Goal: Transaction & Acquisition: Purchase product/service

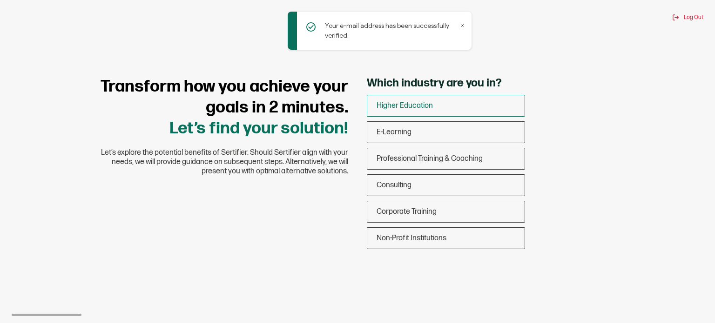
click at [434, 105] on div "Higher Education" at bounding box center [445, 106] width 157 height 22
click at [0, 0] on input "Higher Education" at bounding box center [0, 0] width 0 height 0
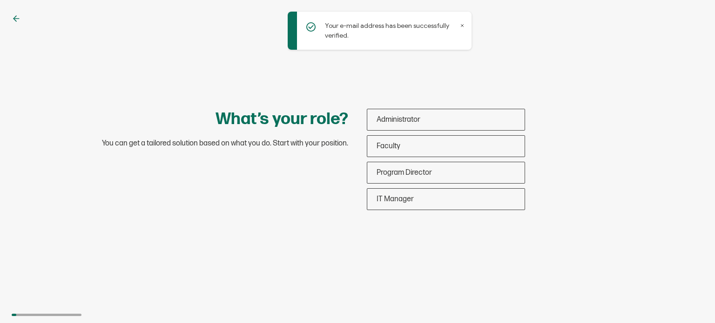
click at [15, 12] on div "What’s your role? You can get a tailored solution based on what you do. Start w…" at bounding box center [357, 161] width 715 height 323
click at [15, 17] on icon at bounding box center [14, 19] width 3 height 6
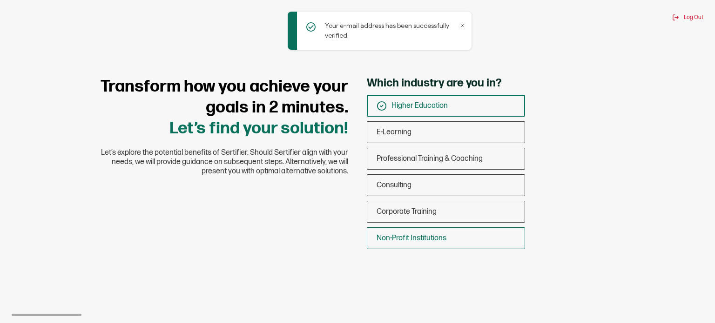
click at [451, 230] on div "Non-Profit Institutions" at bounding box center [445, 239] width 157 height 22
click at [0, 0] on input "Non-Profit Institutions" at bounding box center [0, 0] width 0 height 0
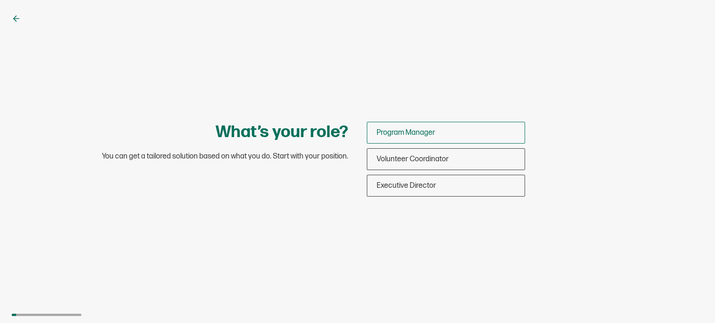
click at [446, 135] on div "Program Manager" at bounding box center [445, 133] width 157 height 22
click at [0, 0] on input "Program Manager" at bounding box center [0, 0] width 0 height 0
click at [429, 132] on span "Program Manager" at bounding box center [420, 132] width 59 height 9
click at [0, 0] on input "Program Manager" at bounding box center [0, 0] width 0 height 0
click at [431, 131] on div "Program Manager Volunteer Coordinator Executive Director" at bounding box center [446, 159] width 158 height 75
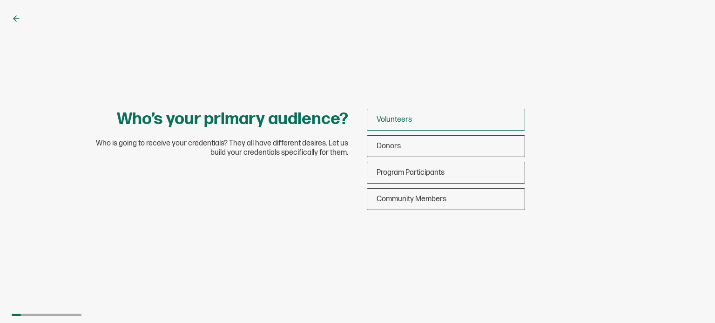
click at [422, 116] on div "Volunteers" at bounding box center [445, 120] width 157 height 22
click at [0, 0] on input "Volunteers" at bounding box center [0, 0] width 0 height 0
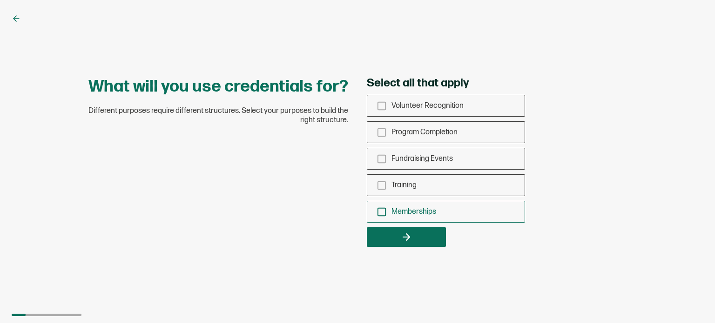
click at [417, 210] on span "Memberships" at bounding box center [413, 212] width 45 height 9
click at [0, 0] on input "Memberships" at bounding box center [0, 0] width 0 height 0
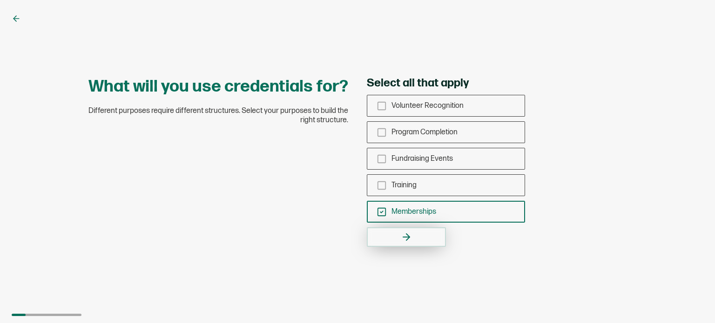
click at [426, 241] on button "button" at bounding box center [406, 238] width 79 height 20
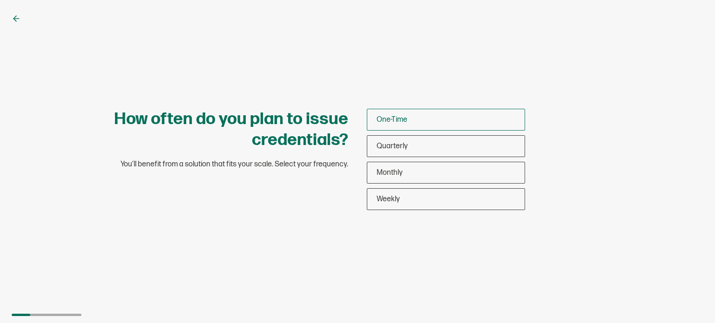
click at [411, 124] on div "One-Time" at bounding box center [445, 120] width 157 height 22
click at [0, 0] on input "One-Time" at bounding box center [0, 0] width 0 height 0
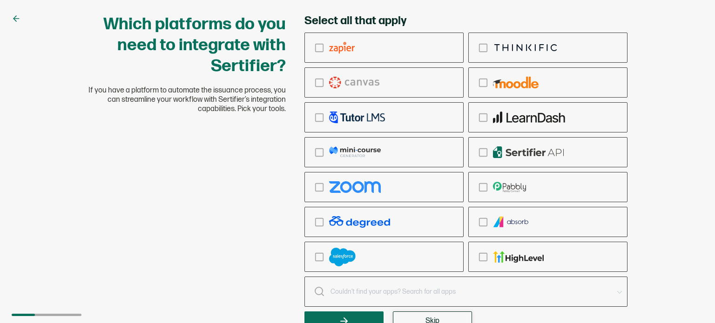
click at [417, 314] on button "Skip" at bounding box center [432, 322] width 79 height 20
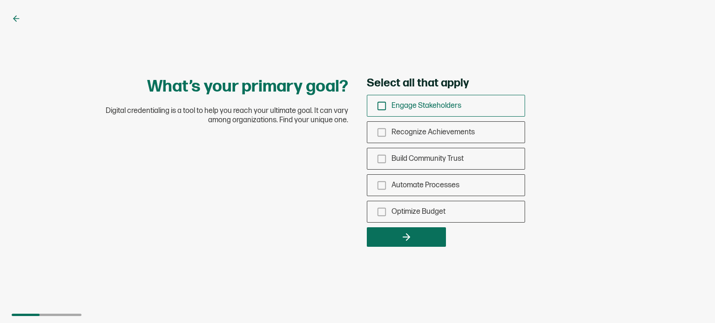
click at [444, 104] on span "Engage Stakeholders" at bounding box center [426, 105] width 70 height 9
click at [0, 0] on input "Engage Stakeholders" at bounding box center [0, 0] width 0 height 0
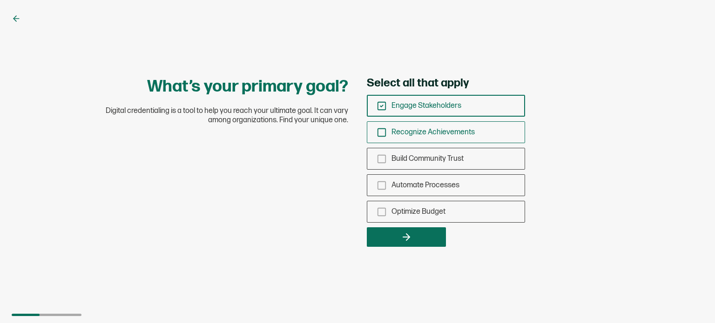
click at [444, 131] on span "Recognize Achievements" at bounding box center [432, 132] width 83 height 9
click at [0, 0] on input "Recognize Achievements" at bounding box center [0, 0] width 0 height 0
click at [427, 191] on div "Automate Processes" at bounding box center [445, 186] width 157 height 22
click at [0, 0] on input "Automate Processes" at bounding box center [0, 0] width 0 height 0
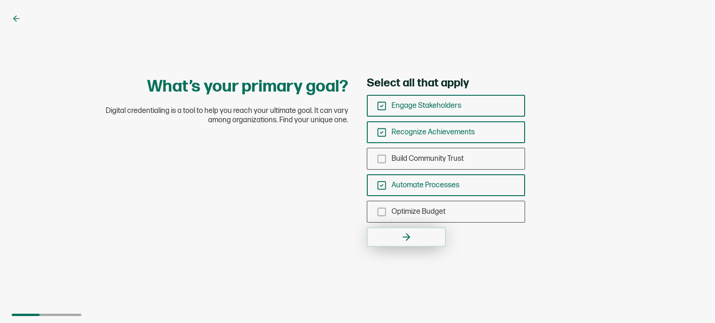
click at [425, 230] on button "button" at bounding box center [406, 238] width 79 height 20
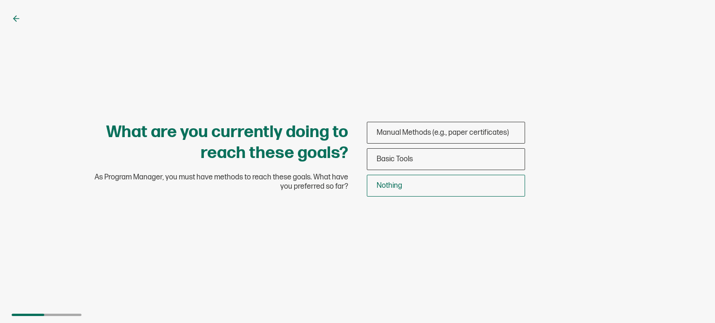
click at [434, 188] on div "Nothing" at bounding box center [445, 186] width 157 height 22
click at [0, 0] on input "Nothing" at bounding box center [0, 0] width 0 height 0
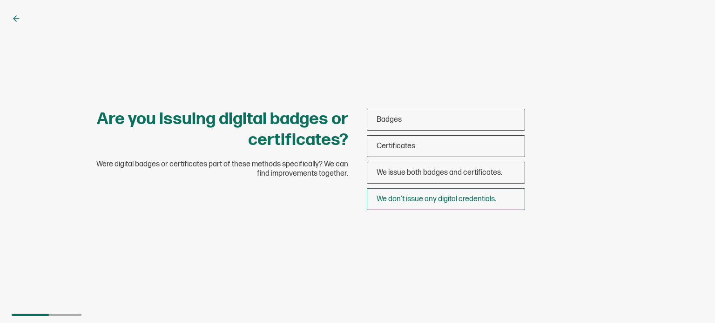
click at [454, 202] on span "We don’t issue any digital credentials." at bounding box center [437, 199] width 120 height 9
click at [0, 0] on input "We don’t issue any digital credentials." at bounding box center [0, 0] width 0 height 0
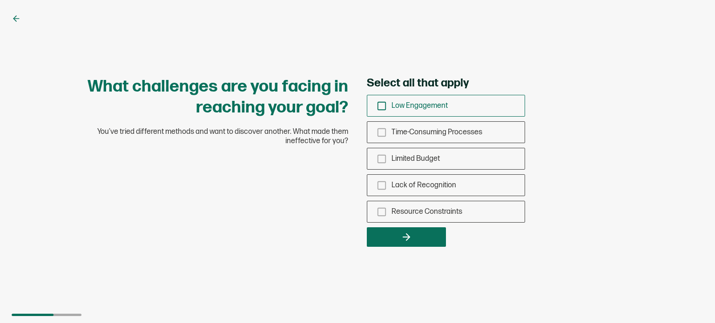
click at [456, 114] on div "Low Engagement" at bounding box center [445, 106] width 157 height 22
click at [0, 0] on input "Low Engagement" at bounding box center [0, 0] width 0 height 0
click at [435, 206] on div "Resource Constraints" at bounding box center [445, 212] width 157 height 22
click at [0, 0] on input "Resource Constraints" at bounding box center [0, 0] width 0 height 0
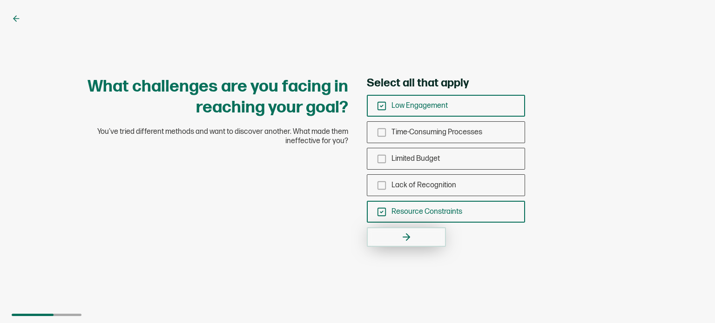
click at [430, 243] on button "button" at bounding box center [406, 238] width 79 height 20
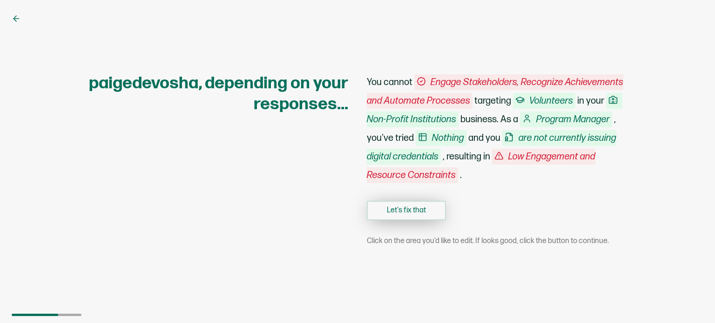
click at [414, 212] on button "Let's fix that" at bounding box center [406, 211] width 79 height 20
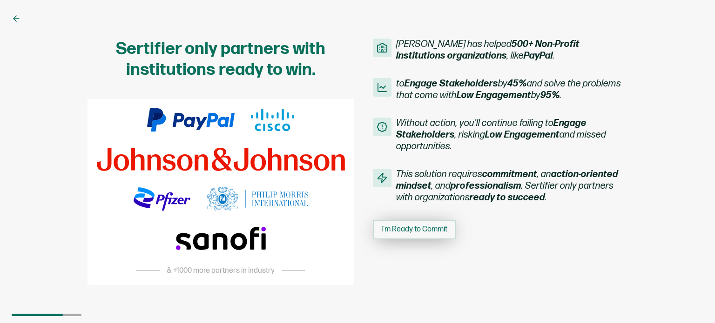
click at [421, 232] on span "I'm Ready to Commit" at bounding box center [414, 229] width 66 height 7
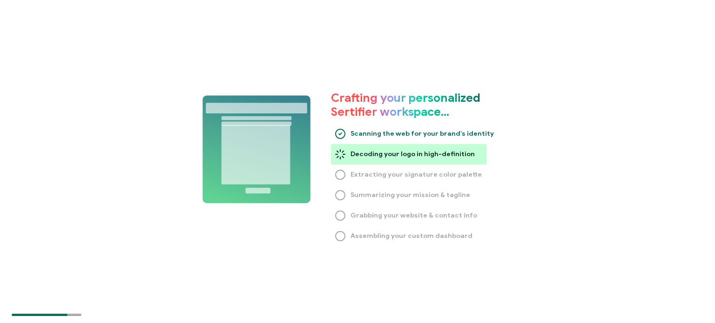
click at [427, 100] on h1 "Crafting your personalized Sertifier workspace…" at bounding box center [424, 105] width 186 height 28
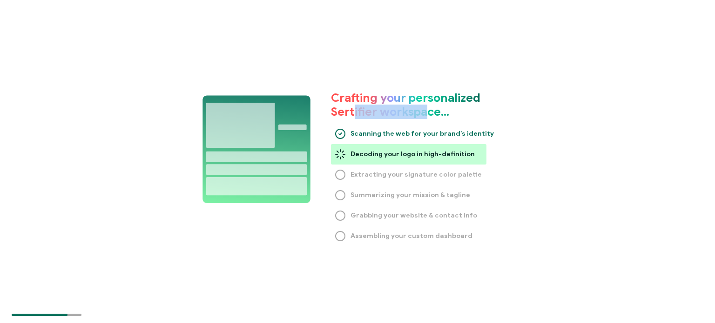
click at [427, 100] on h1 "Crafting your personalized Sertifier workspace…" at bounding box center [424, 105] width 186 height 28
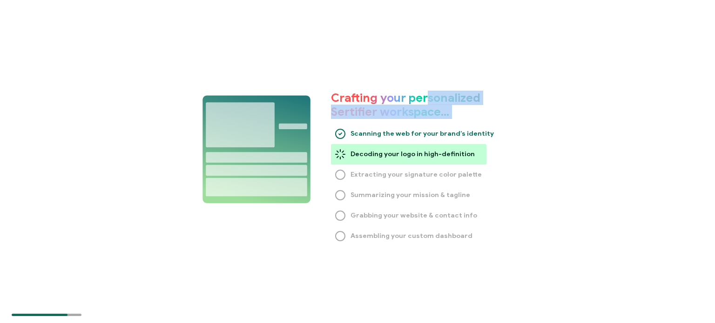
click at [469, 115] on h1 "Crafting your personalized Sertifier workspace…" at bounding box center [424, 105] width 186 height 28
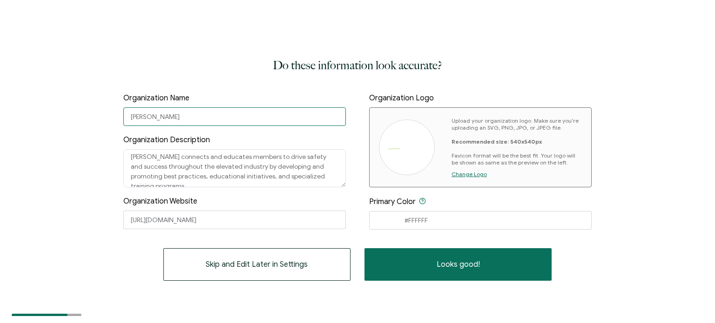
click at [240, 117] on input "[PERSON_NAME]" at bounding box center [234, 117] width 222 height 19
click at [254, 165] on textarea "[PERSON_NAME] connects and educates members to drive safety and success through…" at bounding box center [234, 168] width 222 height 38
click at [240, 163] on textarea "[PERSON_NAME] connects and educates members to drive safety and success through…" at bounding box center [234, 168] width 222 height 38
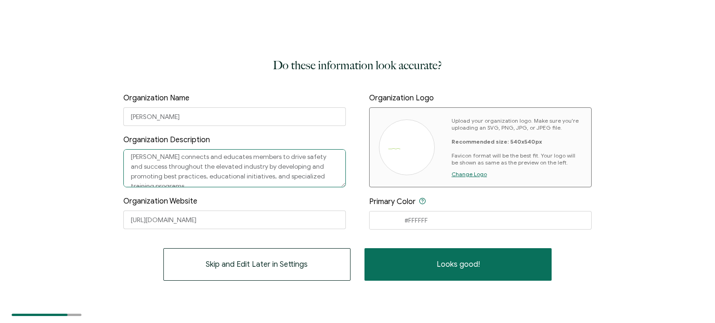
click at [251, 156] on textarea "[PERSON_NAME] connects and educates members to drive safety and success through…" at bounding box center [234, 168] width 222 height 38
click at [272, 176] on textarea "[PERSON_NAME] connects and educates members to drive safety and success through…" at bounding box center [234, 168] width 222 height 38
click at [431, 220] on input "#FFFFFF" at bounding box center [480, 220] width 222 height 19
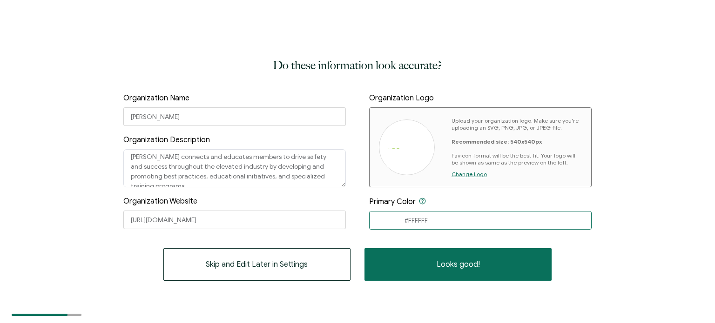
click at [442, 215] on input "#FFFFFF" at bounding box center [480, 220] width 222 height 19
type input "#93d500"
click at [400, 143] on div at bounding box center [407, 148] width 56 height 56
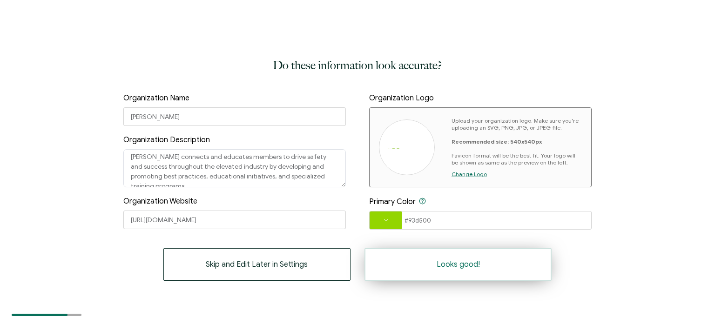
click at [464, 273] on button "Looks good!" at bounding box center [457, 265] width 187 height 33
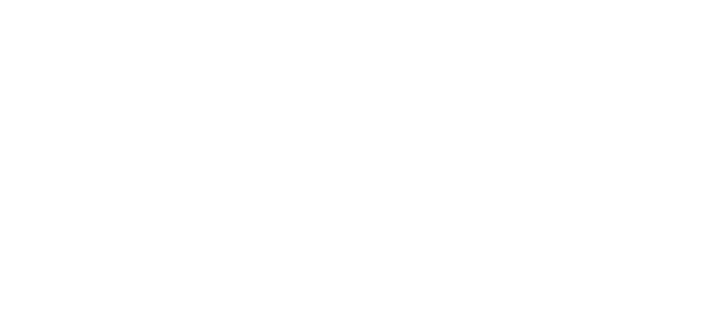
click at [469, 264] on div at bounding box center [357, 161] width 715 height 323
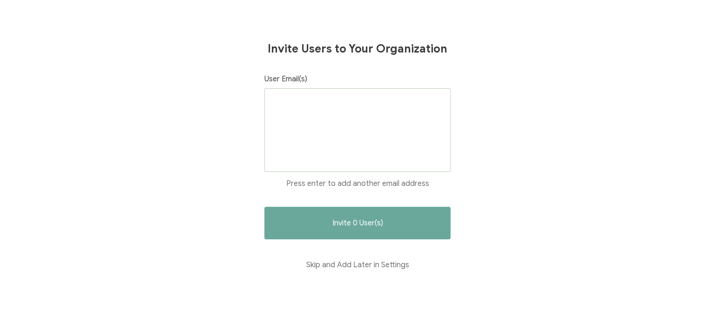
click at [320, 114] on div at bounding box center [357, 130] width 186 height 84
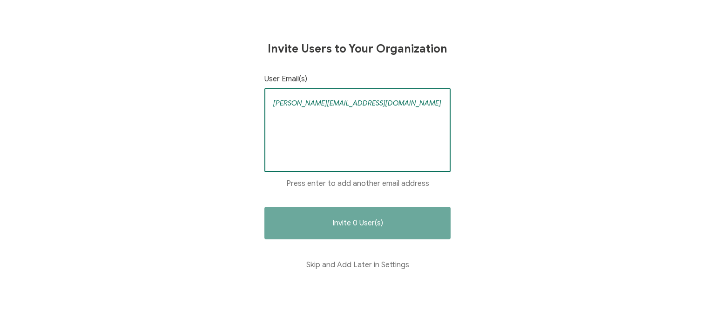
type input "[PERSON_NAME][EMAIL_ADDRESS][DOMAIN_NAME]"
click at [339, 106] on input "[PERSON_NAME][EMAIL_ADDRESS][DOMAIN_NAME]" at bounding box center [357, 103] width 170 height 14
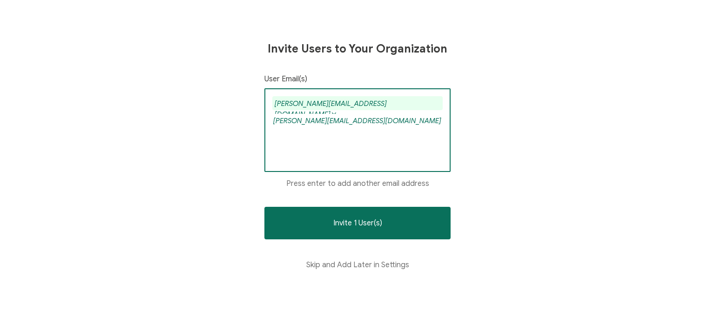
type input "[PERSON_NAME][EMAIL_ADDRESS][DOMAIN_NAME]"
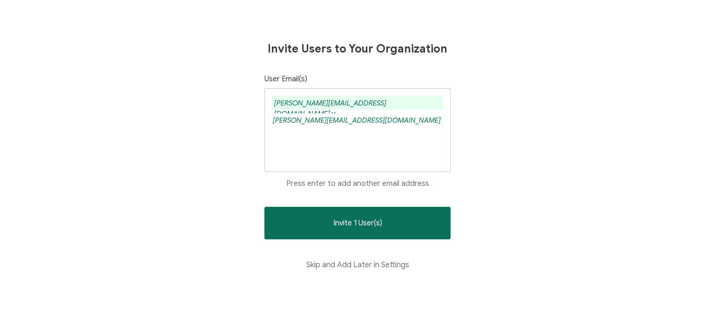
click at [264, 207] on button "Invite 1 User(s)" at bounding box center [357, 223] width 186 height 33
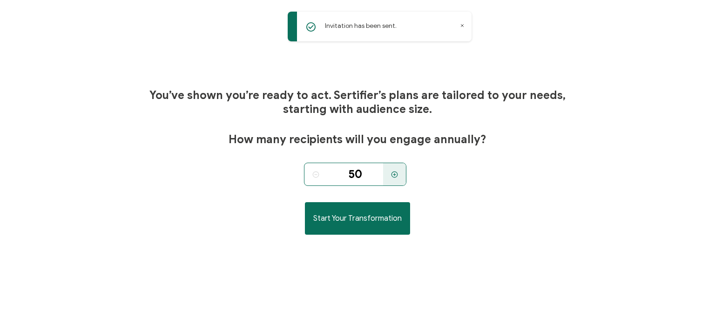
click at [399, 170] on div at bounding box center [394, 174] width 23 height 23
click at [395, 174] on icon at bounding box center [394, 174] width 7 height 7
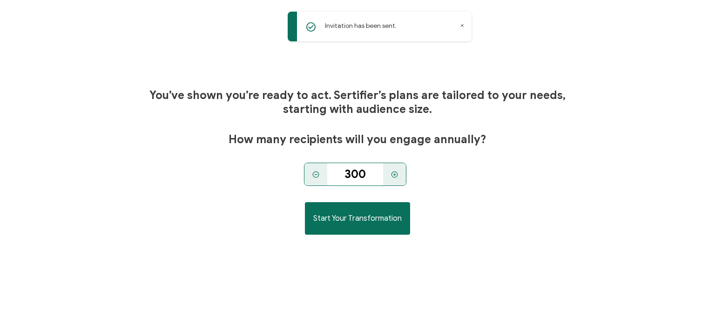
click at [395, 174] on icon at bounding box center [394, 174] width 7 height 7
type input "500"
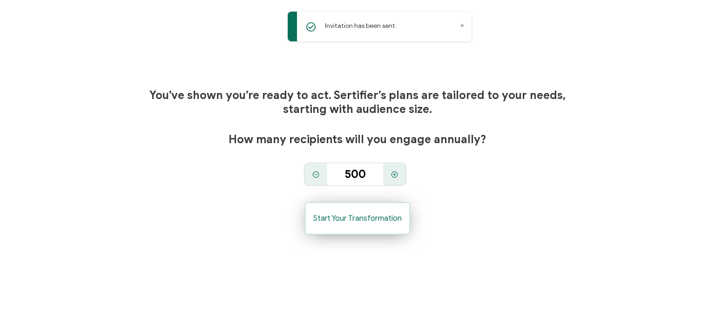
click at [375, 216] on span "Start Your Transformation" at bounding box center [357, 218] width 88 height 7
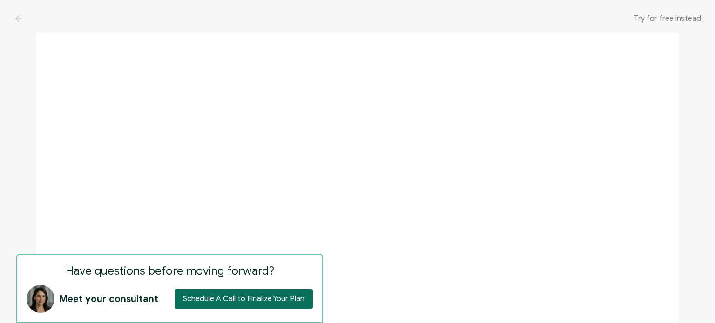
click at [698, 78] on div at bounding box center [357, 161] width 715 height 323
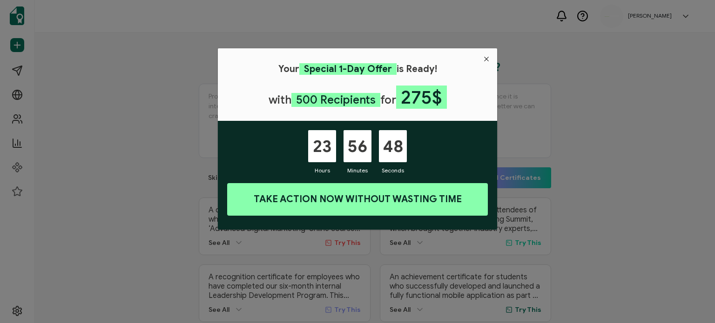
click at [487, 58] on icon "Close" at bounding box center [486, 58] width 7 height 7
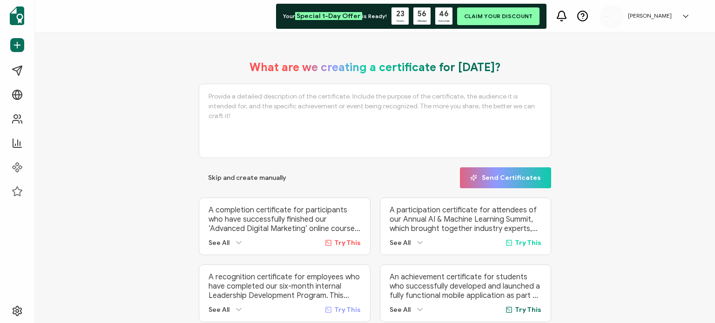
click at [376, 65] on h1 "What are we creating a certificate for [DATE]?" at bounding box center [374, 68] width 251 height 14
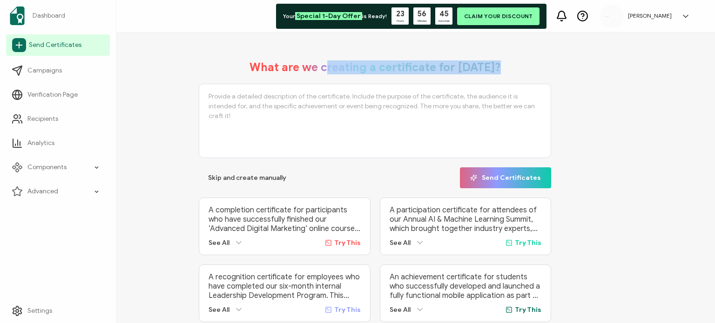
click at [21, 48] on icon at bounding box center [19, 45] width 14 height 14
click at [23, 44] on icon at bounding box center [19, 45] width 14 height 14
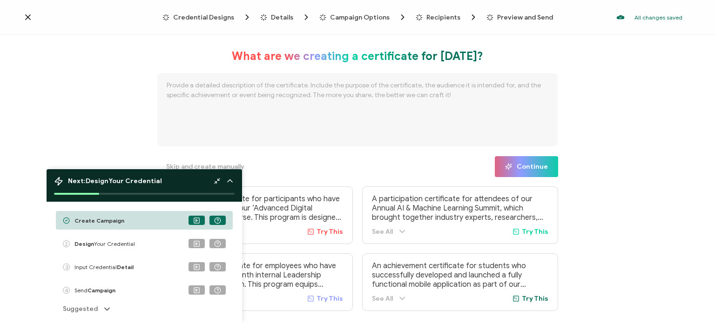
click at [369, 164] on div "Skip and create manually Continue" at bounding box center [357, 166] width 401 height 21
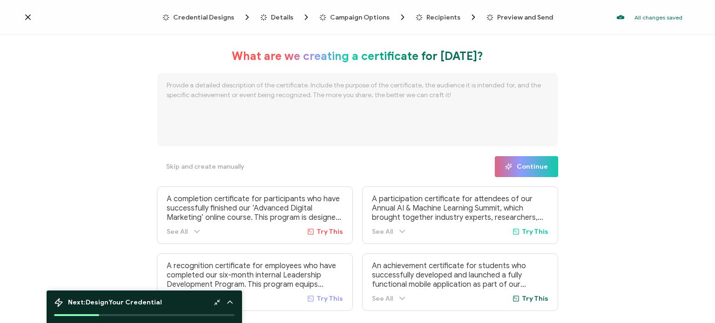
click at [222, 16] on span "Credential Designs" at bounding box center [203, 17] width 61 height 7
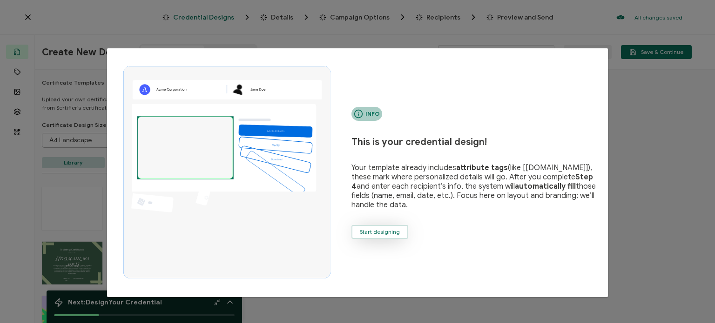
click at [396, 229] on span "Start designing" at bounding box center [380, 232] width 40 height 6
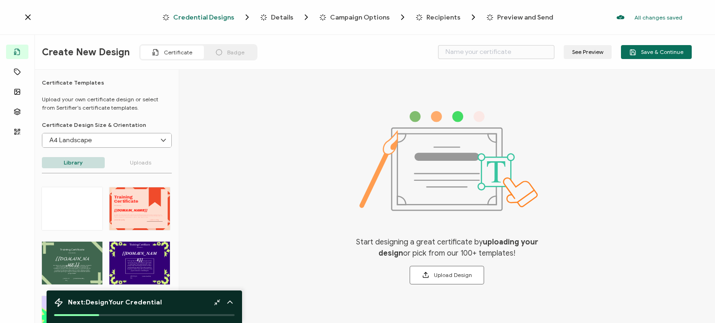
click at [66, 207] on div at bounding box center [72, 209] width 61 height 43
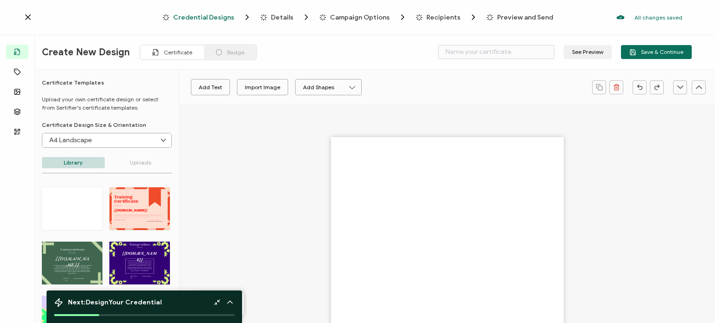
type input "Blank"
click at [151, 166] on p "Uploads" at bounding box center [140, 162] width 63 height 11
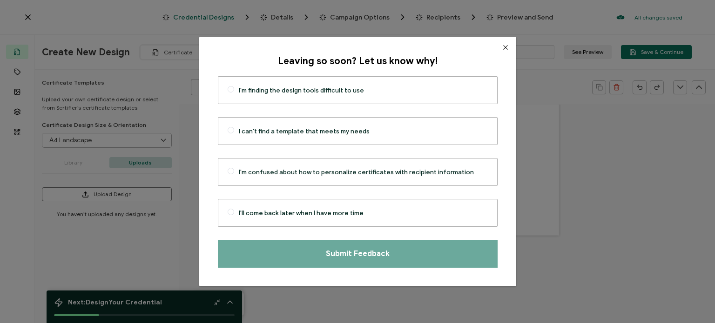
click at [502, 47] on icon "Close" at bounding box center [505, 47] width 7 height 7
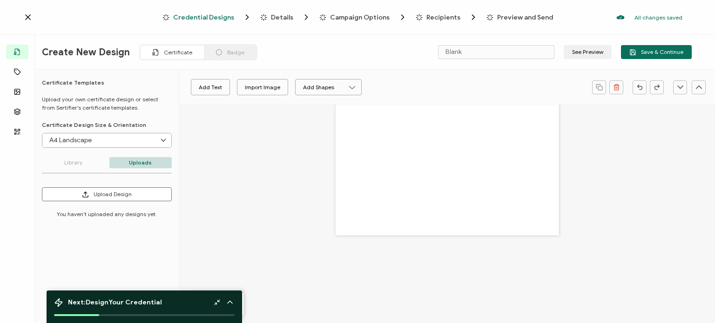
click at [525, 19] on span "Preview and Send" at bounding box center [525, 17] width 56 height 7
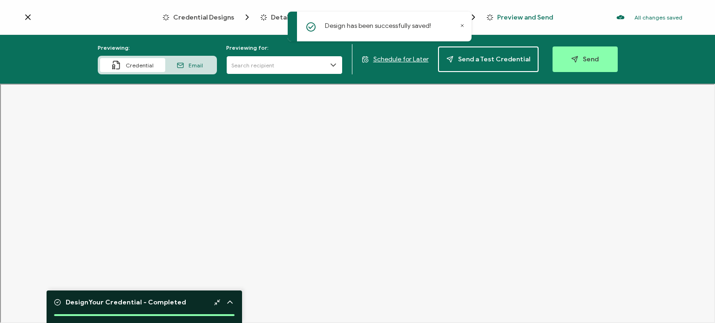
click at [273, 69] on input "text" at bounding box center [284, 65] width 116 height 19
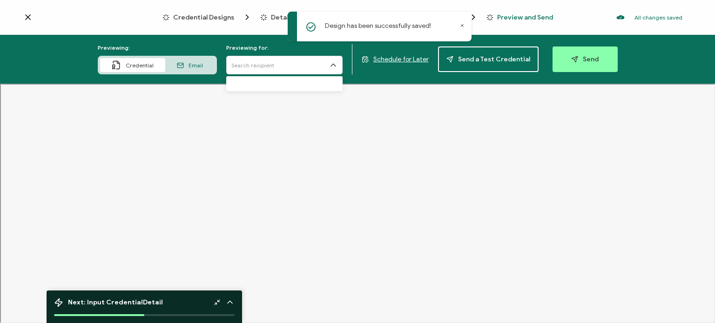
click at [208, 26] on div "Credential Designs Details Campaign Options Recipients Preview and Send All cha…" at bounding box center [357, 17] width 715 height 35
click at [218, 23] on div "Credential Designs Details Campaign Options Recipients Preview and Send All cha…" at bounding box center [357, 17] width 715 height 35
click at [220, 17] on span "Credential Designs" at bounding box center [203, 17] width 61 height 7
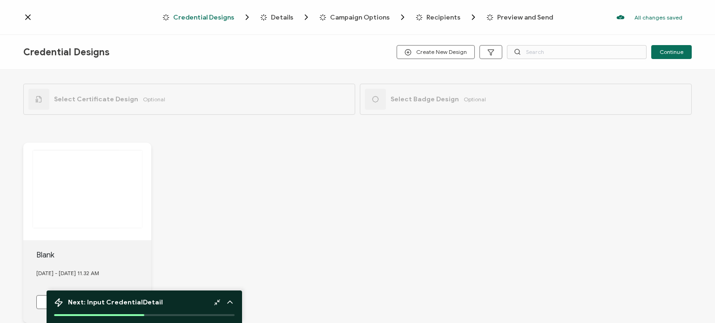
click at [259, 181] on div "Blank [DATE] - [DATE] 11.32 AM" at bounding box center [357, 233] width 668 height 218
click at [96, 153] on div at bounding box center [87, 192] width 128 height 98
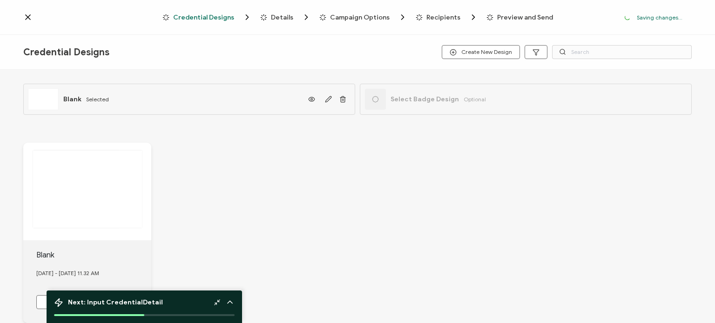
click at [110, 204] on div at bounding box center [87, 192] width 128 height 98
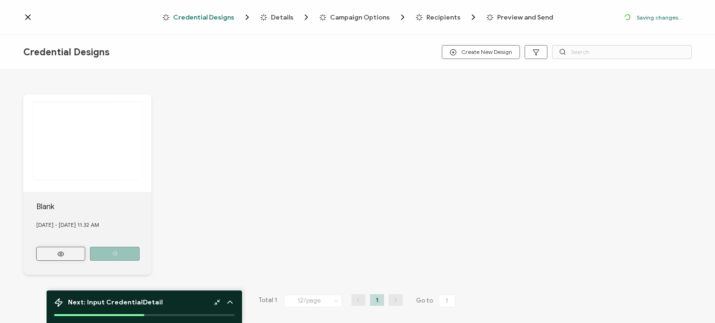
scroll to position [52, 0]
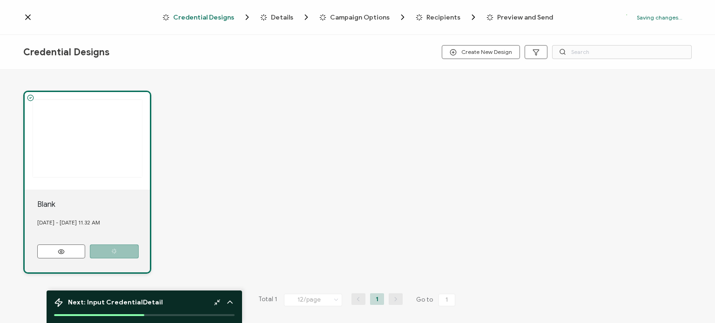
click at [0, 0] on div "Info This is your credential design! Your template already includes attribute t…" at bounding box center [0, 0] width 0 height 0
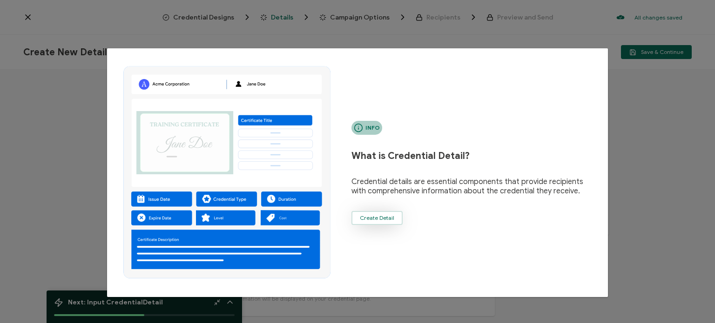
click at [389, 217] on span "Create Detail" at bounding box center [377, 218] width 34 height 6
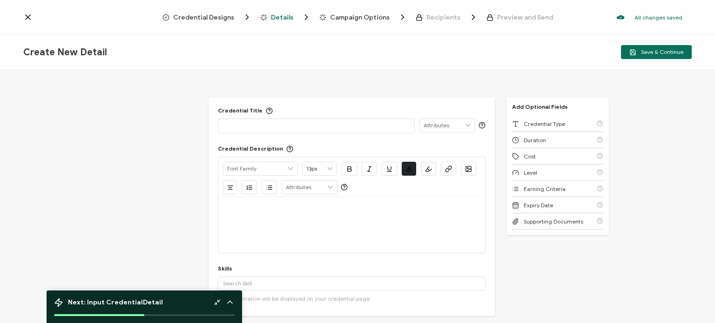
click at [361, 22] on div "Credential Designs Details Campaign Options Recipients Preview and Send All cha…" at bounding box center [357, 17] width 715 height 35
click at [222, 24] on div "Credential Designs Details Campaign Options Recipients Preview and Send All cha…" at bounding box center [357, 17] width 715 height 35
click at [229, 24] on div "Credential Designs Details Campaign Options Recipients Preview and Send All cha…" at bounding box center [357, 17] width 715 height 35
click at [229, 19] on span "Credential Designs" at bounding box center [203, 17] width 61 height 7
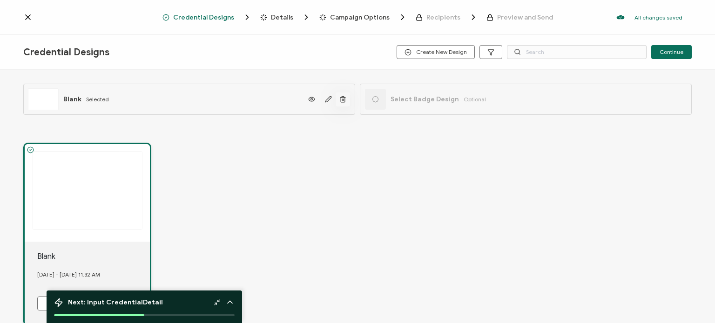
click at [344, 101] on icon "button" at bounding box center [342, 99] width 7 height 7
click at [212, 18] on span "Credential Designs" at bounding box center [203, 17] width 61 height 7
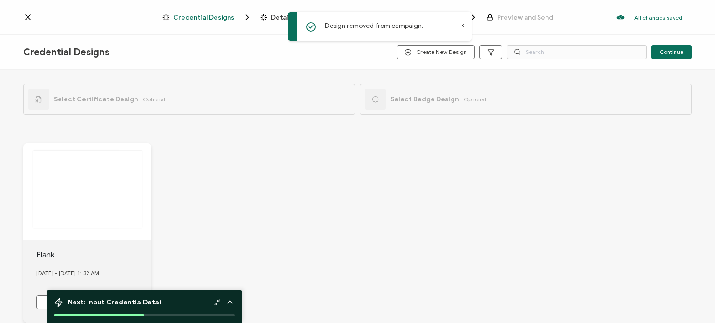
click at [31, 16] on icon at bounding box center [27, 17] width 9 height 9
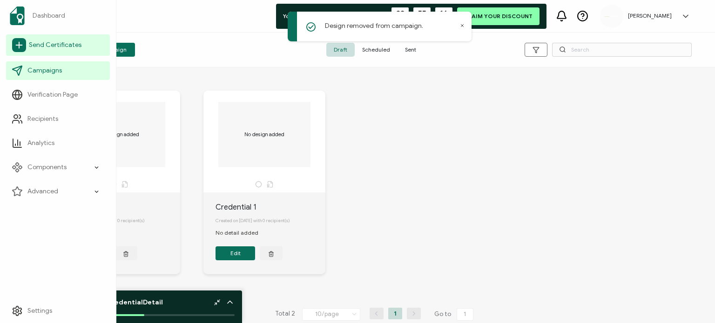
click at [58, 48] on span "Send Certificates" at bounding box center [55, 44] width 53 height 9
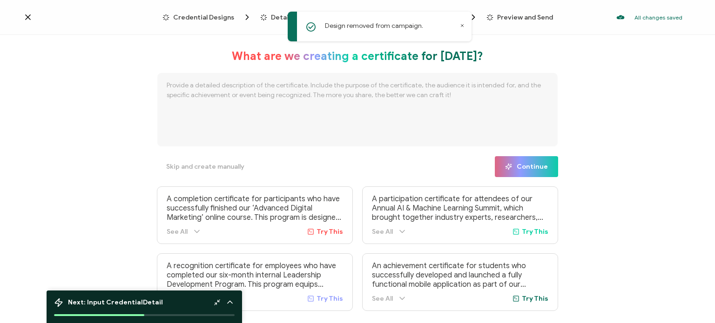
click at [462, 25] on icon at bounding box center [462, 26] width 2 height 2
click at [225, 14] on span "Credential Designs" at bounding box center [203, 17] width 61 height 7
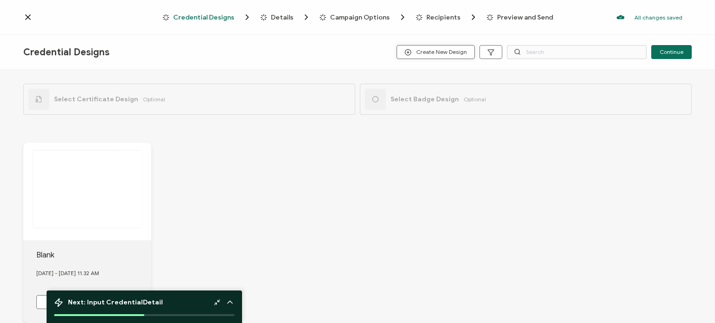
click at [452, 49] on span "Create New Design" at bounding box center [435, 52] width 62 height 7
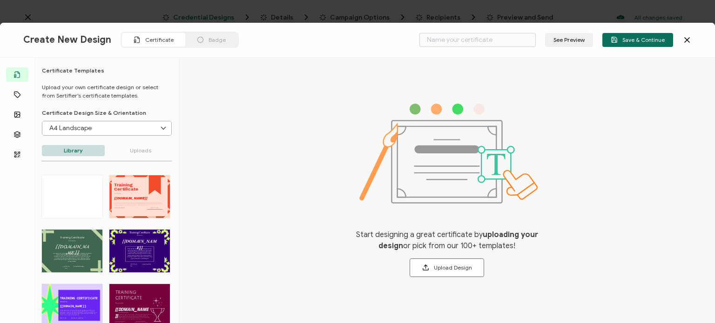
click at [148, 148] on p "Uploads" at bounding box center [140, 150] width 63 height 11
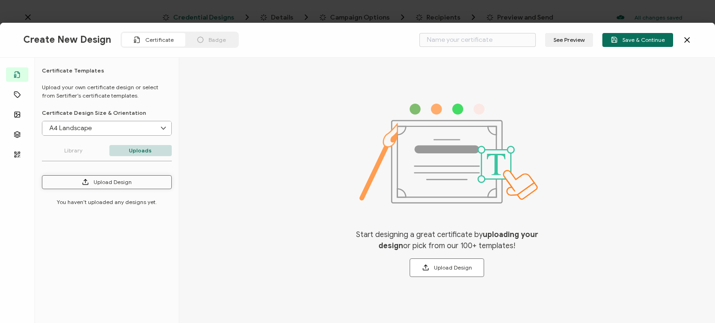
click at [127, 178] on button "Upload Design" at bounding box center [107, 182] width 130 height 14
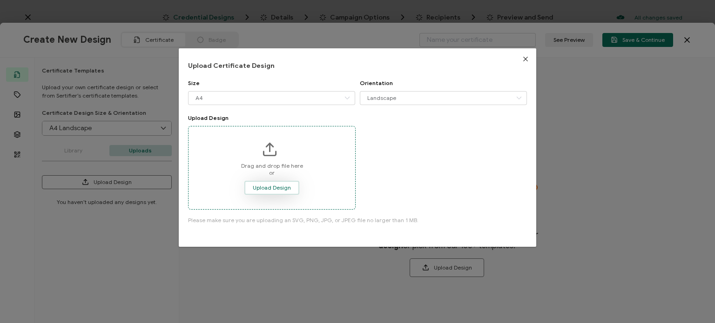
click at [269, 189] on span "Upload Design" at bounding box center [272, 188] width 38 height 6
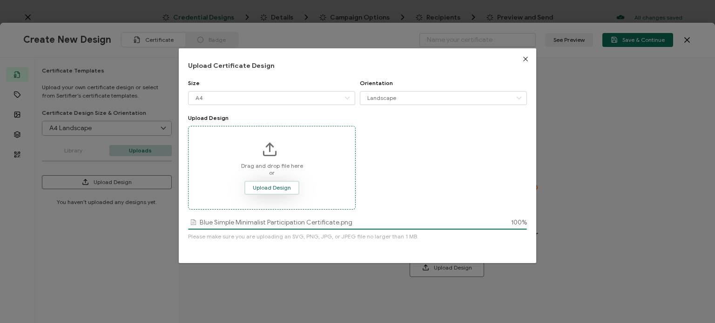
click at [279, 184] on button "Upload Design" at bounding box center [271, 188] width 55 height 14
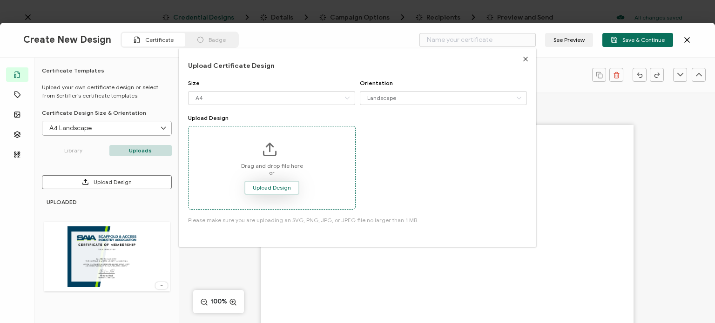
type input "Blank"
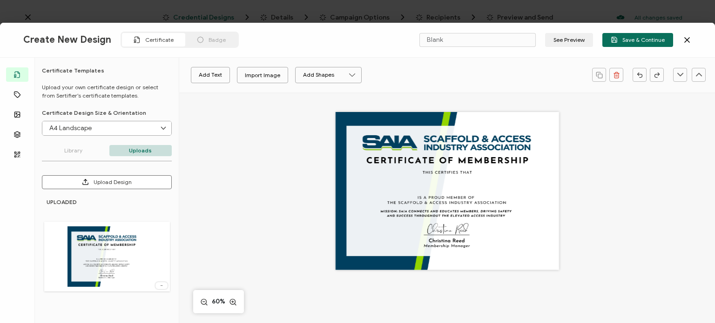
click at [572, 178] on div at bounding box center [447, 201] width 322 height 217
click at [553, 186] on div at bounding box center [447, 191] width 223 height 158
drag, startPoint x: 521, startPoint y: 122, endPoint x: 550, endPoint y: 151, distance: 41.1
click at [550, 151] on div at bounding box center [447, 191] width 223 height 158
click at [580, 217] on div at bounding box center [447, 201] width 322 height 217
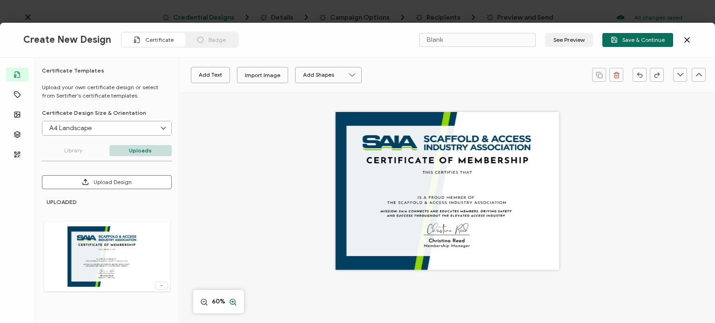
click at [235, 301] on circle at bounding box center [232, 302] width 5 height 5
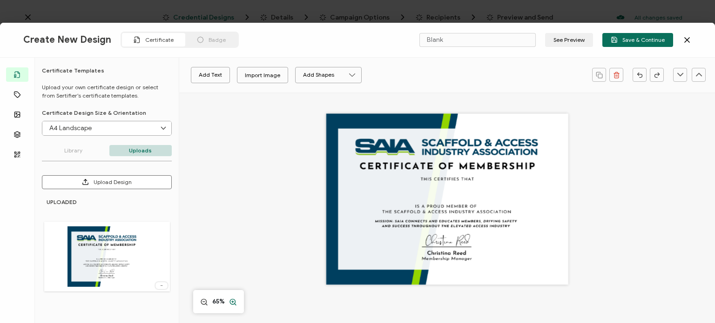
click at [235, 301] on circle at bounding box center [232, 302] width 5 height 5
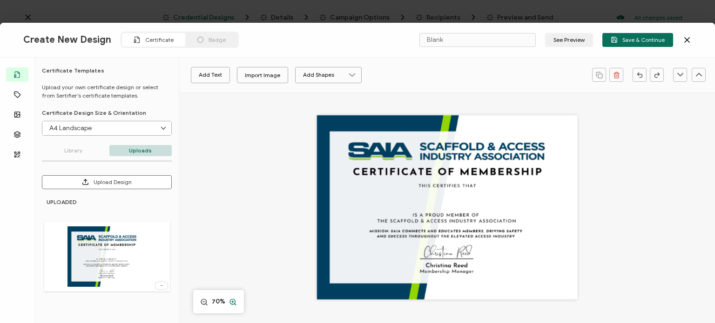
click at [235, 301] on circle at bounding box center [232, 302] width 5 height 5
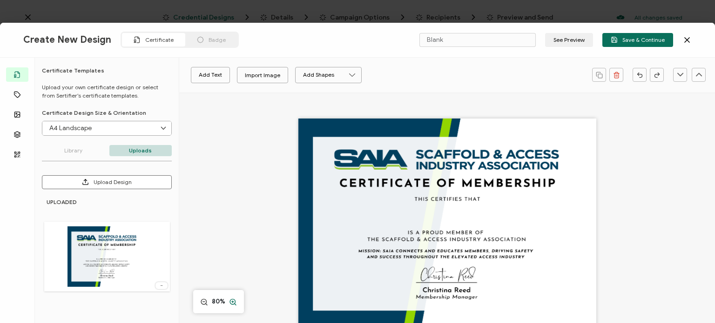
click at [235, 301] on circle at bounding box center [232, 302] width 5 height 5
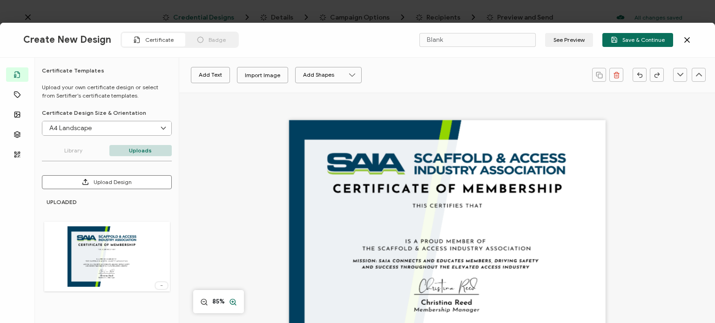
click at [235, 301] on circle at bounding box center [232, 302] width 5 height 5
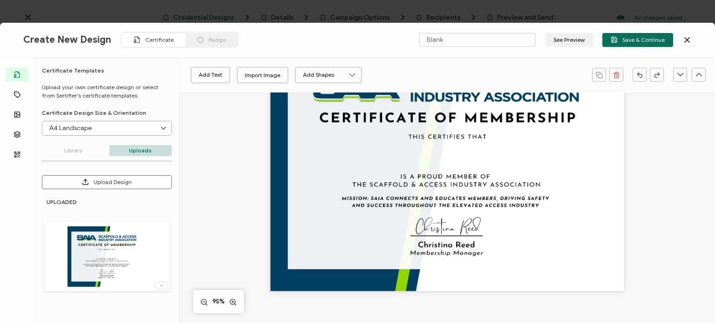
scroll to position [93, 0]
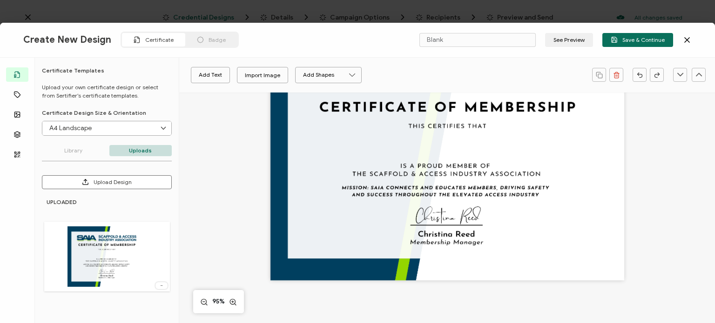
click at [572, 173] on div at bounding box center [447, 155] width 354 height 250
click at [489, 218] on div at bounding box center [447, 155] width 354 height 250
click at [388, 245] on div at bounding box center [447, 155] width 354 height 250
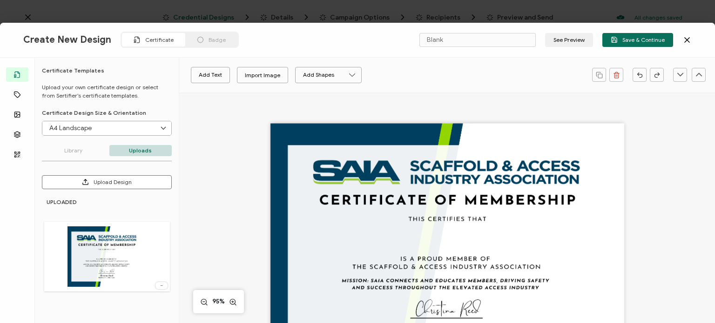
drag, startPoint x: 304, startPoint y: 140, endPoint x: 464, endPoint y: 142, distance: 160.1
click at [464, 142] on div at bounding box center [447, 248] width 354 height 250
click at [456, 143] on div at bounding box center [447, 248] width 354 height 250
click at [547, 167] on div at bounding box center [447, 248] width 354 height 250
click at [328, 120] on div at bounding box center [447, 264] width 509 height 343
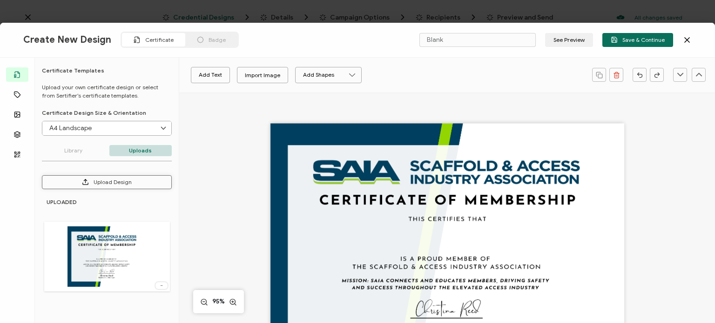
click at [134, 182] on button "Upload Design" at bounding box center [107, 182] width 130 height 14
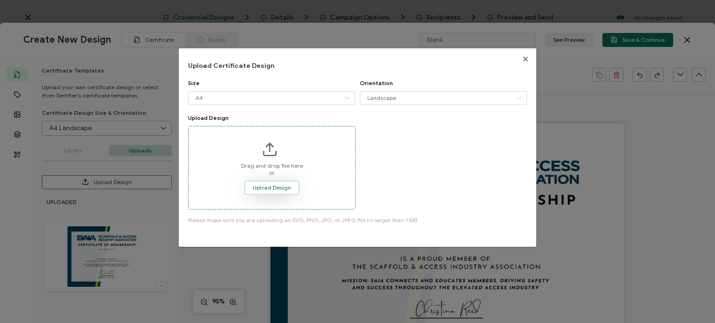
click at [281, 189] on span "Upload Design" at bounding box center [272, 188] width 38 height 6
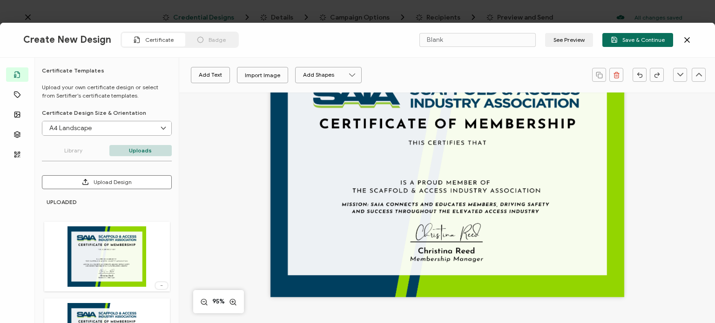
scroll to position [93, 0]
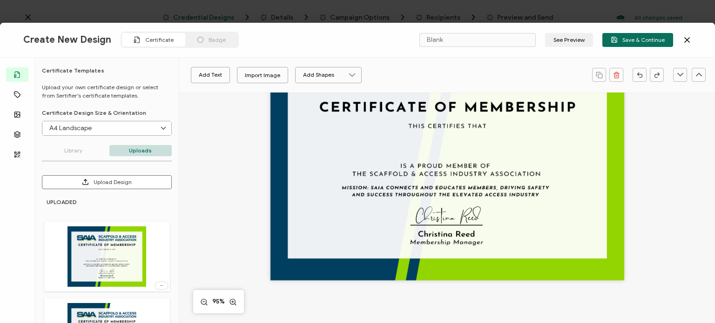
click at [668, 218] on div at bounding box center [447, 171] width 509 height 343
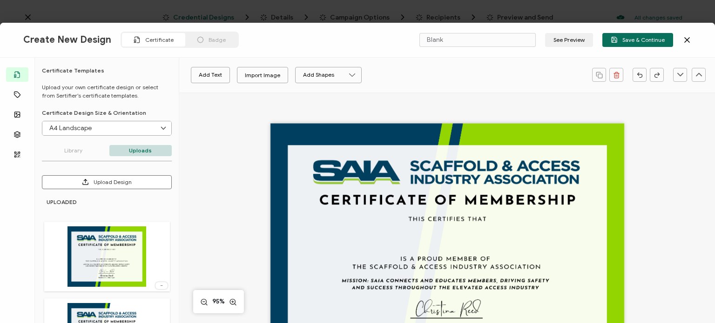
scroll to position [47, 0]
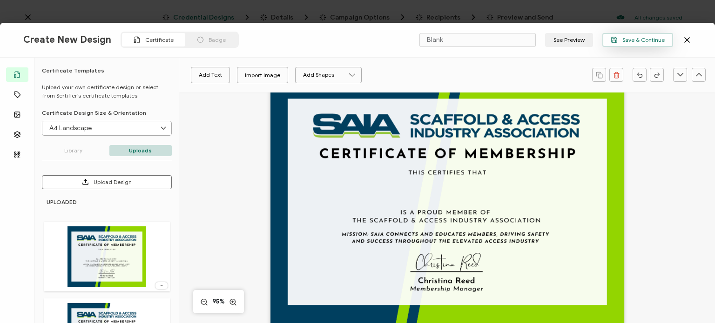
click at [640, 44] on button "Save & Continue" at bounding box center [637, 40] width 71 height 14
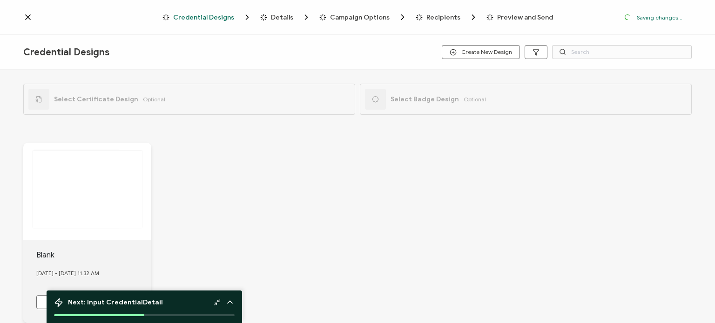
click at [209, 175] on div "Blank [DATE] - [DATE] 11.32 AM" at bounding box center [357, 233] width 668 height 218
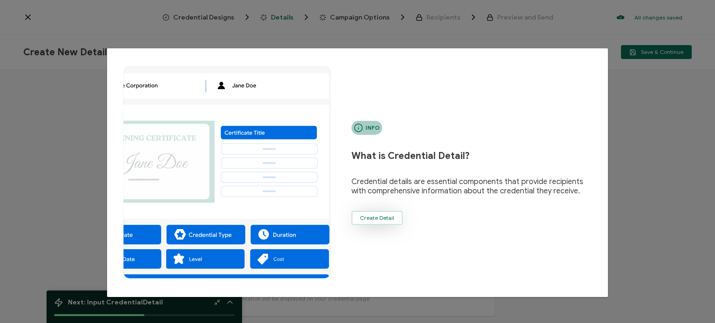
click at [379, 216] on span "Create Detail" at bounding box center [377, 218] width 34 height 6
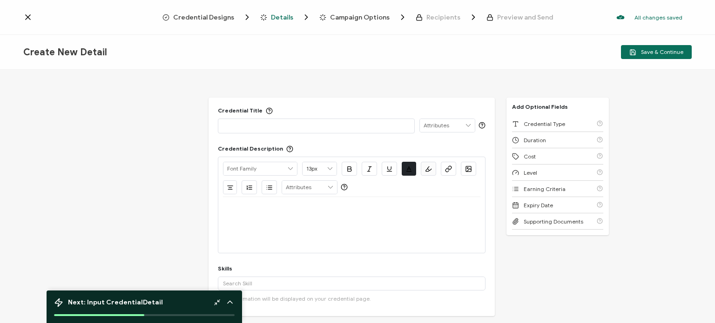
click at [291, 125] on p at bounding box center [316, 125] width 186 height 9
click at [374, 221] on div at bounding box center [351, 225] width 257 height 56
click at [354, 14] on span "Campaign Options" at bounding box center [360, 17] width 60 height 7
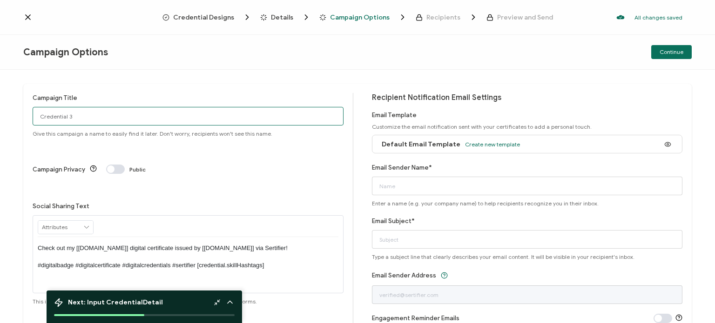
click at [178, 121] on input "Credential 3" at bounding box center [188, 116] width 311 height 19
click at [117, 165] on span at bounding box center [115, 169] width 19 height 9
click at [111, 165] on span at bounding box center [115, 169] width 19 height 9
click at [155, 164] on div "Campaign Title Credential 3 Give this campaign a name to easily find it later. …" at bounding box center [193, 208] width 321 height 230
click at [86, 132] on span "Give this campaign a name to easily find it later. Don't worry, recipients won'…" at bounding box center [153, 133] width 240 height 7
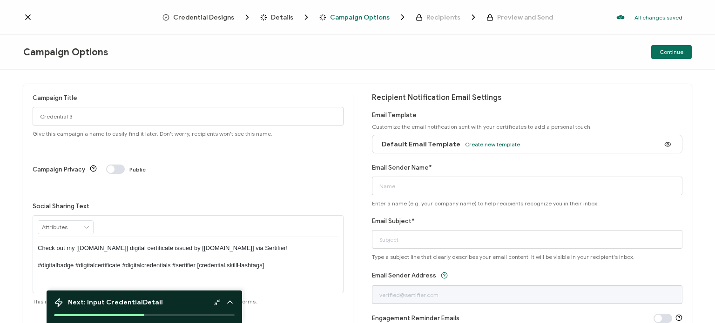
click at [86, 132] on span "Give this campaign a name to easily find it later. Don't worry, recipients won'…" at bounding box center [153, 133] width 240 height 7
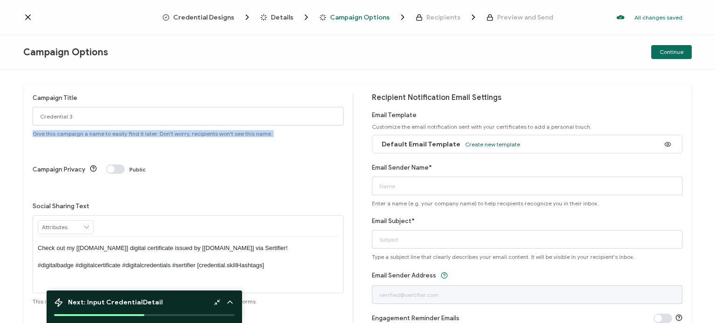
click at [86, 132] on span "Give this campaign a name to easily find it later. Don't worry, recipients won'…" at bounding box center [153, 133] width 240 height 7
click at [82, 116] on input "Credential 3" at bounding box center [188, 116] width 311 height 19
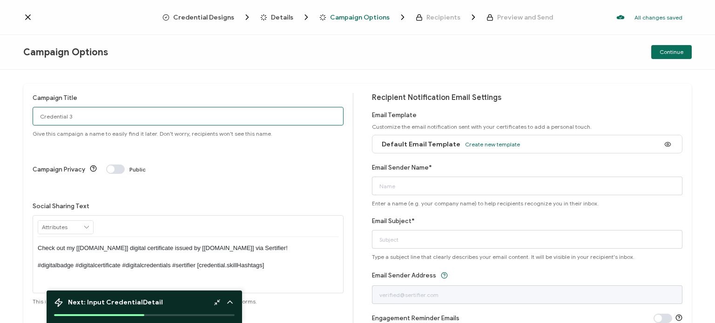
click at [82, 116] on input "Credential 3" at bounding box center [188, 116] width 311 height 19
click at [160, 244] on p "Check out my [[DOMAIN_NAME]] digital certificate issued by [[DOMAIN_NAME]] via …" at bounding box center [188, 257] width 301 height 26
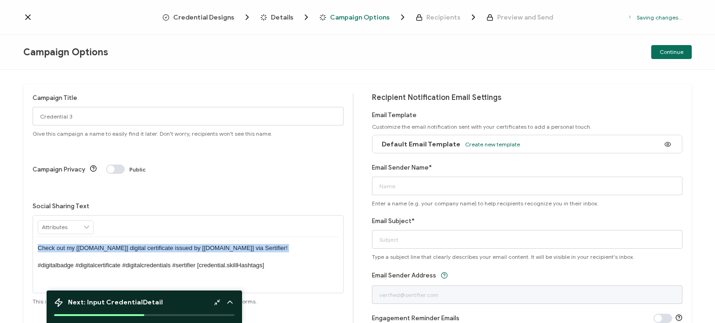
click at [160, 244] on p "Check out my [[DOMAIN_NAME]] digital certificate issued by [[DOMAIN_NAME]] via …" at bounding box center [188, 257] width 301 height 26
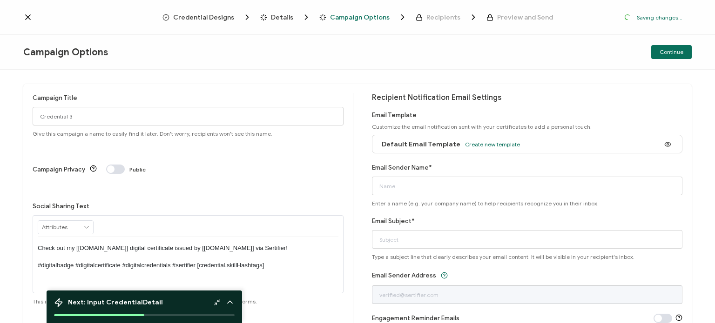
click at [276, 244] on p "Check out my [[DOMAIN_NAME]] digital certificate issued by [[DOMAIN_NAME]] via …" at bounding box center [188, 257] width 301 height 26
click at [446, 21] on span "Recipients" at bounding box center [443, 17] width 34 height 7
click at [438, 14] on span "Recipients" at bounding box center [443, 17] width 34 height 7
click at [518, 20] on span "Preview and Send" at bounding box center [525, 17] width 56 height 7
click at [419, 145] on span "Default Email Template" at bounding box center [421, 145] width 79 height 8
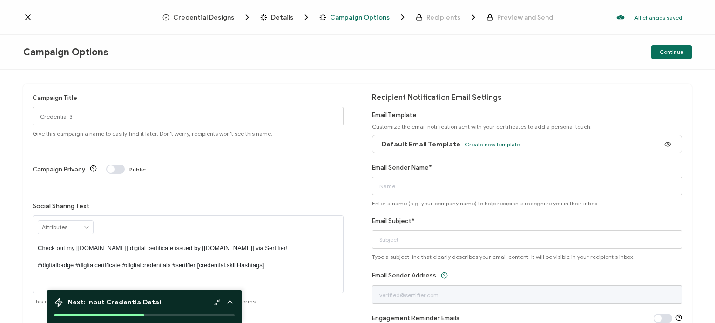
click at [504, 138] on div "Default Email Template Create new template" at bounding box center [448, 144] width 143 height 21
click at [485, 144] on span "Create new template" at bounding box center [492, 144] width 55 height 7
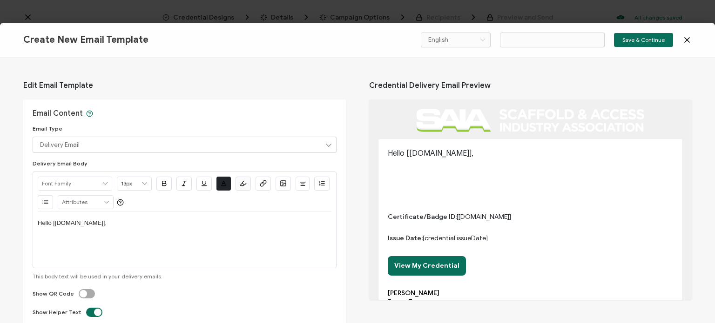
click at [476, 151] on p "Hello [[DOMAIN_NAME]]," at bounding box center [530, 153] width 285 height 11
type input "Email Template 2"
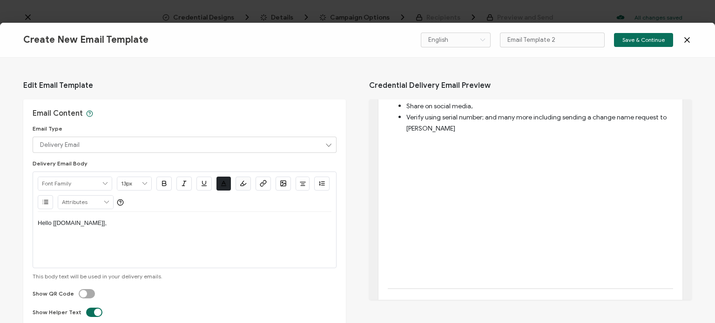
scroll to position [186, 0]
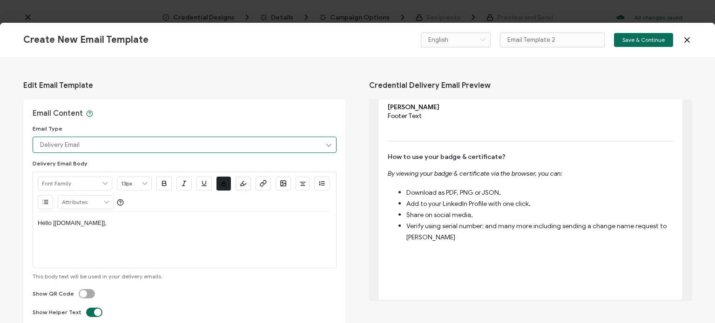
click at [174, 144] on input "Delivery Email" at bounding box center [185, 145] width 304 height 16
click at [259, 94] on span "Edit Email Template" at bounding box center [184, 86] width 323 height 28
click at [173, 150] on input "Delivery Email" at bounding box center [185, 145] width 304 height 16
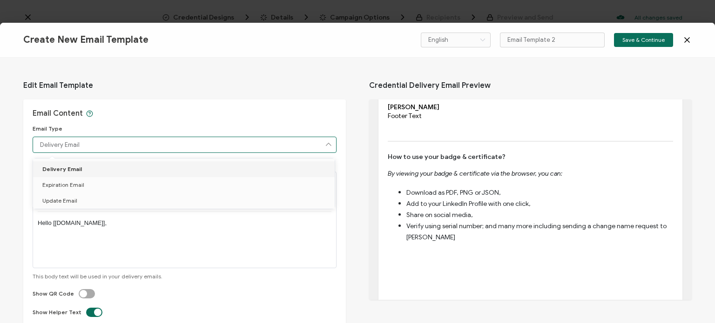
click at [151, 125] on div "Email Type Delivery Email" at bounding box center [185, 139] width 304 height 28
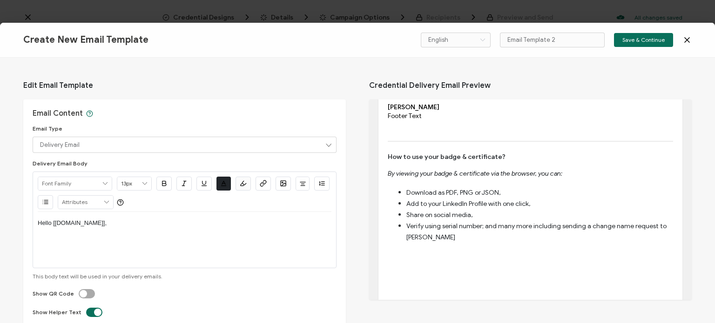
scroll to position [93, 0]
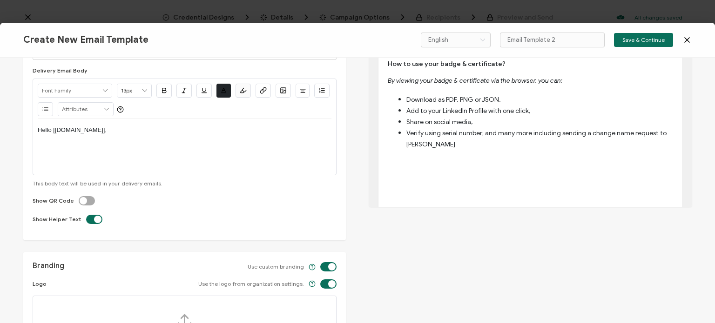
click at [130, 141] on div "Hello [[DOMAIN_NAME]]," at bounding box center [185, 147] width 294 height 56
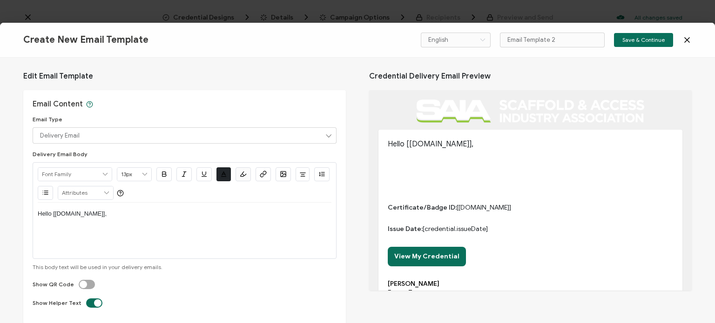
scroll to position [0, 0]
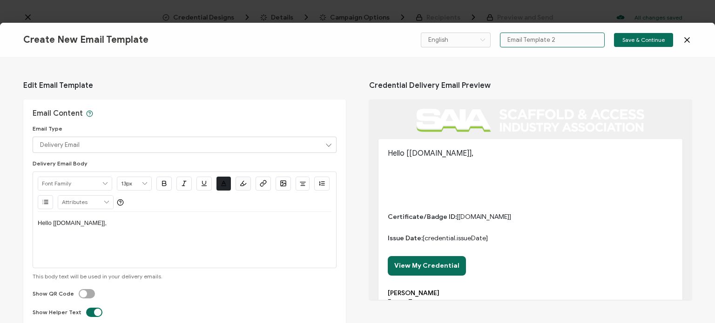
click at [555, 40] on input "Email Template 2" at bounding box center [552, 40] width 105 height 15
click at [690, 40] on icon at bounding box center [686, 39] width 9 height 9
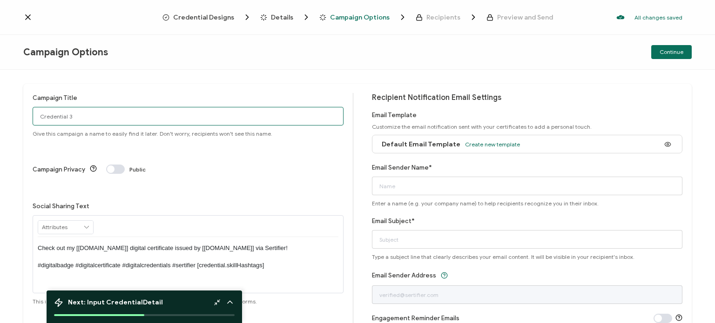
click at [185, 119] on input "Credential 3" at bounding box center [188, 116] width 311 height 19
click at [204, 165] on div "Campaign Privacy Public" at bounding box center [188, 169] width 311 height 9
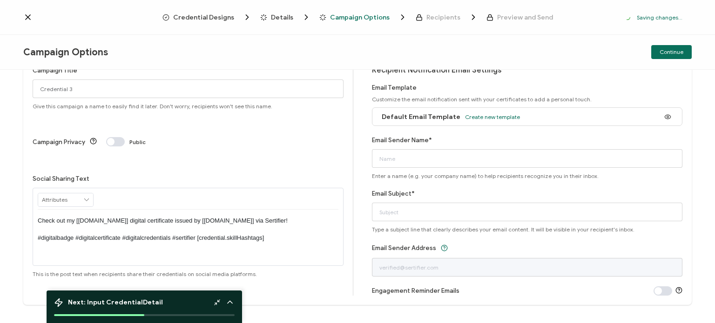
scroll to position [41, 0]
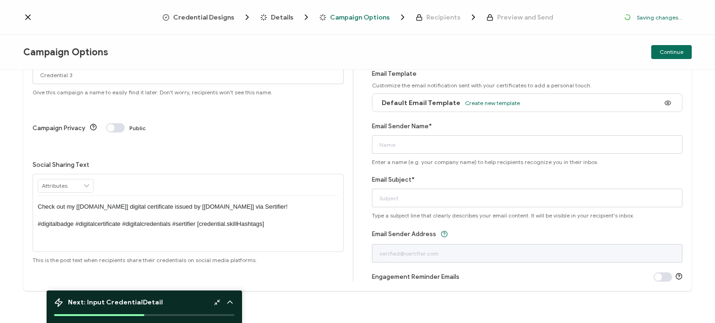
click at [140, 203] on p "Check out my [[DOMAIN_NAME]] digital certificate issued by [[DOMAIN_NAME]] via …" at bounding box center [188, 216] width 301 height 26
click at [318, 203] on p "Check out my [[DOMAIN_NAME]] digital certificate issued by [[DOMAIN_NAME]] via …" at bounding box center [188, 216] width 301 height 26
click at [219, 203] on p "Check out my [[DOMAIN_NAME]] digital certificate issued by [[DOMAIN_NAME]] via …" at bounding box center [188, 216] width 301 height 26
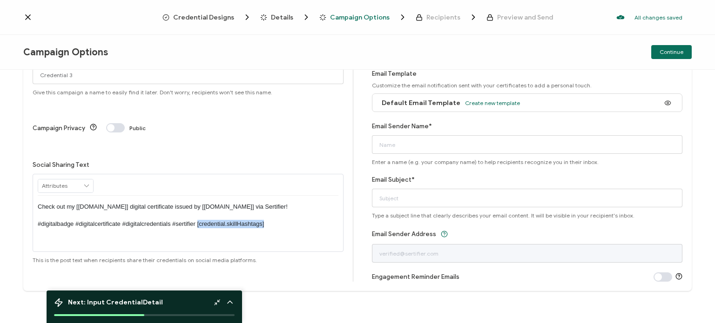
click at [219, 203] on p "Check out my [[DOMAIN_NAME]] digital certificate issued by [[DOMAIN_NAME]] via …" at bounding box center [188, 216] width 301 height 26
click at [282, 196] on div "Check out my [[DOMAIN_NAME]] digital certificate issued by [[DOMAIN_NAME]] via …" at bounding box center [188, 216] width 301 height 40
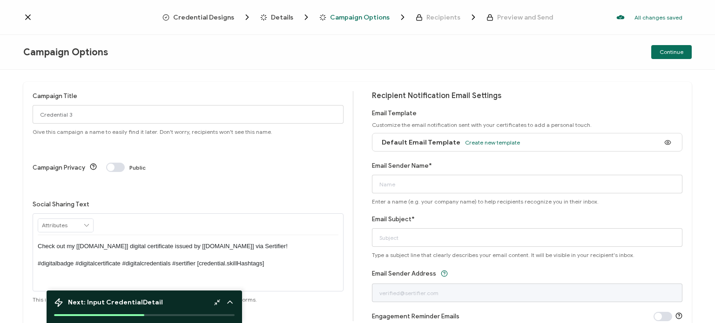
scroll to position [0, 0]
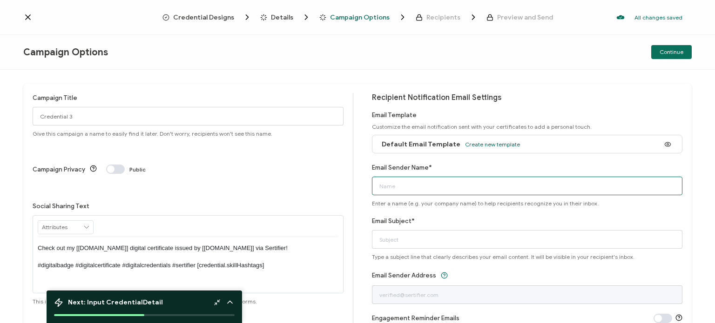
click at [438, 186] on input "Email Sender Name*" at bounding box center [527, 186] width 311 height 19
type input "[PERSON_NAME]"
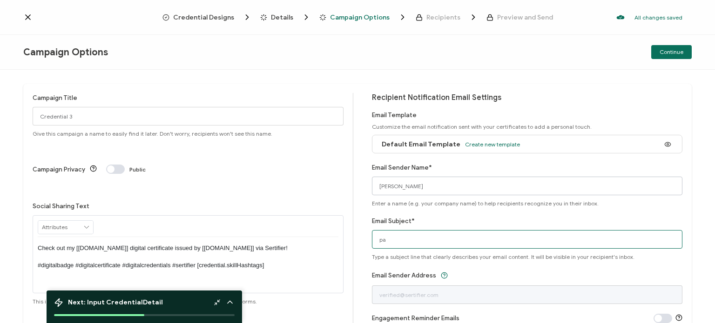
type input "p"
type input "Y"
type input "Thank you for renewing your 2026 Membership with [PERSON_NAME]!"
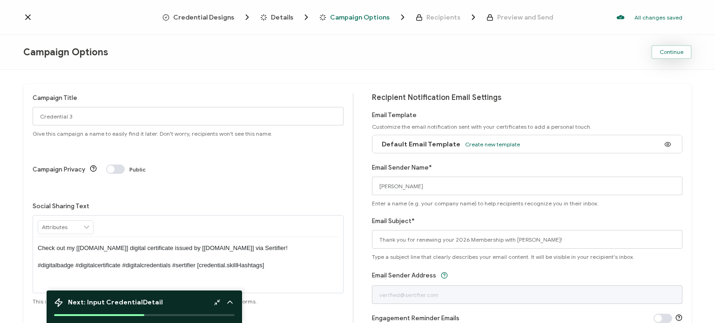
click at [680, 54] on span "Continue" at bounding box center [672, 52] width 24 height 6
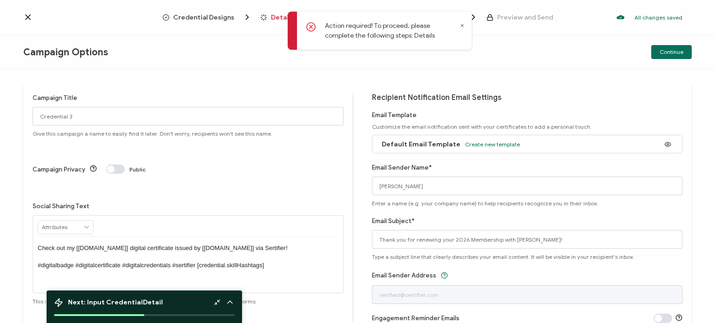
scroll to position [41, 0]
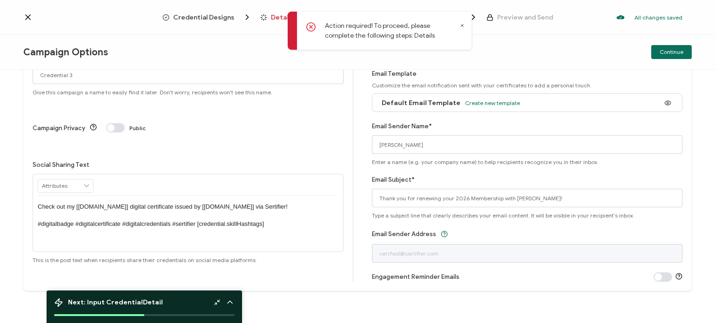
click at [272, 203] on p "Check out my [[DOMAIN_NAME]] digital certificate issued by [[DOMAIN_NAME]] via …" at bounding box center [188, 216] width 301 height 26
click at [452, 199] on input "Thank you for renewing your 2026 Membership with [PERSON_NAME]!" at bounding box center [527, 198] width 311 height 19
click at [472, 102] on span "Create new template" at bounding box center [492, 103] width 55 height 7
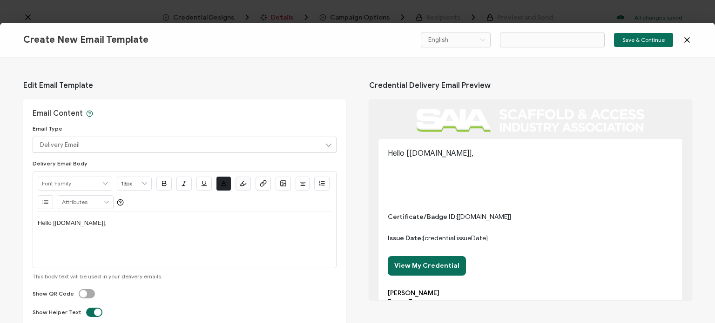
type input "Email Template 2"
click at [141, 247] on div "Hello [[DOMAIN_NAME]]," at bounding box center [185, 240] width 294 height 56
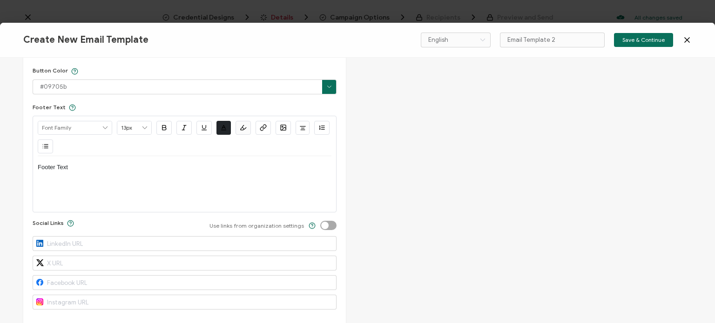
scroll to position [494, 0]
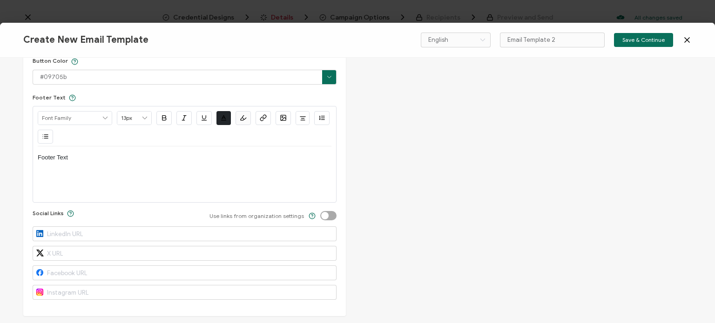
click at [113, 242] on div "Social Links Use links from organization settings" at bounding box center [185, 255] width 304 height 90
click at [117, 233] on input "text" at bounding box center [185, 234] width 304 height 15
click at [295, 229] on input "text" at bounding box center [185, 234] width 304 height 15
paste input "[URL][DOMAIN_NAME]"
type input "[URL][DOMAIN_NAME]"
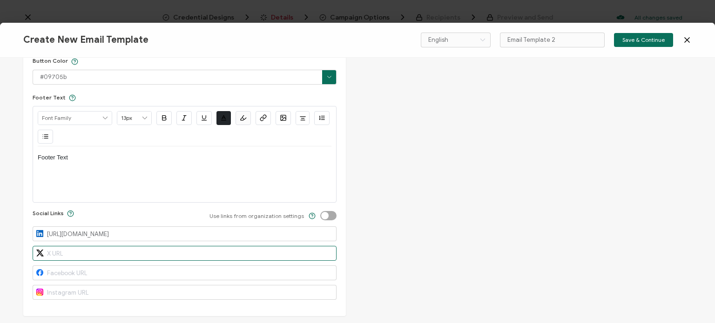
click at [102, 255] on input "text" at bounding box center [185, 253] width 304 height 15
click at [114, 272] on input "text" at bounding box center [185, 273] width 304 height 15
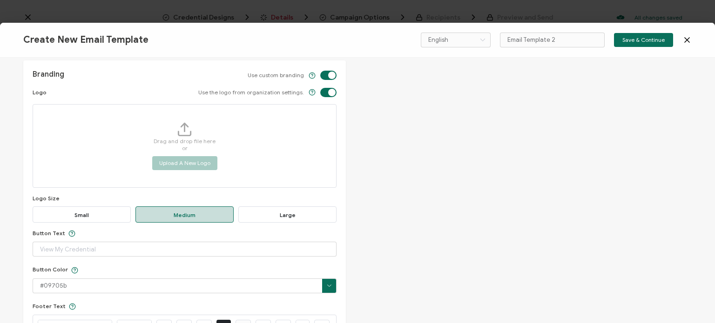
scroll to position [261, 0]
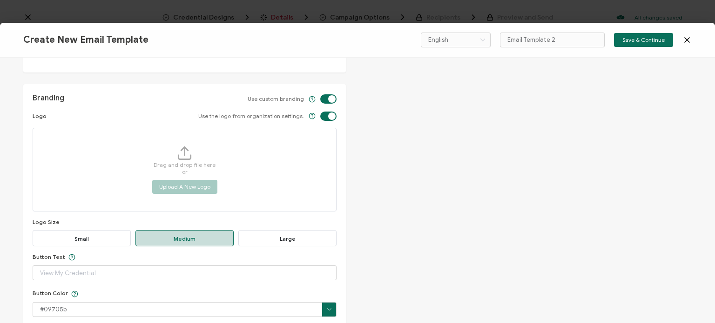
click at [279, 238] on span "Large" at bounding box center [287, 238] width 98 height 16
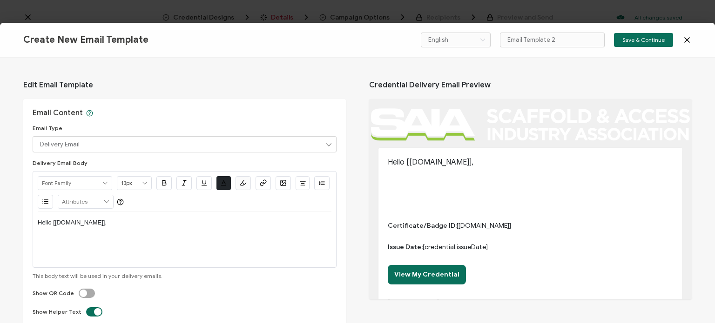
scroll to position [0, 0]
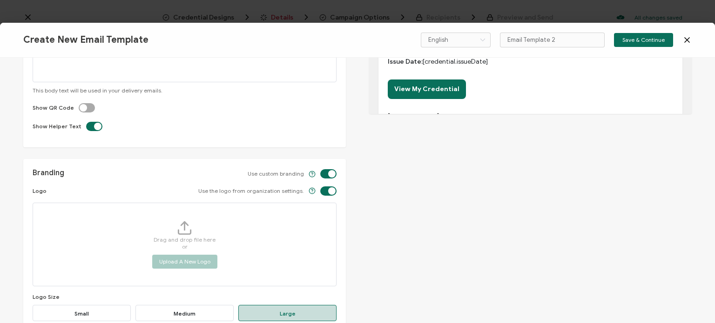
click at [498, 239] on div "Edit Email Template Email Content Email Type Delivery Email Delivery Email Expi…" at bounding box center [357, 191] width 715 height 266
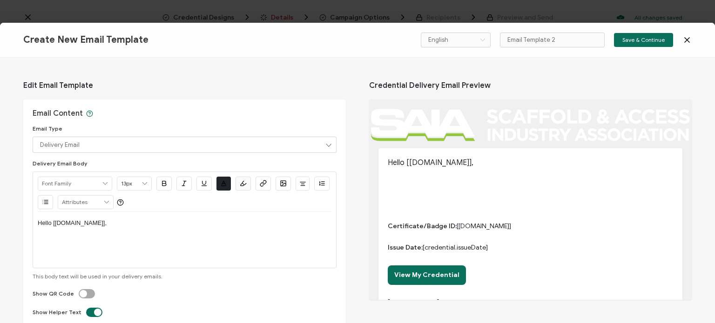
drag, startPoint x: 436, startPoint y: 280, endPoint x: 381, endPoint y: 276, distance: 54.6
click at [435, 279] on link "View My Credential" at bounding box center [427, 276] width 78 height 20
click at [649, 39] on span "Save & Continue" at bounding box center [643, 40] width 42 height 6
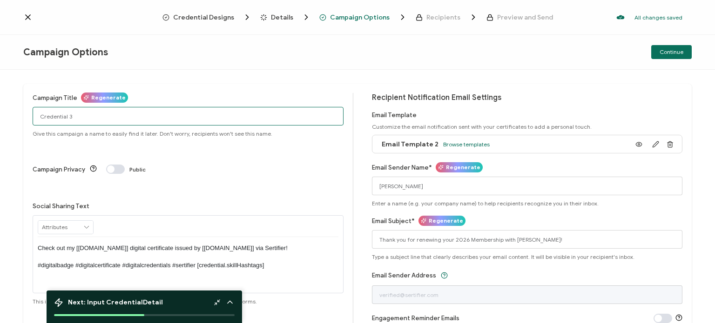
click at [96, 112] on input "Credential 3" at bounding box center [188, 116] width 311 height 19
type input "Membership renewal"
click at [307, 60] on div "Campaign Options Continue" at bounding box center [357, 52] width 715 height 35
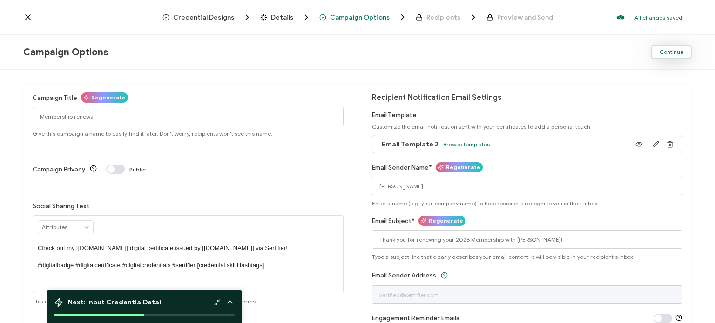
click at [657, 54] on button "Continue" at bounding box center [671, 52] width 40 height 14
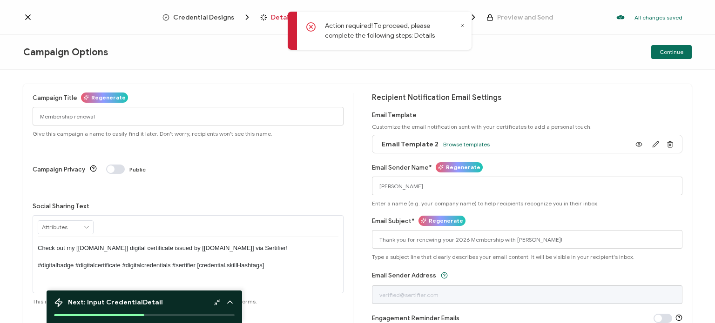
click at [349, 22] on p "Action required! To proceed, please complete the following steps: Details" at bounding box center [391, 31] width 133 height 20
click at [350, 26] on p "Action required! To proceed, please complete the following steps: Details" at bounding box center [391, 31] width 133 height 20
click at [363, 37] on p "Action required! To proceed, please complete the following steps: Details" at bounding box center [391, 31] width 133 height 20
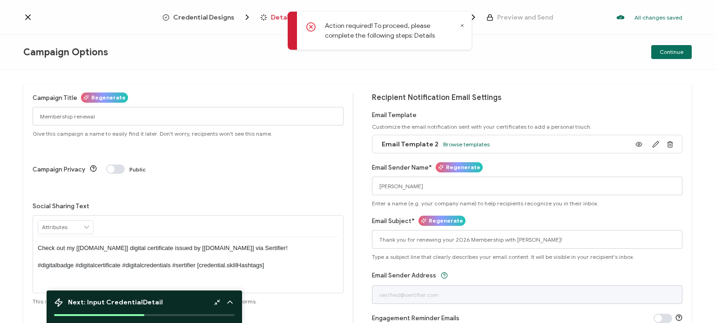
click at [390, 35] on p "Action required! To proceed, please complete the following steps: Details" at bounding box center [391, 31] width 133 height 20
click at [361, 63] on div "Campaign Options Continue" at bounding box center [357, 52] width 715 height 35
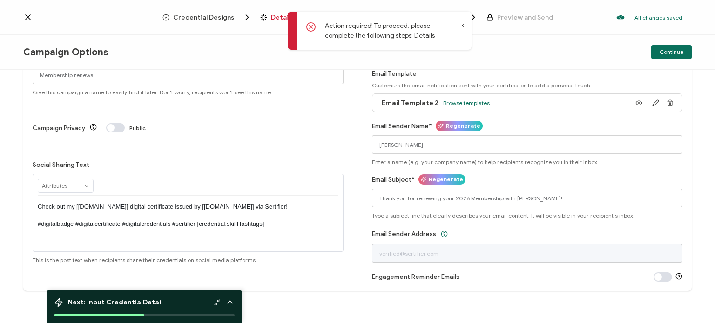
click at [422, 37] on p "Action required! To proceed, please complete the following steps: Details" at bounding box center [391, 31] width 133 height 20
click at [354, 102] on div "Campaign Title Regenerate Membership renewal Give this campaign a name to easil…" at bounding box center [357, 166] width 668 height 249
click at [107, 123] on span at bounding box center [115, 127] width 19 height 9
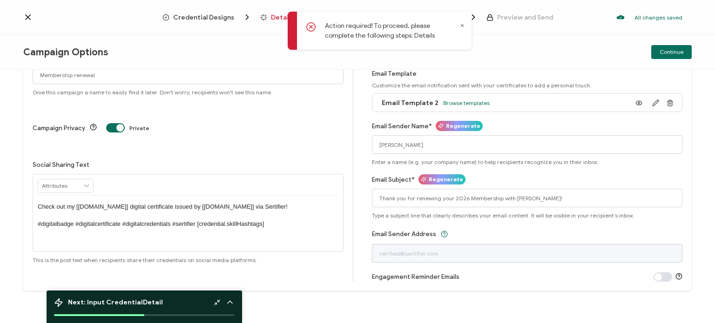
scroll to position [0, 0]
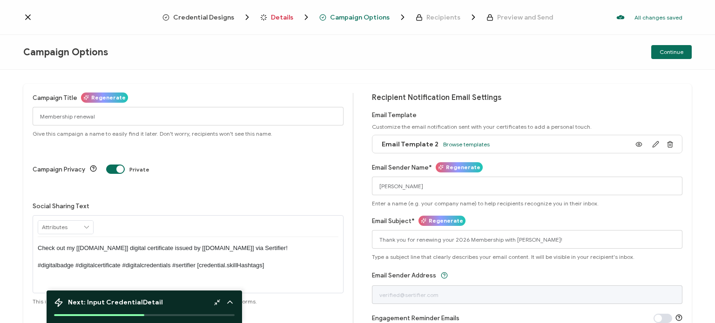
click at [110, 165] on span at bounding box center [115, 169] width 19 height 9
click at [112, 165] on span at bounding box center [115, 169] width 19 height 9
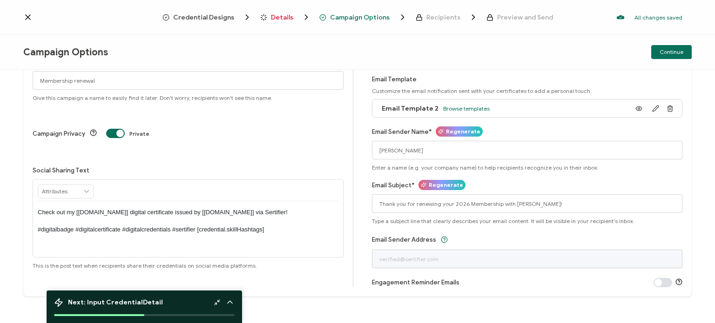
scroll to position [41, 0]
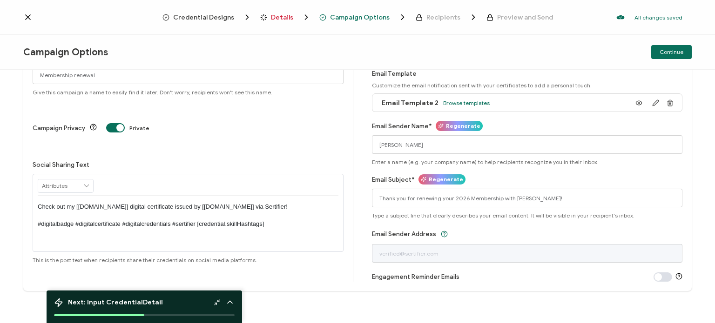
click at [143, 303] on b "Detail" at bounding box center [153, 303] width 20 height 8
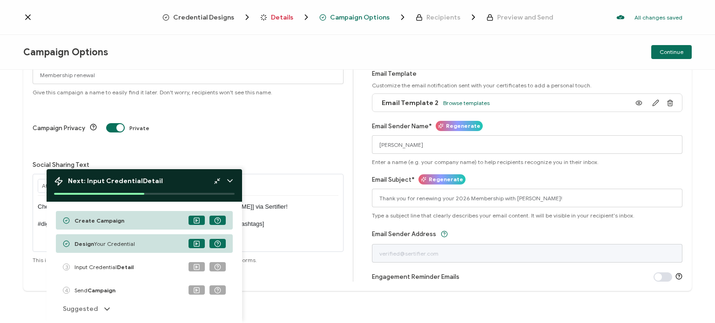
click at [102, 267] on span "Input Credential Detail" at bounding box center [103, 267] width 59 height 7
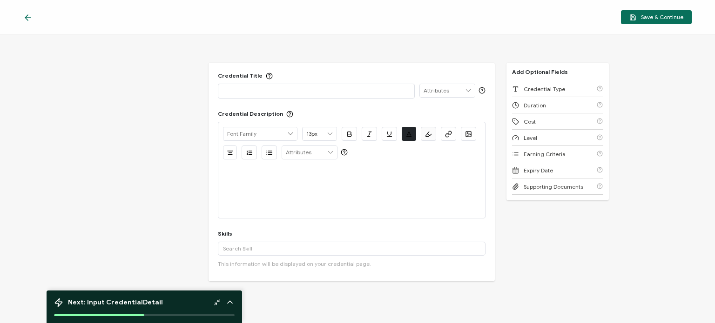
click at [287, 84] on div at bounding box center [316, 91] width 196 height 15
click at [285, 92] on p at bounding box center [316, 90] width 186 height 9
click at [639, 237] on div "Credential Title Company Name ISSUER Issuer Name Credential Description Alright…" at bounding box center [357, 179] width 715 height 289
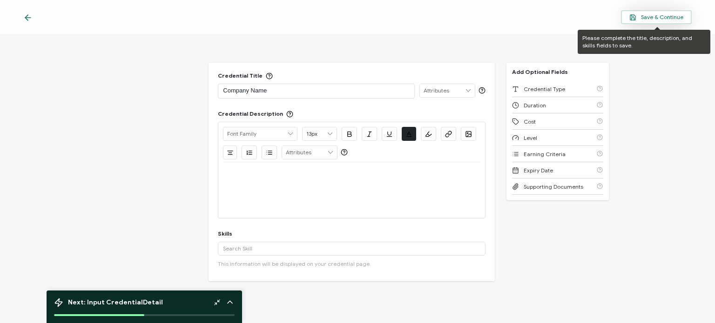
click at [671, 13] on button "Save & Continue" at bounding box center [656, 17] width 71 height 14
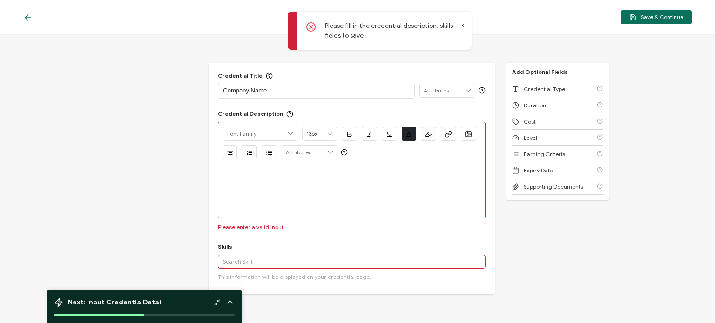
click at [350, 172] on p at bounding box center [351, 173] width 257 height 8
click at [326, 166] on div at bounding box center [351, 173] width 257 height 22
click at [294, 165] on div at bounding box center [351, 173] width 257 height 22
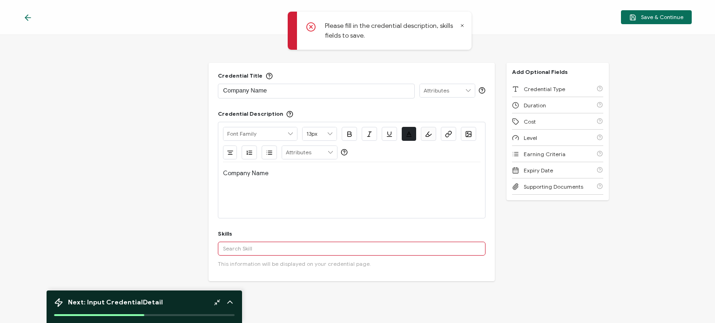
click at [285, 251] on input "text" at bounding box center [351, 249] width 267 height 14
click at [342, 261] on span "This information will be displayed on your credential page." at bounding box center [294, 264] width 153 height 7
click at [376, 248] on input "text" at bounding box center [351, 249] width 267 height 14
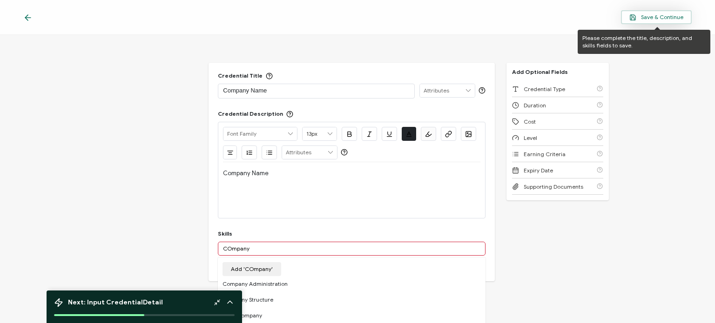
click at [648, 11] on button "Save & Continue" at bounding box center [656, 17] width 71 height 14
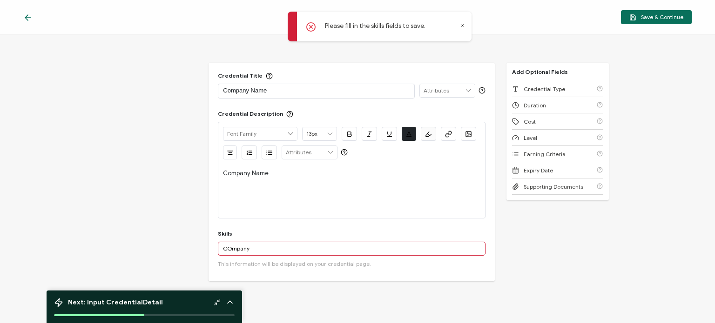
click at [285, 251] on input "COmpany" at bounding box center [351, 249] width 267 height 14
type input "C"
type input "c"
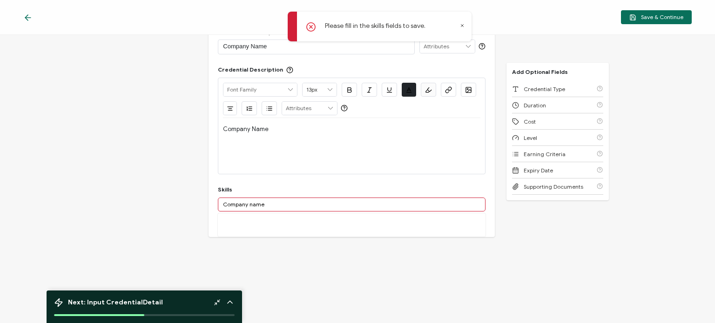
scroll to position [47, 0]
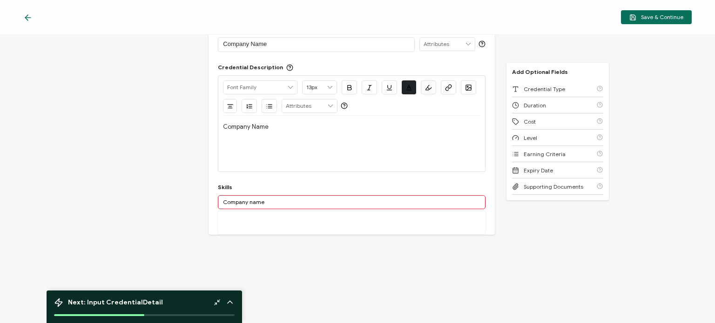
click at [273, 225] on div "More" at bounding box center [351, 222] width 267 height 23
click at [284, 196] on input "Company name" at bounding box center [351, 202] width 267 height 14
click at [268, 204] on input "Company nam" at bounding box center [351, 202] width 267 height 14
type input "Company name"
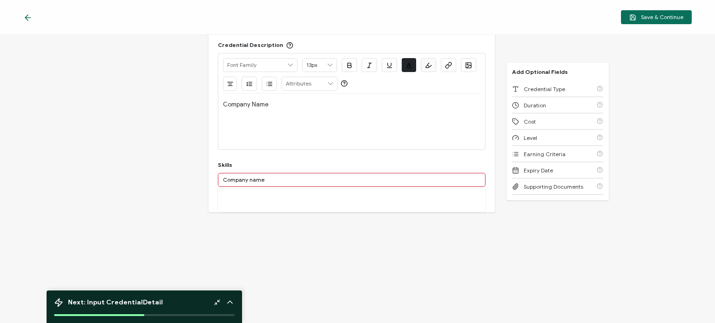
click at [249, 201] on div "More" at bounding box center [351, 200] width 267 height 23
click at [269, 200] on button "Add 'Company name'" at bounding box center [259, 201] width 74 height 14
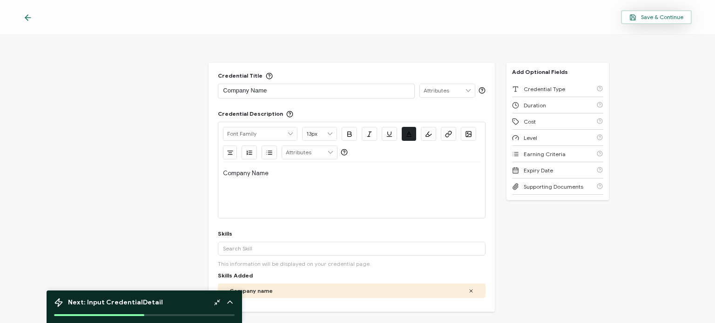
click at [639, 18] on span "Save & Continue" at bounding box center [656, 17] width 54 height 7
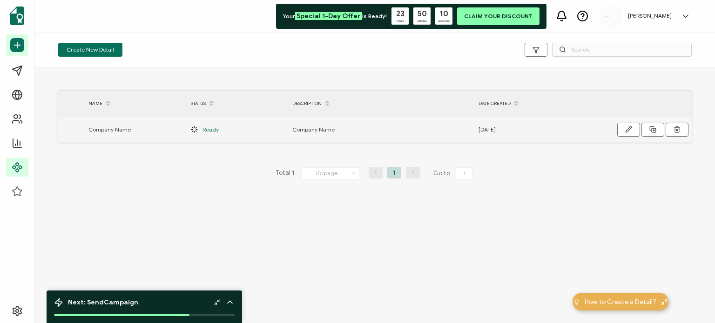
click at [322, 132] on span "Company Name" at bounding box center [313, 129] width 42 height 11
click at [534, 132] on div "[DATE]" at bounding box center [524, 129] width 101 height 11
click at [631, 132] on icon "button" at bounding box center [628, 129] width 7 height 7
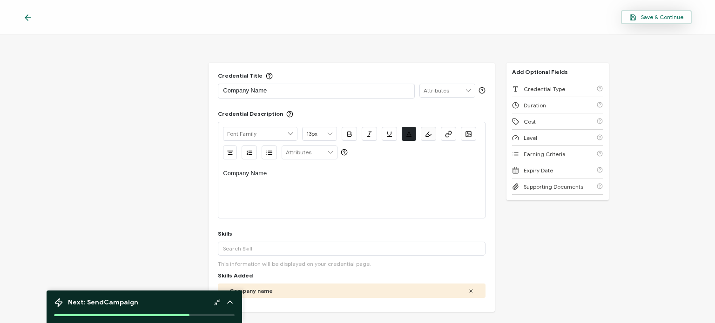
click at [659, 16] on span "Save & Continue" at bounding box center [656, 17] width 54 height 7
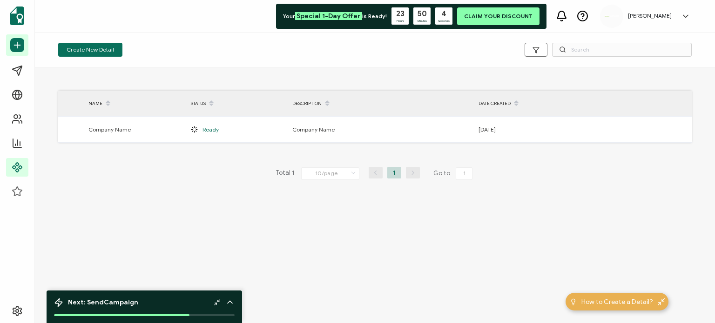
click at [153, 303] on div "Next: Send Campaign" at bounding box center [144, 302] width 181 height 9
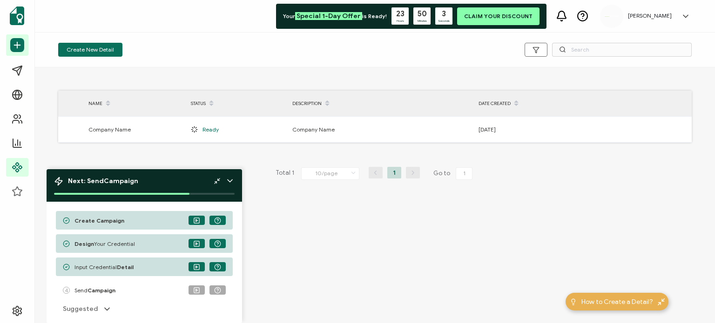
click at [121, 288] on div "4 Send Campaign" at bounding box center [144, 290] width 177 height 19
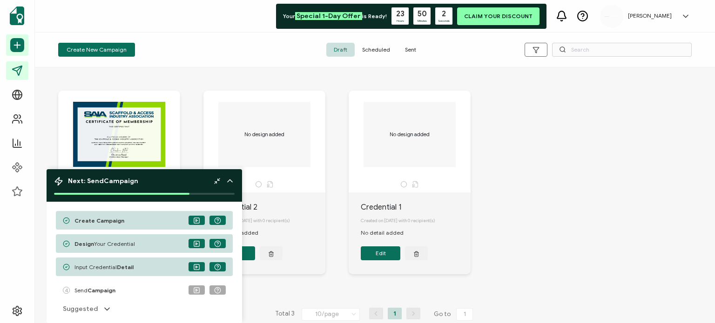
click at [538, 217] on div "Membership renewal Created on [DATE] with 0 recipient(s) No detail added Edit N…" at bounding box center [375, 189] width 652 height 235
drag, startPoint x: 177, startPoint y: 175, endPoint x: 145, endPoint y: 180, distance: 32.9
click at [162, 270] on div "Next: Send Campaign Create Campaign Design Your Credential Input Credential Det…" at bounding box center [144, 246] width 195 height 154
click at [182, 122] on div "Membership renewal Created on [DATE] with 0 recipient(s) No detail added Edit" at bounding box center [130, 183] width 145 height 184
click at [215, 182] on polyline at bounding box center [216, 183] width 2 height 2
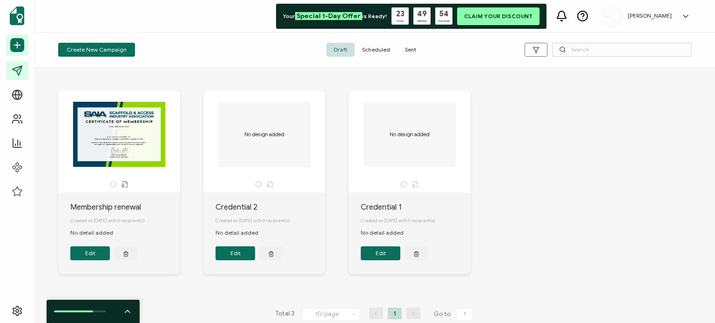
click at [137, 158] on div at bounding box center [119, 134] width 98 height 65
click at [97, 257] on button "Edit" at bounding box center [90, 254] width 40 height 14
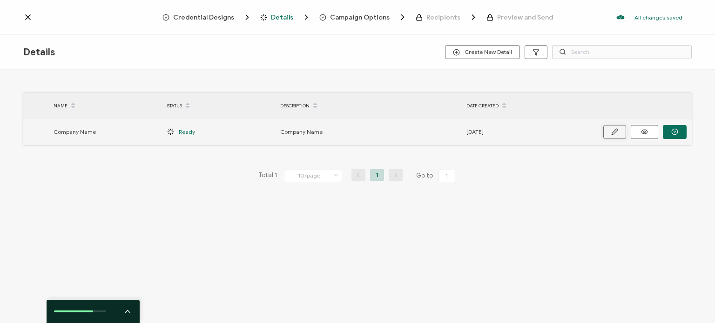
click at [610, 134] on button "button" at bounding box center [614, 132] width 23 height 14
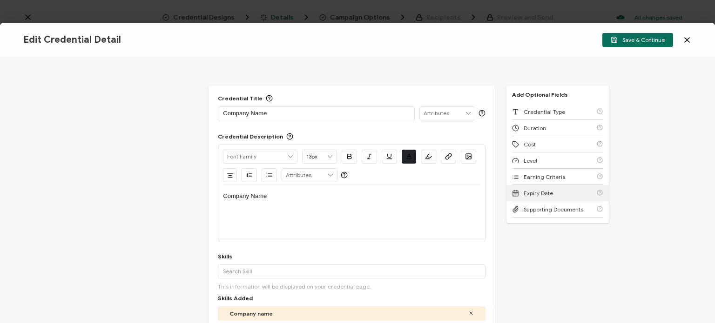
click at [553, 192] on div "Expiry Date" at bounding box center [557, 193] width 91 height 16
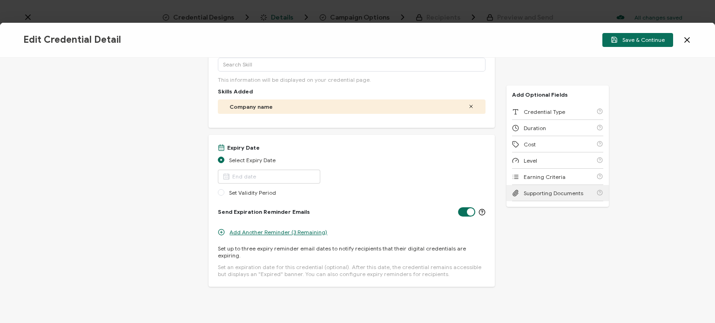
scroll to position [219, 0]
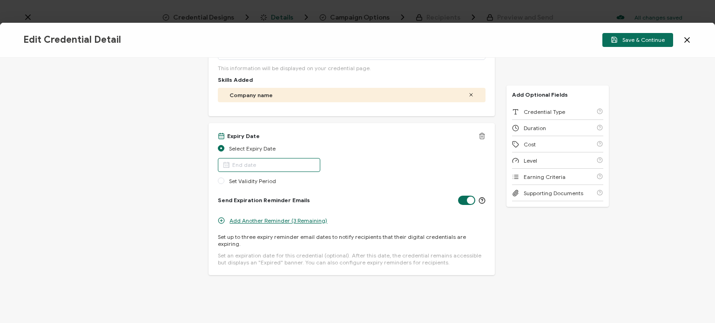
click at [273, 163] on input "text" at bounding box center [269, 165] width 102 height 14
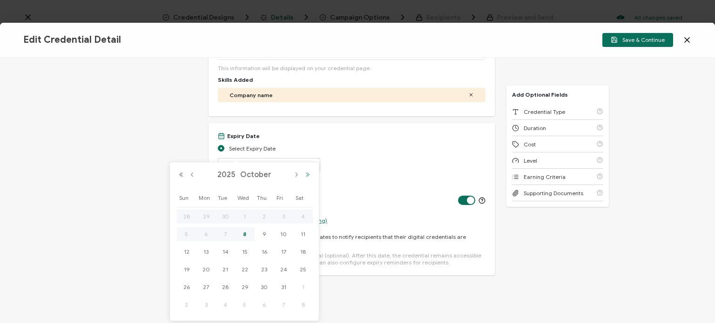
click at [308, 175] on button "Next Year" at bounding box center [307, 175] width 11 height 7
click at [180, 173] on button "Previous Year" at bounding box center [180, 175] width 11 height 7
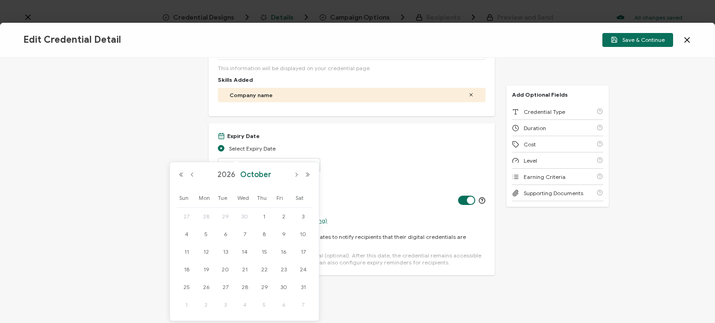
click at [264, 175] on span "October" at bounding box center [256, 174] width 36 height 9
click at [292, 261] on link "Dec" at bounding box center [296, 262] width 28 height 17
click at [264, 284] on span "31" at bounding box center [264, 287] width 11 height 11
type input "[DATE]"
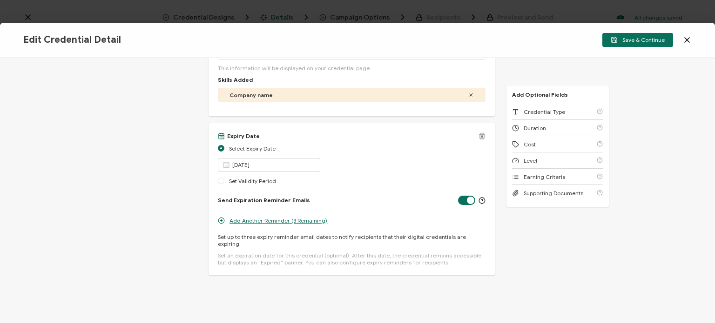
click at [365, 186] on div "Set Validity Period" at bounding box center [351, 184] width 267 height 14
click at [260, 177] on span "Set Validity Period" at bounding box center [252, 180] width 47 height 7
click at [224, 178] on input "Set Validity Period" at bounding box center [221, 181] width 7 height 7
radio input "true"
radio input "false"
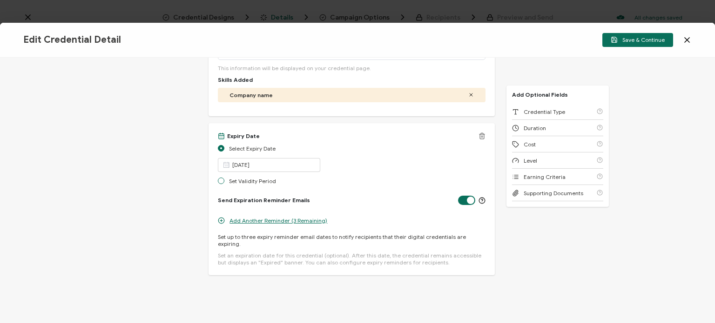
radio input "true"
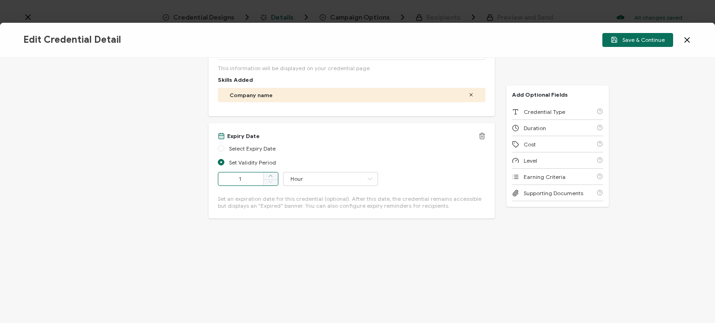
click at [270, 176] on icon at bounding box center [271, 176] width 5 height 5
click at [272, 173] on span at bounding box center [270, 176] width 15 height 7
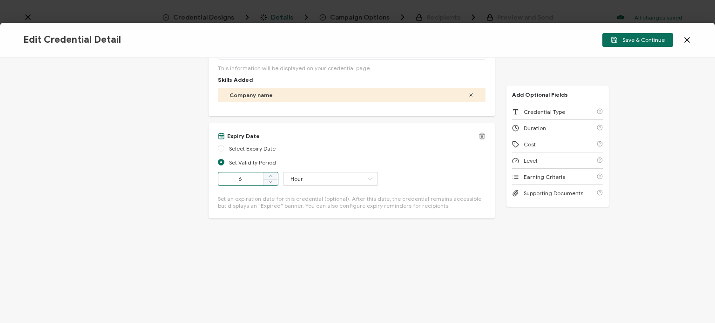
click at [272, 173] on span at bounding box center [270, 176] width 15 height 7
type input "9"
click at [242, 148] on span "Select Expiry Date" at bounding box center [252, 148] width 47 height 7
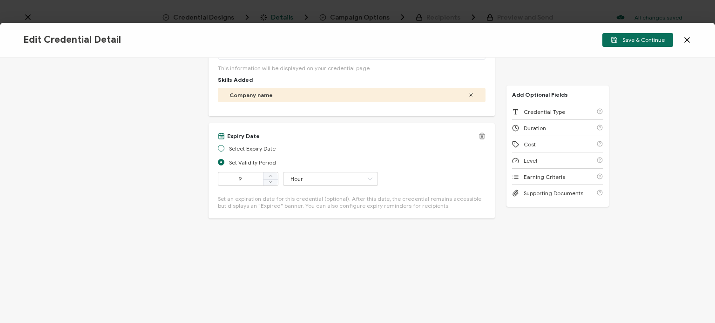
click at [224, 148] on input "Select Expiry Date" at bounding box center [221, 148] width 7 height 7
radio input "true"
radio input "false"
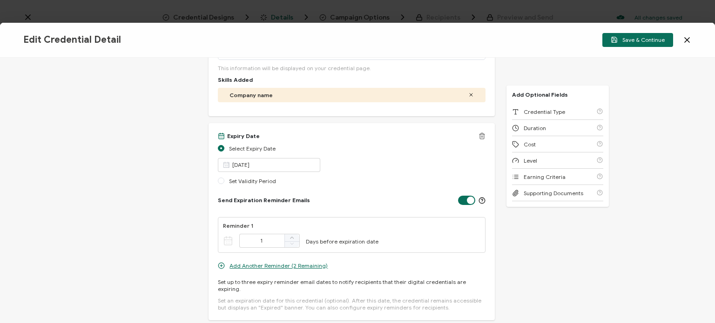
click at [350, 167] on div "Select Expiry Date [DATE]" at bounding box center [351, 160] width 267 height 33
click at [263, 164] on input "[DATE]" at bounding box center [269, 165] width 102 height 14
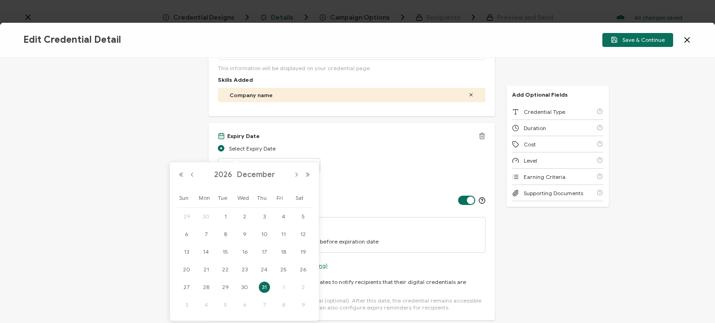
click at [366, 162] on div "Select Expiry Date [DATE]" at bounding box center [351, 160] width 267 height 33
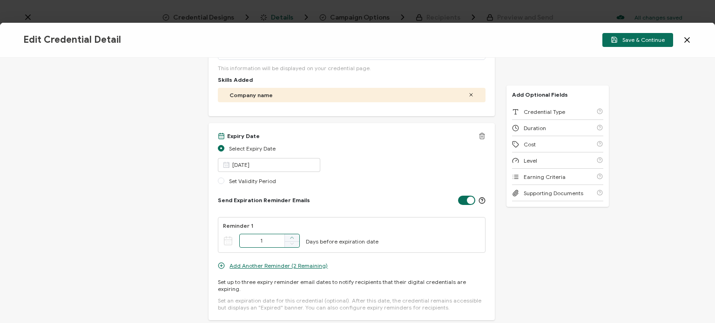
click at [294, 238] on span at bounding box center [291, 238] width 15 height 7
click at [291, 237] on icon at bounding box center [292, 238] width 5 height 5
click at [292, 237] on icon at bounding box center [292, 238] width 5 height 5
click at [290, 243] on icon at bounding box center [292, 244] width 5 height 5
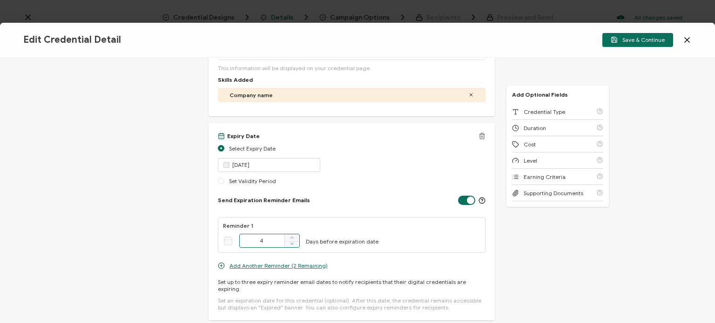
click at [290, 243] on icon at bounding box center [292, 244] width 5 height 5
click at [294, 236] on span at bounding box center [291, 238] width 15 height 7
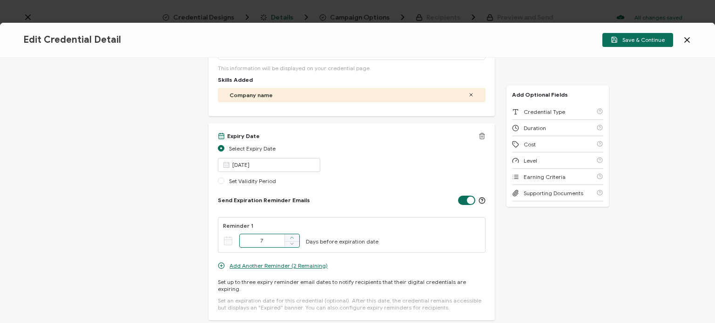
click at [294, 236] on span at bounding box center [291, 238] width 15 height 7
click at [227, 236] on icon at bounding box center [228, 241] width 10 height 10
click at [227, 240] on icon at bounding box center [228, 240] width 8 height 0
click at [295, 236] on span at bounding box center [291, 238] width 15 height 7
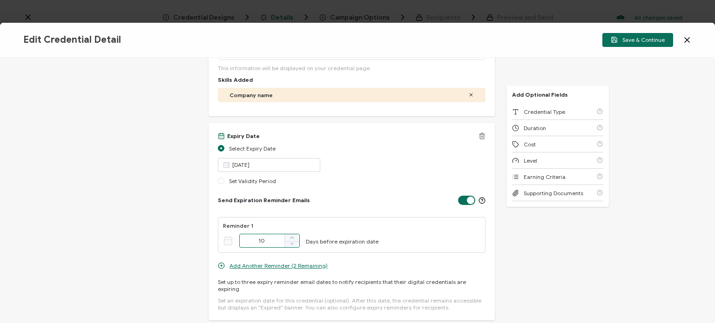
click at [295, 236] on span at bounding box center [291, 238] width 15 height 7
click at [295, 235] on span at bounding box center [291, 238] width 15 height 7
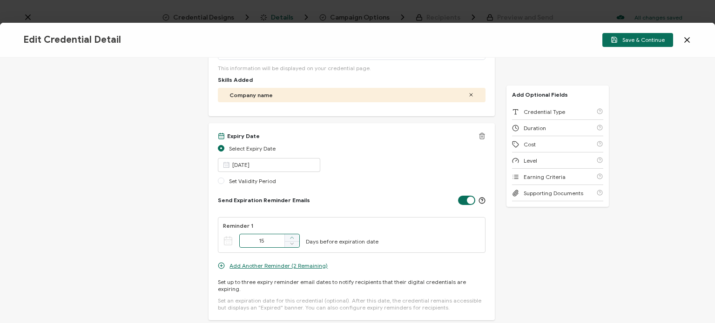
click at [295, 235] on span at bounding box center [291, 238] width 15 height 7
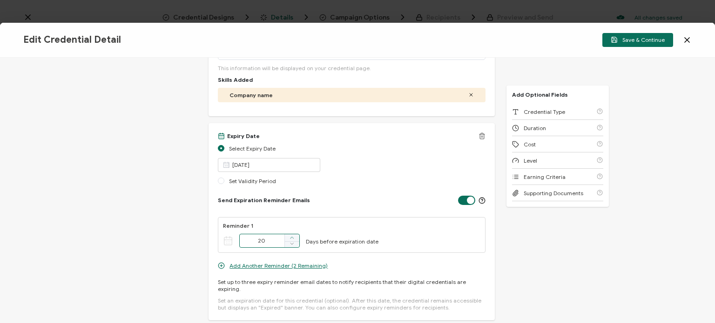
click at [295, 235] on span at bounding box center [291, 238] width 15 height 7
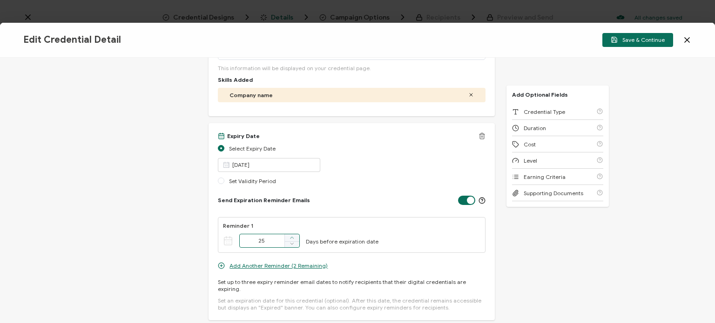
click at [295, 235] on span at bounding box center [291, 238] width 15 height 7
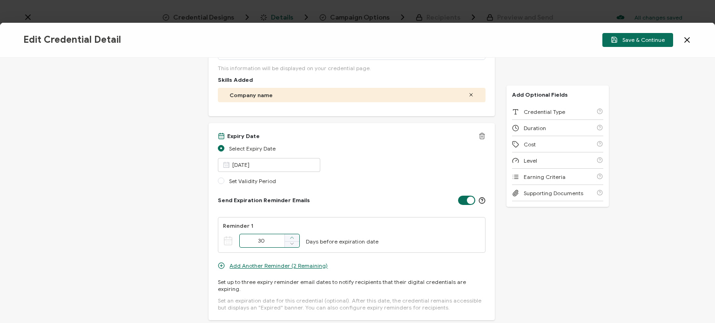
click at [295, 235] on span at bounding box center [291, 238] width 15 height 7
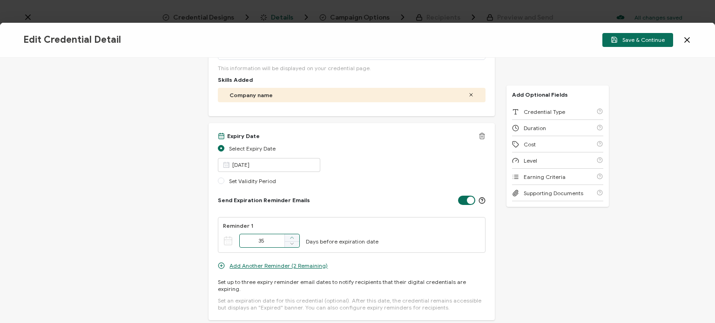
click at [295, 235] on span at bounding box center [291, 238] width 15 height 7
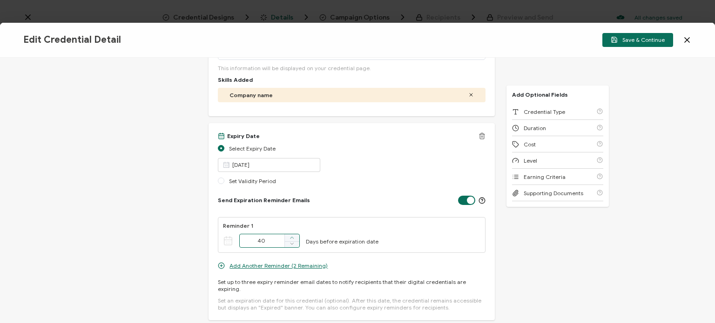
click at [295, 235] on span at bounding box center [291, 238] width 15 height 7
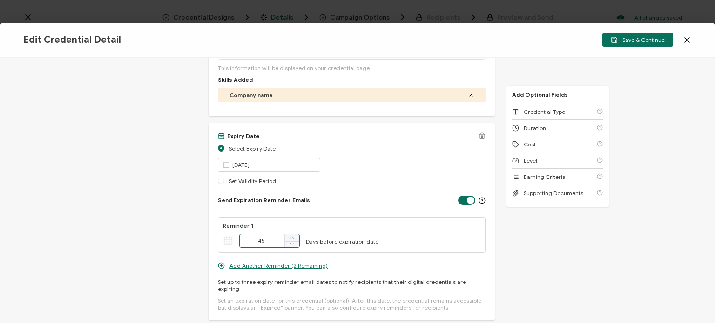
click at [295, 235] on span at bounding box center [291, 238] width 15 height 7
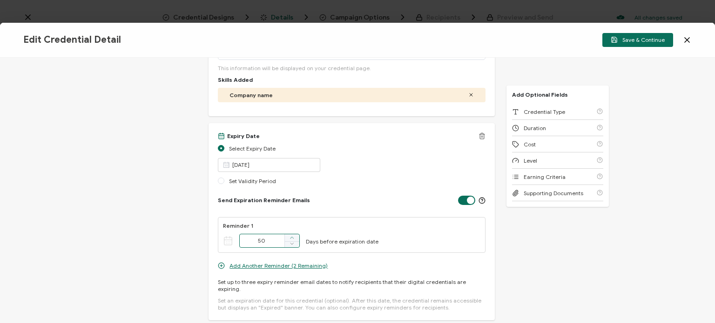
click at [295, 235] on span at bounding box center [291, 238] width 15 height 7
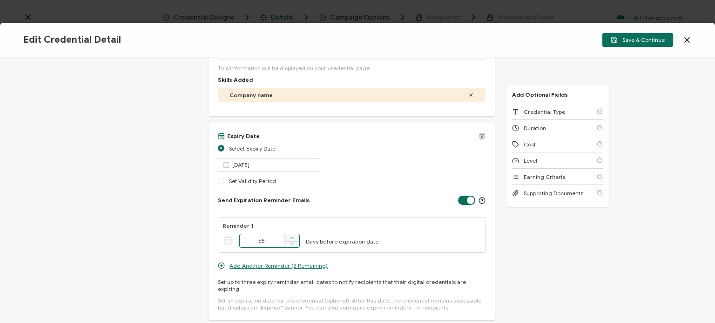
click at [295, 235] on span at bounding box center [291, 238] width 15 height 7
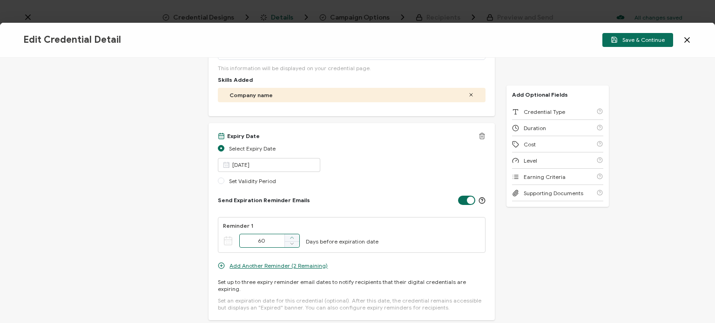
click at [295, 235] on span at bounding box center [291, 238] width 15 height 7
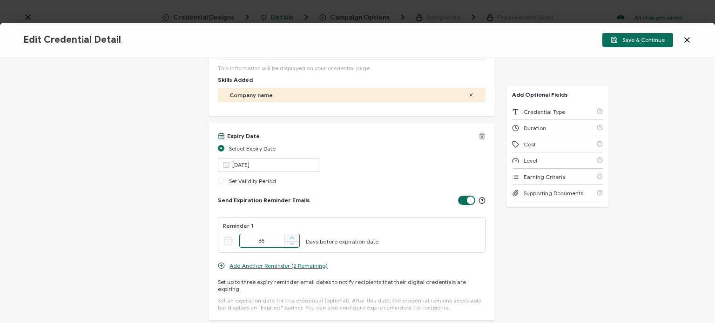
click at [295, 235] on span at bounding box center [291, 238] width 15 height 7
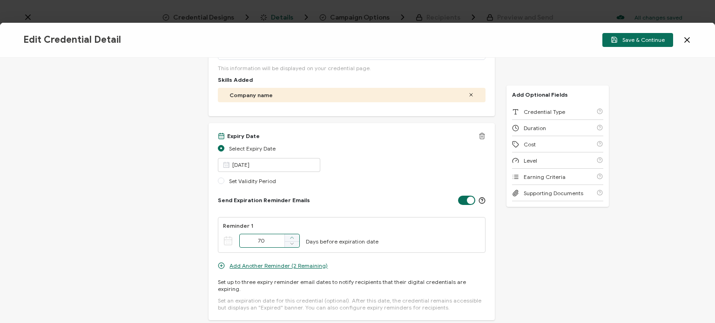
click at [295, 235] on span at bounding box center [291, 238] width 15 height 7
click at [291, 238] on icon at bounding box center [292, 238] width 5 height 5
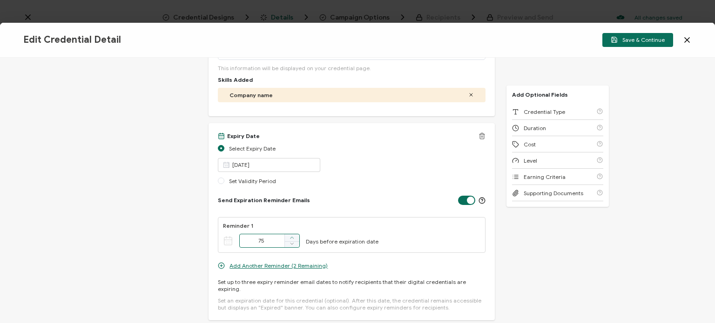
click at [291, 238] on icon at bounding box center [292, 238] width 5 height 5
click at [291, 236] on icon at bounding box center [292, 238] width 5 height 5
click at [286, 236] on span at bounding box center [291, 238] width 15 height 7
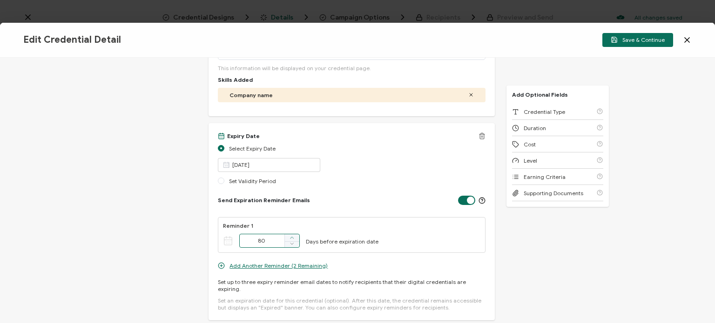
click at [290, 238] on icon at bounding box center [292, 238] width 5 height 5
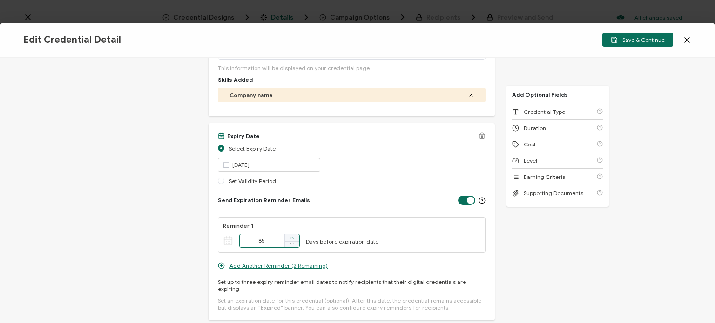
click at [290, 238] on icon at bounding box center [292, 238] width 5 height 5
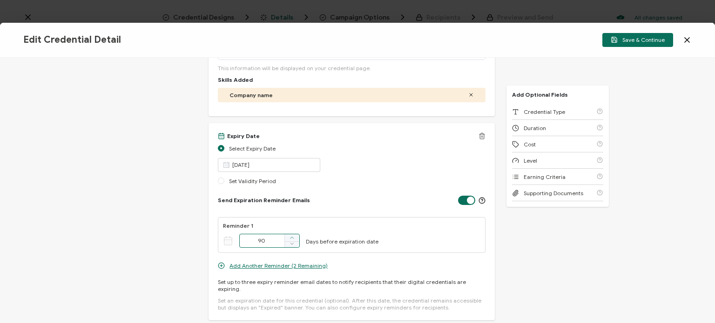
click at [288, 236] on span at bounding box center [291, 238] width 15 height 7
click at [291, 244] on icon at bounding box center [292, 244] width 5 height 5
type input "90"
click at [352, 193] on div "Send Expiration Reminder Emails" at bounding box center [351, 200] width 267 height 15
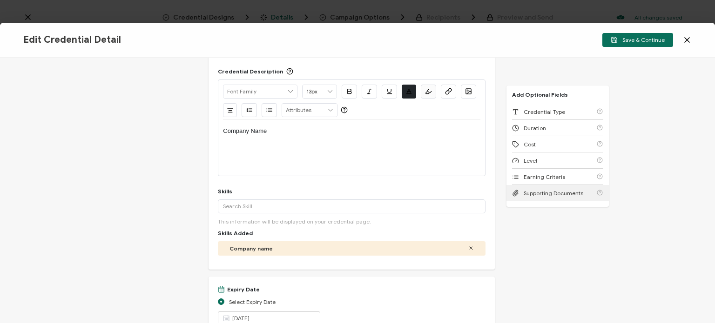
scroll to position [47, 0]
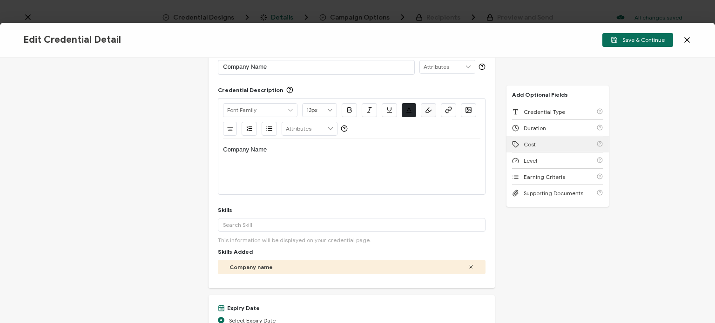
click at [544, 147] on div "Cost" at bounding box center [557, 144] width 91 height 16
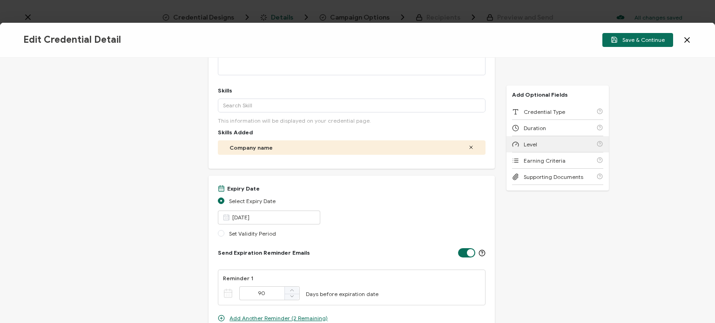
scroll to position [327, 0]
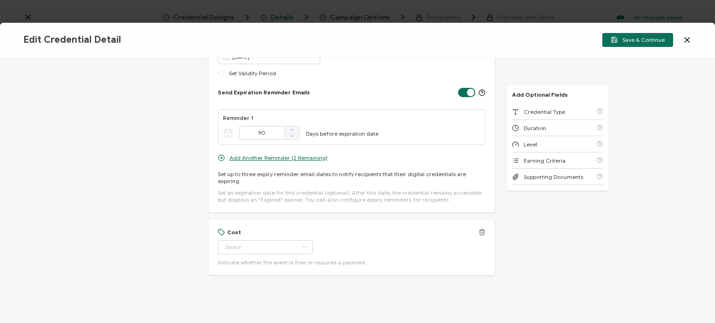
click at [288, 247] on div "Cost Free Paid Indicate whether the event is free or requires a payment." at bounding box center [351, 247] width 267 height 37
click at [299, 242] on icon at bounding box center [305, 248] width 12 height 14
click at [264, 276] on li "Paid" at bounding box center [260, 279] width 86 height 16
type input "Paid"
click at [328, 281] on div "Credential Title Company Name ISSUER Issuer Name Credential Description Alright…" at bounding box center [352, 45] width 286 height 572
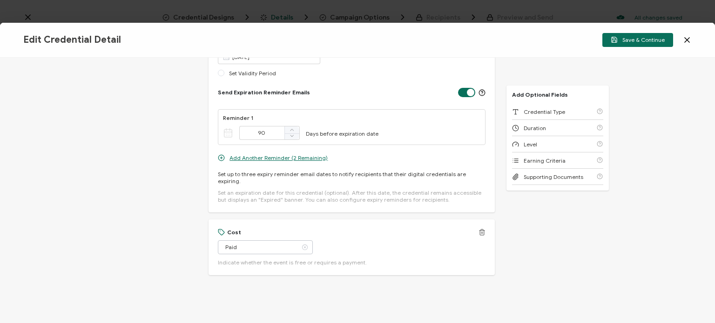
click at [299, 241] on icon at bounding box center [305, 248] width 12 height 14
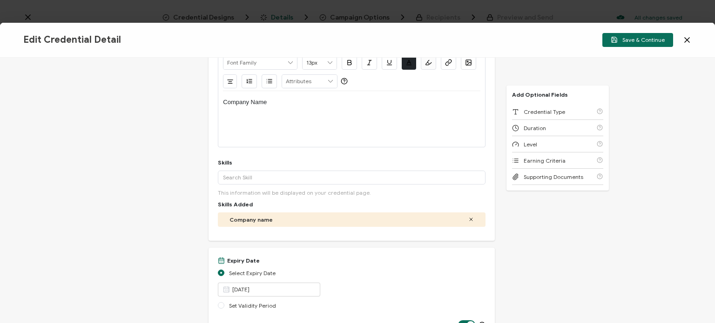
scroll to position [0, 0]
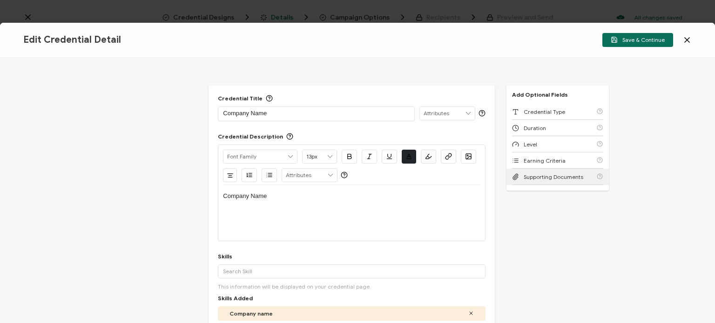
click at [562, 179] on span "Supporting Documents" at bounding box center [554, 177] width 60 height 7
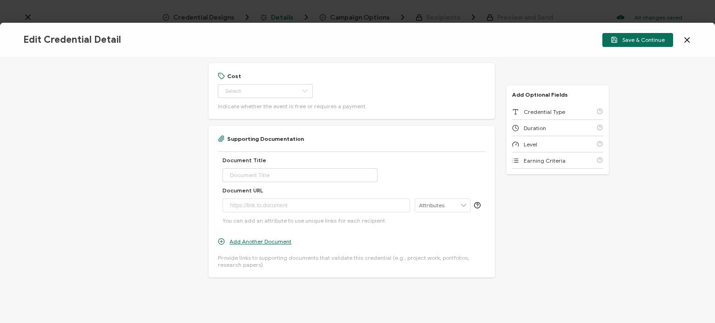
scroll to position [485, 0]
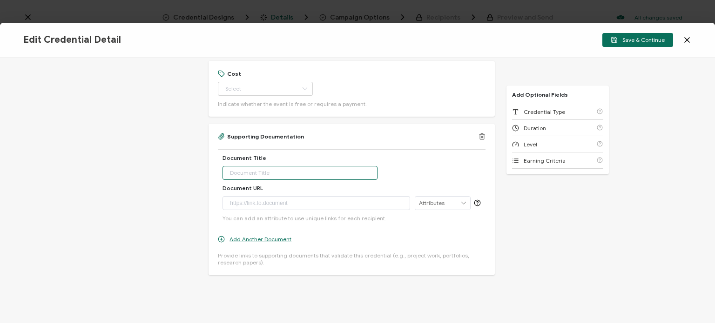
click at [298, 169] on input "text" at bounding box center [299, 173] width 155 height 14
click at [313, 197] on div at bounding box center [316, 203] width 177 height 13
click at [301, 166] on input "text" at bounding box center [299, 173] width 155 height 14
click at [299, 166] on input "text" at bounding box center [299, 173] width 155 height 14
type input "Member Benefits"
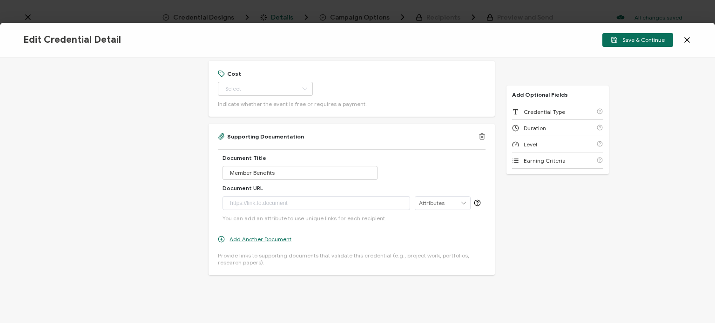
click at [442, 197] on input "text" at bounding box center [442, 203] width 55 height 13
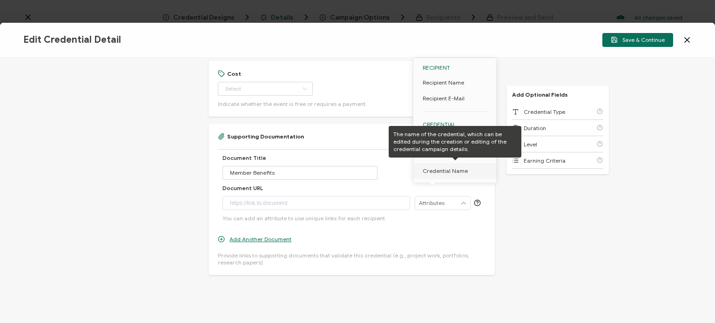
click at [441, 229] on div "Supporting Documentation Document Title Member Benefits Document URL You can ad…" at bounding box center [351, 199] width 267 height 133
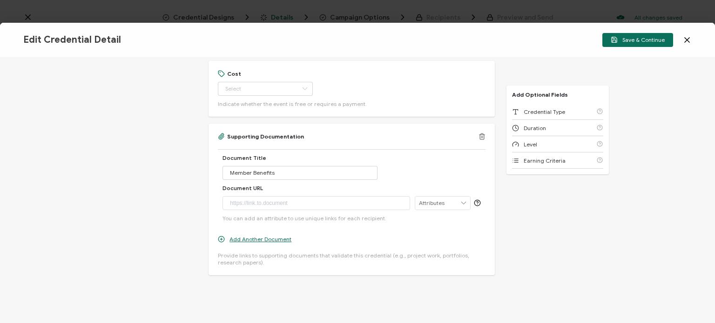
click at [451, 197] on input "text" at bounding box center [442, 203] width 55 height 13
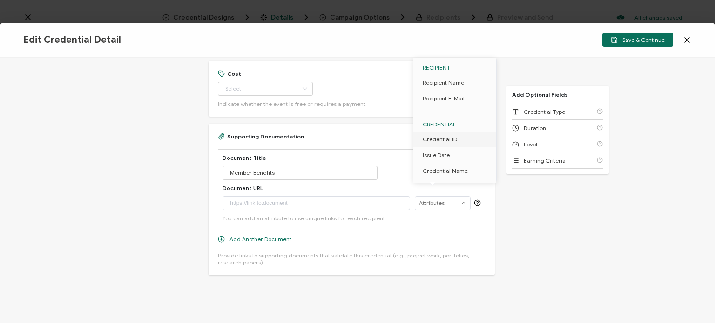
click at [352, 197] on div at bounding box center [316, 203] width 177 height 13
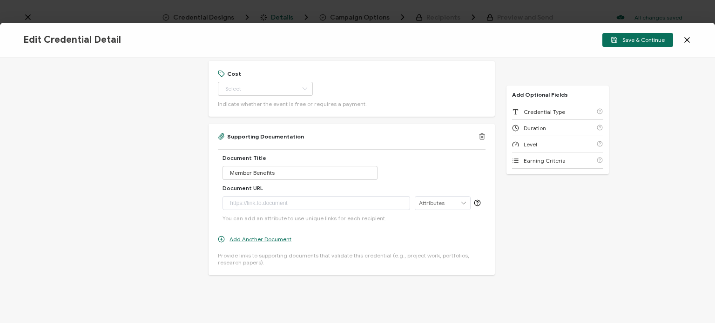
click at [420, 234] on div "Supporting Documentation Document Title Member Benefits Document URL You can ad…" at bounding box center [351, 199] width 267 height 133
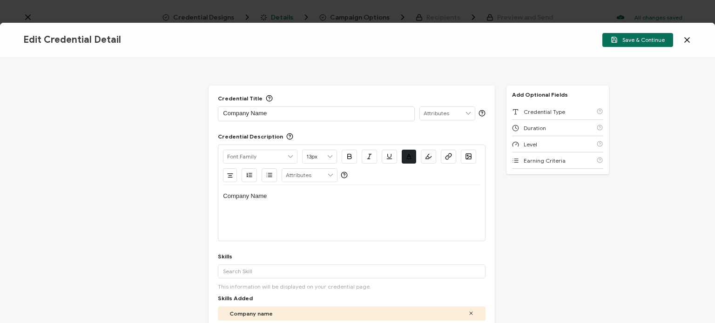
scroll to position [0, 0]
click at [646, 36] on span "Save & Continue" at bounding box center [638, 39] width 54 height 7
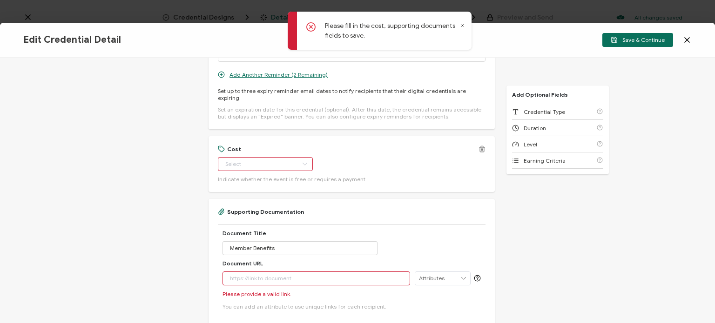
scroll to position [419, 0]
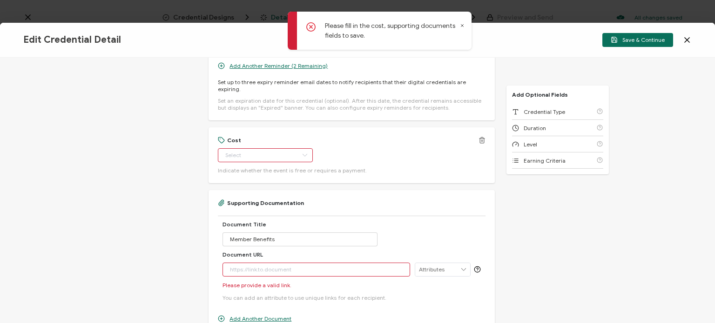
click at [283, 139] on div "Cost Indicate whether the event is free or requires a payment." at bounding box center [351, 155] width 267 height 37
click at [283, 148] on input "text" at bounding box center [265, 155] width 95 height 14
click at [257, 175] on li "Free" at bounding box center [260, 171] width 86 height 16
type input "Free"
click at [348, 154] on div "Cost Free Indicate whether the event is free or requires a payment." at bounding box center [351, 155] width 267 height 37
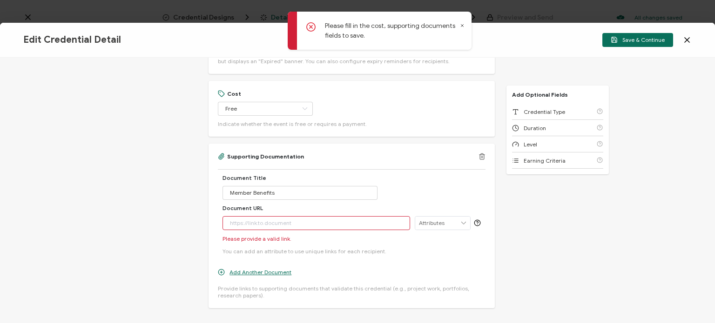
scroll to position [512, 0]
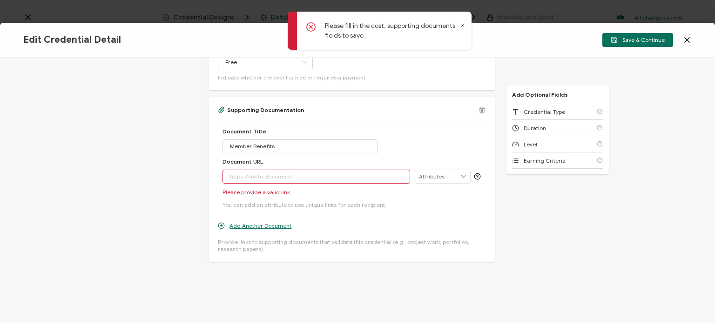
click at [306, 170] on div at bounding box center [316, 181] width 177 height 22
click at [276, 170] on div at bounding box center [316, 181] width 177 height 22
click at [478, 107] on icon at bounding box center [481, 110] width 7 height 7
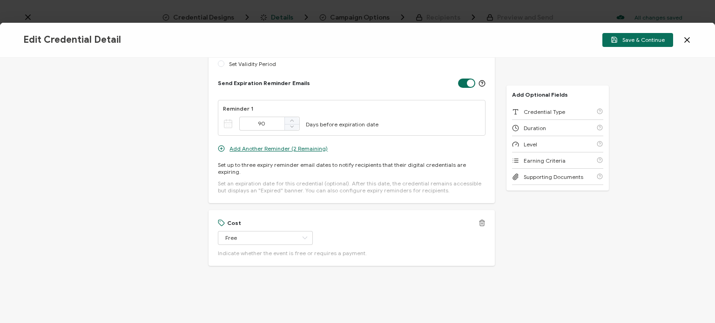
click at [478, 220] on icon at bounding box center [481, 223] width 7 height 7
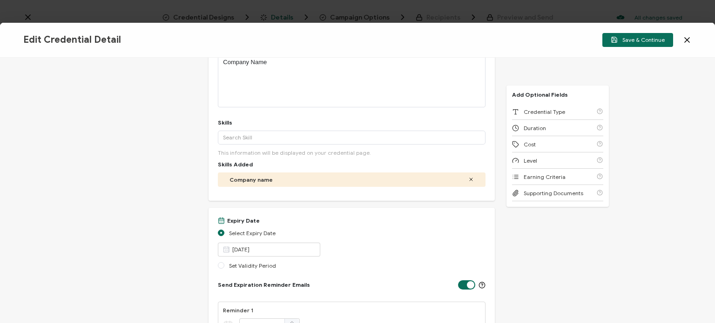
scroll to position [0, 0]
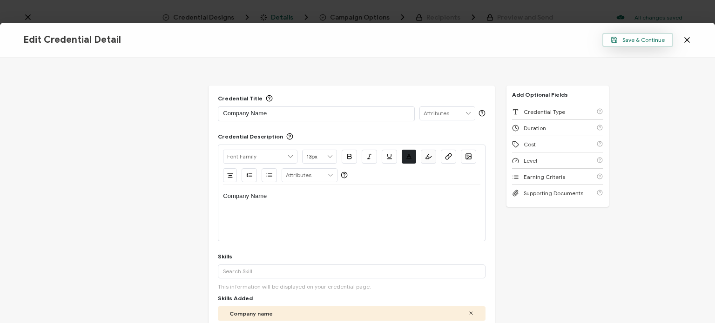
click at [643, 36] on span "Save & Continue" at bounding box center [638, 39] width 54 height 7
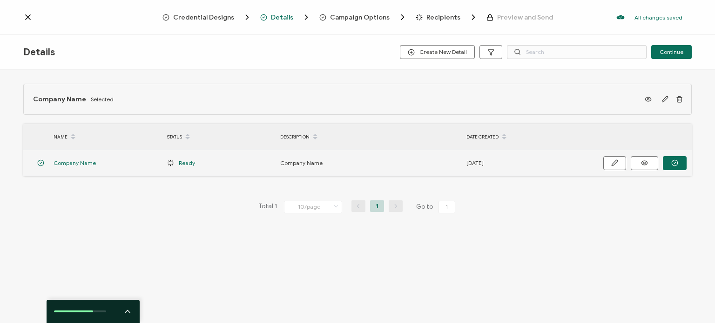
click at [81, 164] on span "Company Name" at bounding box center [75, 163] width 42 height 11
click at [64, 163] on span "Company Name" at bounding box center [75, 163] width 42 height 11
click at [335, 153] on td "Company Name" at bounding box center [369, 163] width 186 height 26
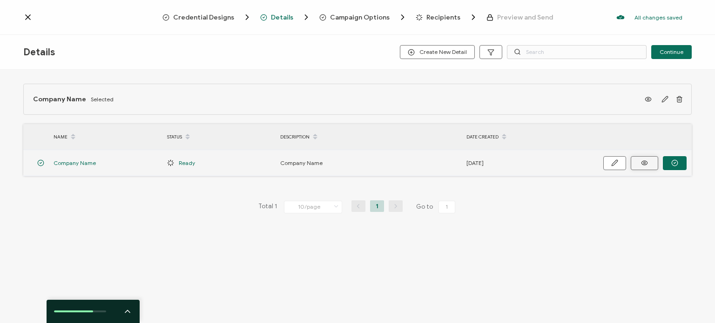
click at [646, 164] on icon at bounding box center [644, 163] width 6 height 4
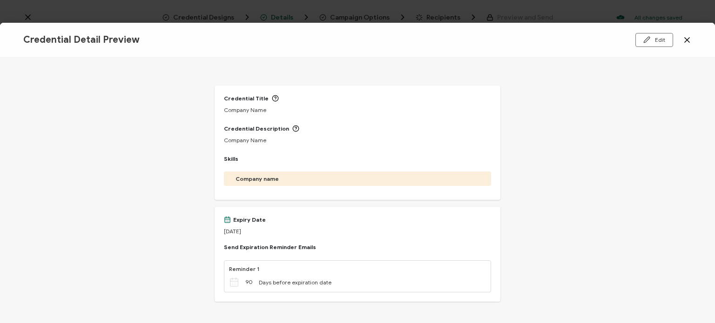
click at [684, 40] on icon at bounding box center [686, 39] width 9 height 9
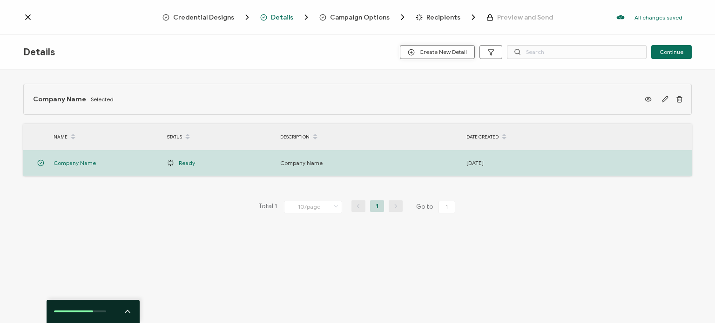
click at [419, 52] on span "Create New Detail" at bounding box center [437, 52] width 59 height 7
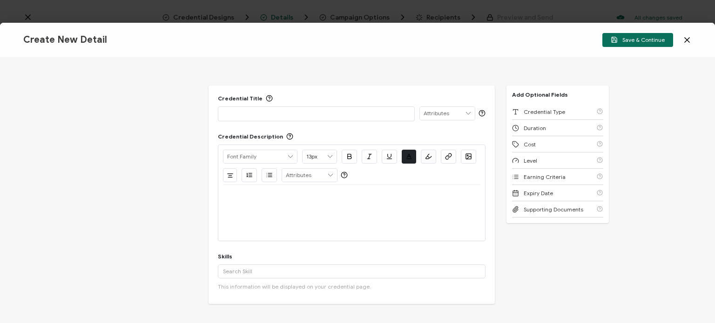
click at [687, 36] on icon at bounding box center [686, 39] width 9 height 9
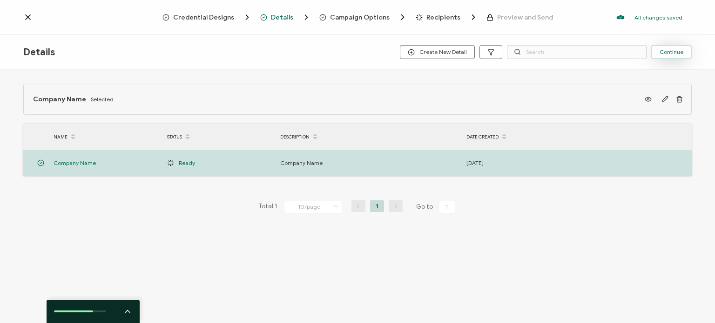
click at [670, 54] on span "Continue" at bounding box center [672, 52] width 24 height 6
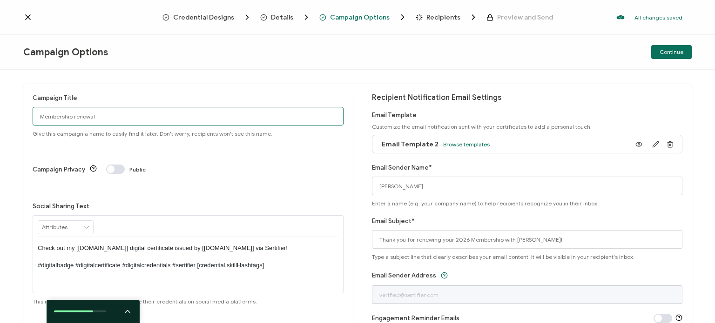
click at [162, 117] on input "Membership renewal" at bounding box center [188, 116] width 311 height 19
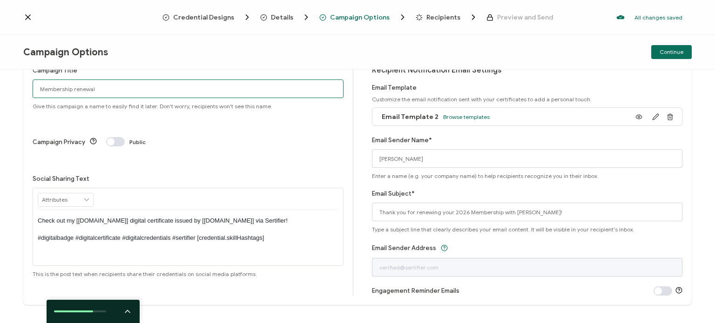
scroll to position [41, 0]
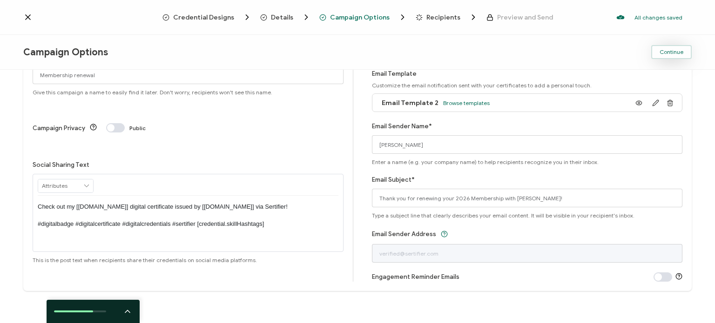
click at [665, 55] on button "Continue" at bounding box center [671, 52] width 40 height 14
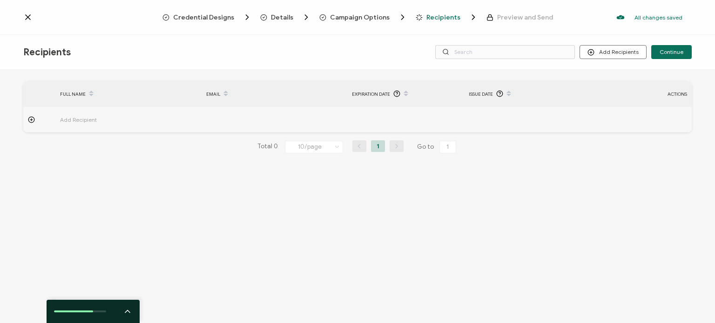
click at [191, 89] on div "FULL NAME" at bounding box center [128, 94] width 146 height 16
click at [78, 92] on div "FULL NAME" at bounding box center [128, 94] width 146 height 16
click at [78, 115] on span "Add Recipient" at bounding box center [104, 119] width 88 height 11
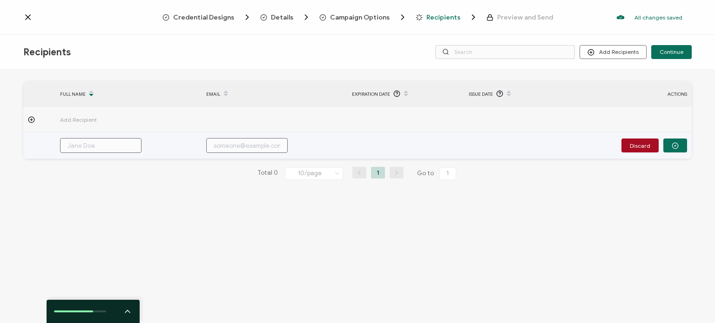
click at [97, 147] on input "text" at bounding box center [100, 145] width 81 height 15
click at [102, 147] on input "text" at bounding box center [100, 145] width 81 height 15
click at [253, 143] on input "text" at bounding box center [246, 145] width 81 height 15
click at [114, 141] on input "text" at bounding box center [100, 145] width 81 height 15
type input "S"
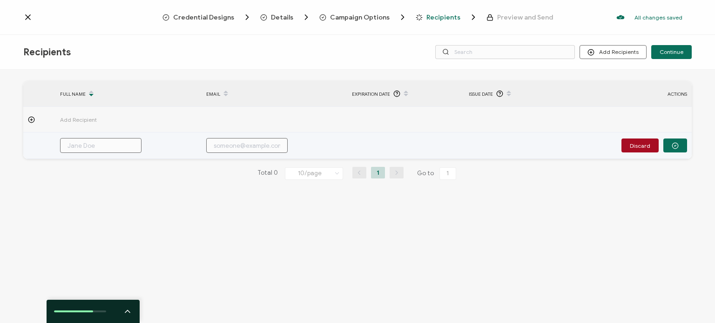
type input "S"
type input "SA"
type input "SAI"
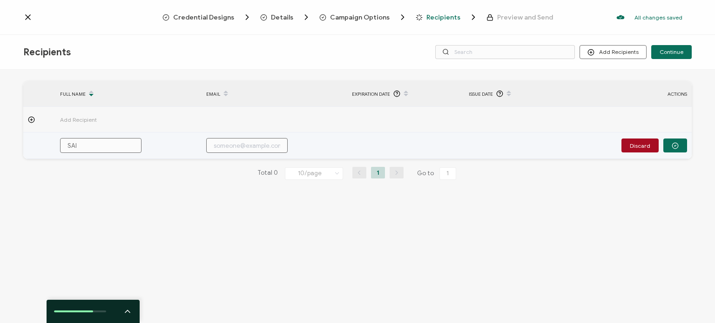
type input "[PERSON_NAME]"
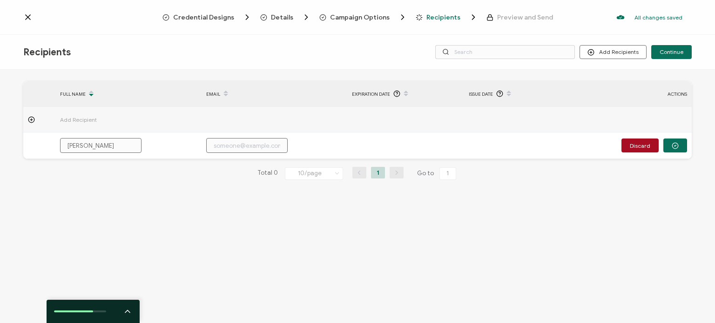
type input "[PERSON_NAME]"
click at [252, 145] on input "text" at bounding box center [246, 145] width 81 height 15
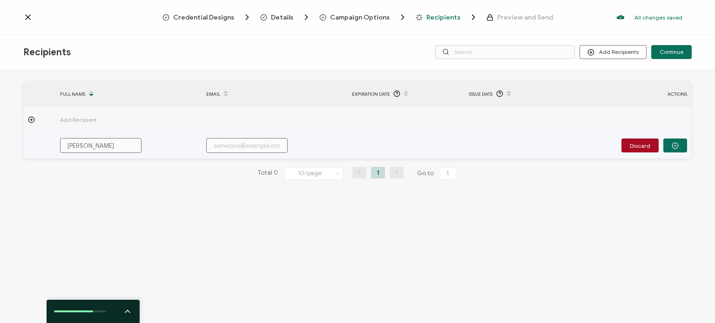
type input "C"
type input "Ch"
type input "Chr"
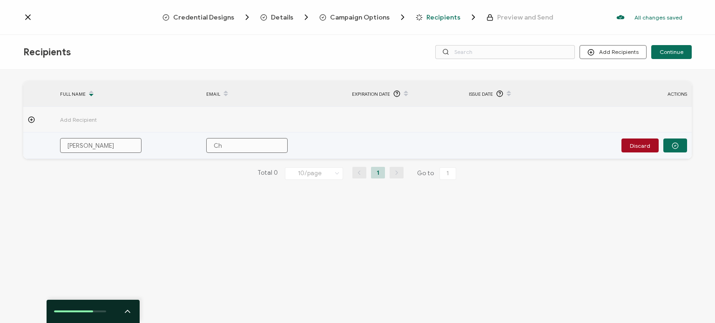
type input "Chr"
type input "Chri"
type input "[PERSON_NAME]"
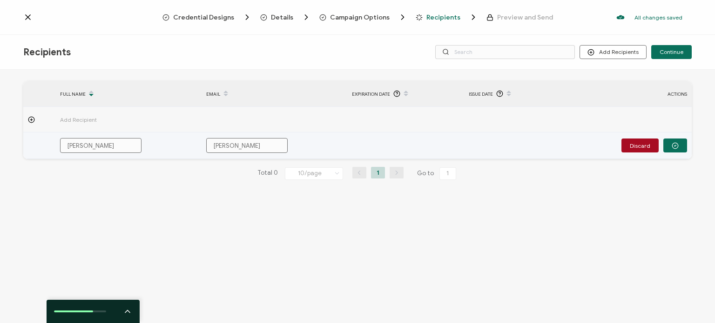
type input "[DEMOGRAPHIC_DATA]"
type input "[PERSON_NAME]"
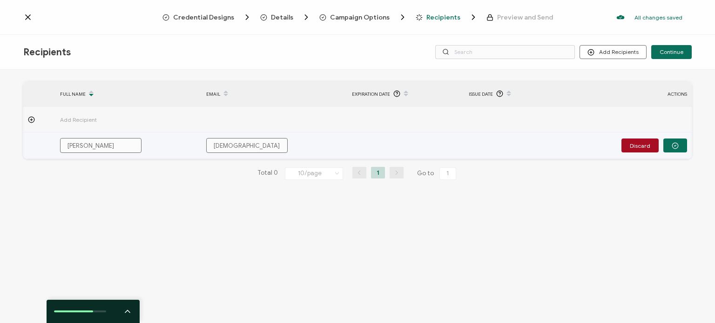
type input "[PERSON_NAME]"
type input "[PERSON_NAME]@"
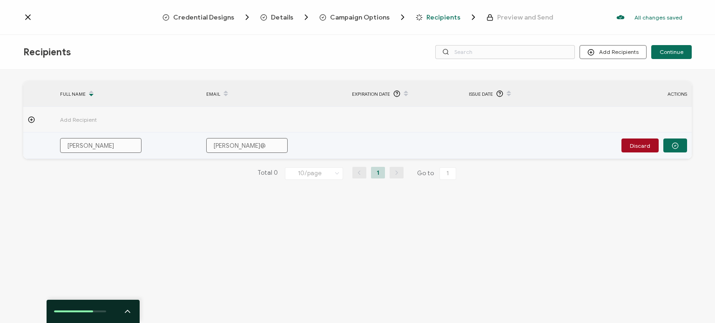
type input "[PERSON_NAME]"
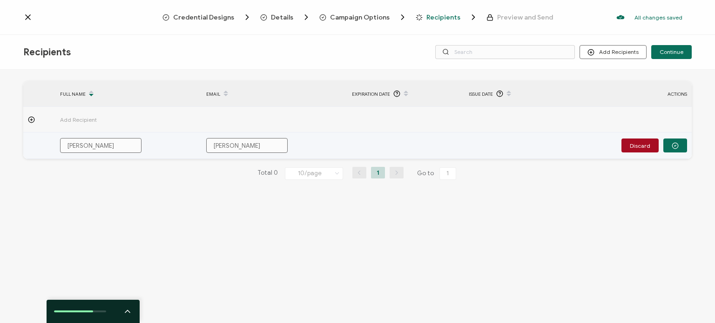
type input "[PERSON_NAME]"
type input "[PERSON_NAME]@[PERSON_NAME]"
type input "[PERSON_NAME]"
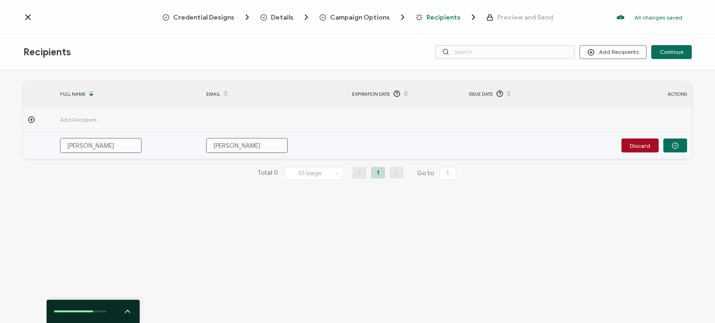
type input "[PERSON_NAME]"
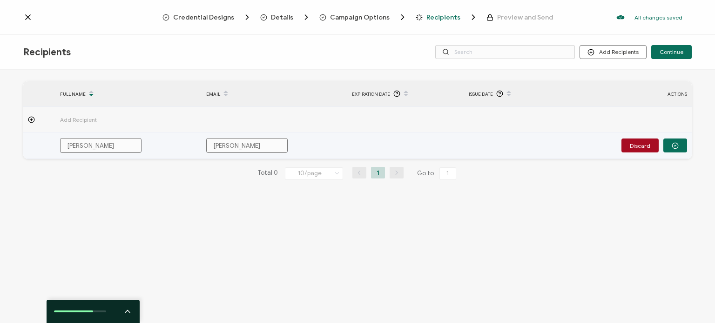
type input "[PERSON_NAME]"
type input "[PERSON_NAME]."
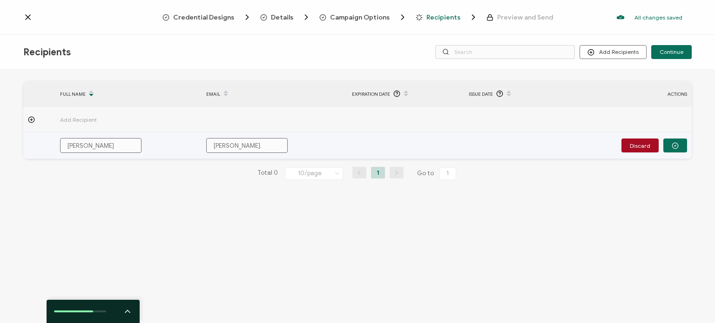
type input "[PERSON_NAME]"
type input "[PERSON_NAME][EMAIL_ADDRESS][DOMAIN_NAME]"
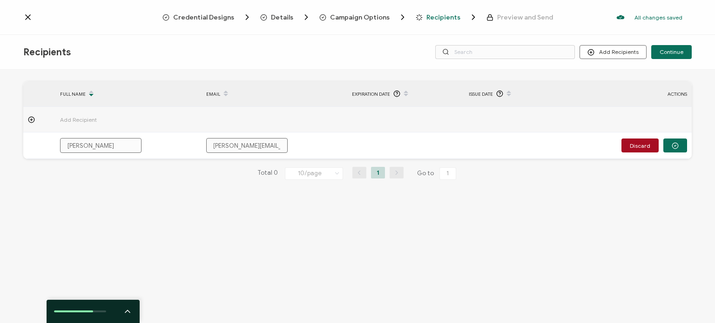
type input "[PERSON_NAME][EMAIL_ADDRESS][DOMAIN_NAME]"
click at [40, 122] on div at bounding box center [39, 119] width 32 height 7
click at [29, 121] on icon at bounding box center [31, 119] width 7 height 7
click at [439, 228] on div "FULL NAME EMAIL Expiration Date Issue Date ACTIONS Add Recipient SAIA [EMAIL_AD…" at bounding box center [357, 198] width 715 height 256
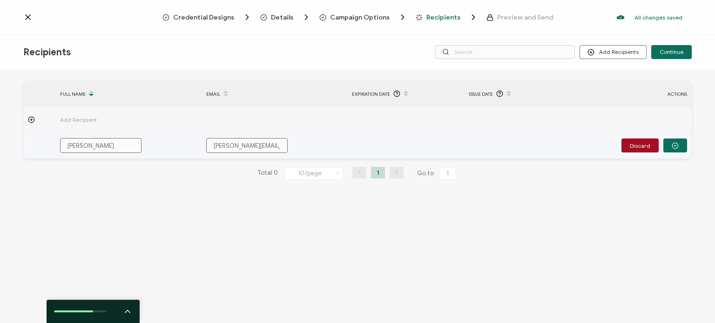
click at [374, 148] on td at bounding box center [405, 146] width 117 height 27
drag, startPoint x: 345, startPoint y: 134, endPoint x: 356, endPoint y: 152, distance: 20.9
click at [345, 134] on td "[PERSON_NAME][EMAIL_ADDRESS][DOMAIN_NAME]" at bounding box center [275, 146] width 146 height 27
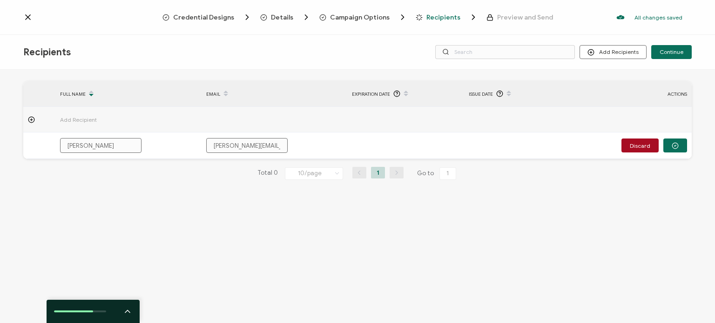
click at [377, 94] on span "Expiration Date" at bounding box center [371, 94] width 38 height 11
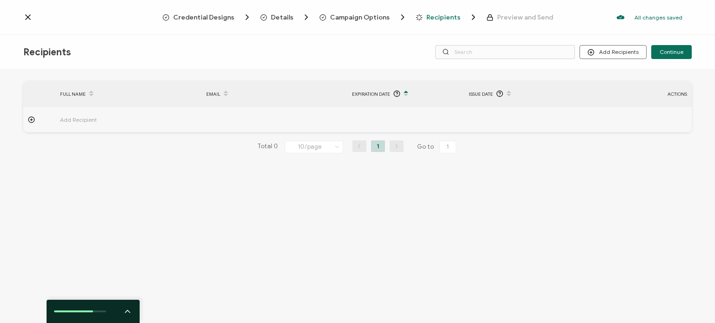
click at [81, 119] on span "Add Recipient" at bounding box center [104, 119] width 88 height 11
click at [74, 122] on span "Add Recipient" at bounding box center [104, 119] width 88 height 11
click at [31, 120] on icon at bounding box center [31, 119] width 7 height 7
click at [618, 52] on button "Add Recipients" at bounding box center [612, 52] width 67 height 14
click at [628, 80] on span "Upload Spreadsheet" at bounding box center [628, 77] width 53 height 7
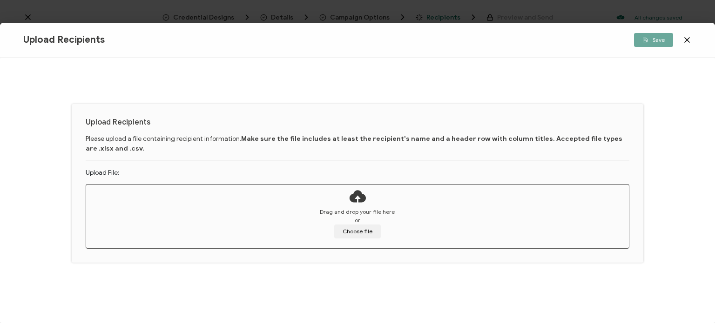
click at [686, 40] on icon at bounding box center [686, 39] width 9 height 9
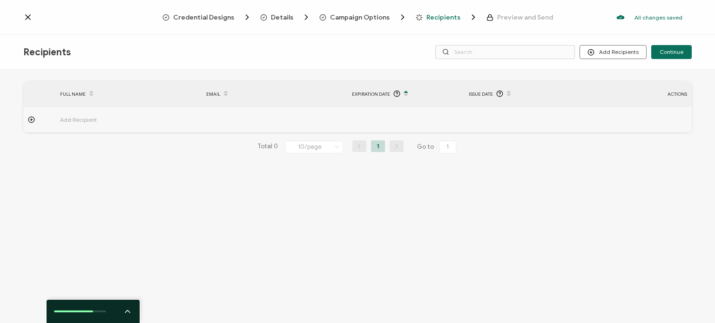
click at [88, 115] on span "Add Recipient" at bounding box center [104, 119] width 88 height 11
click at [95, 120] on span "Add Recipient" at bounding box center [104, 119] width 88 height 11
click at [283, 215] on div "FULL NAME EMAIL Expiration Date Issue Date ACTIONS Add Recipient FULL NAME EMAI…" at bounding box center [357, 198] width 715 height 256
click at [627, 59] on div "Recipients Add Recipients Continue" at bounding box center [357, 52] width 715 height 35
click at [631, 48] on button "Add Recipients" at bounding box center [612, 52] width 67 height 14
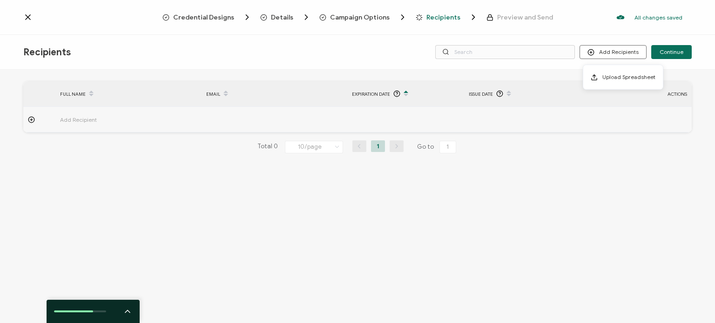
click at [609, 176] on div "FULL NAME EMAIL Expiration Date Issue Date ACTIONS Add Recipient FULL NAME EMAI…" at bounding box center [357, 198] width 715 height 256
click at [505, 18] on span "Preview and Send" at bounding box center [525, 17] width 56 height 7
click at [398, 20] on icon "Breadcrumb" at bounding box center [402, 17] width 9 height 9
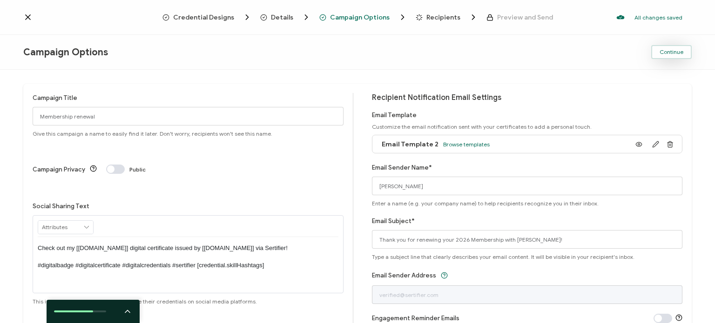
click at [684, 54] on button "Continue" at bounding box center [671, 52] width 40 height 14
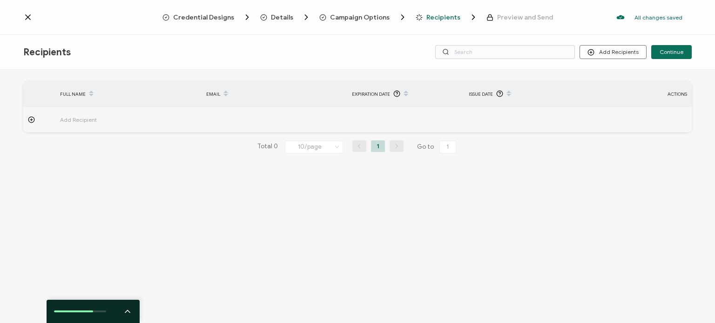
click at [83, 117] on span "Add Recipient" at bounding box center [104, 119] width 88 height 11
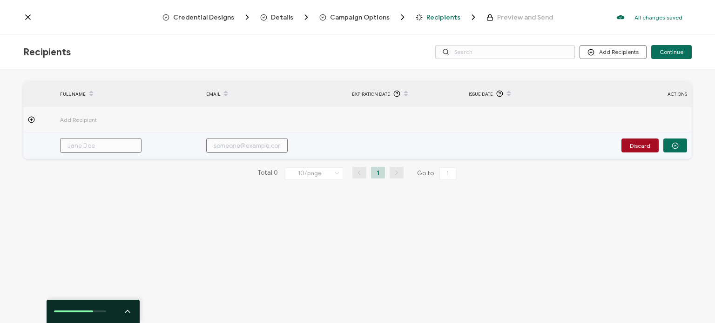
click at [95, 147] on input "text" at bounding box center [100, 145] width 81 height 15
type input "S"
type input "SA"
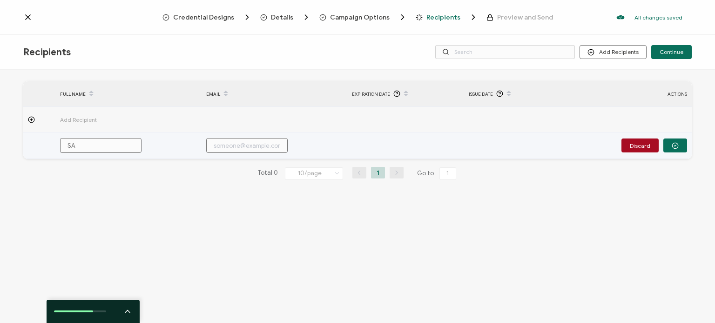
type input "SAI"
type input "[PERSON_NAME]"
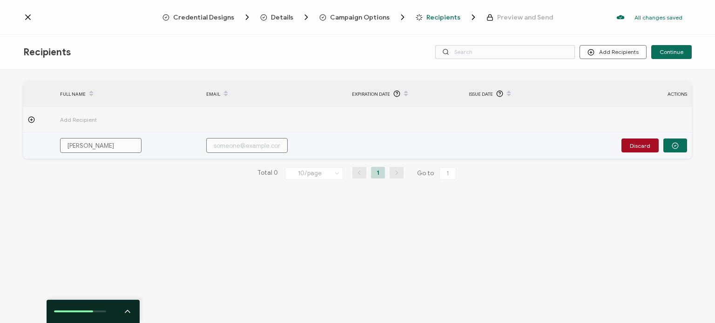
type input "C"
type input "Ch"
type input "Chr"
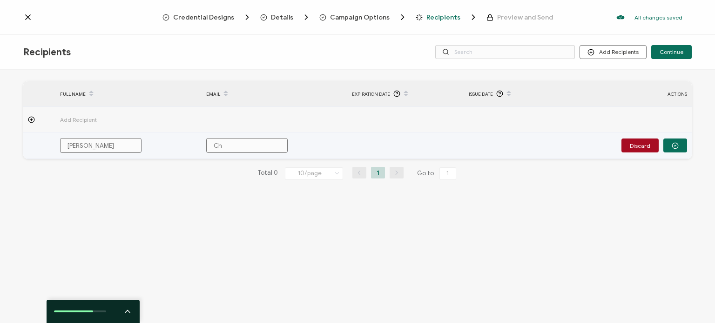
type input "Chr"
type input "Chri"
type input "[PERSON_NAME]"
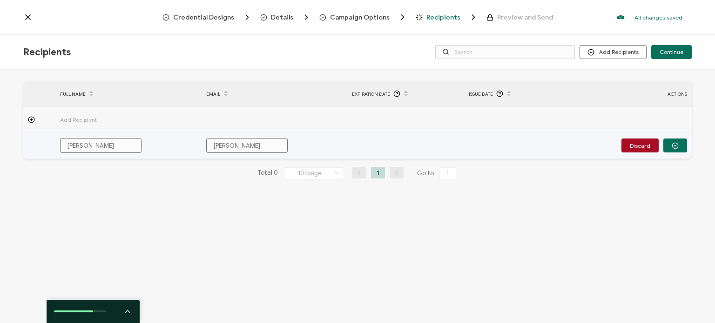
type input "[DEMOGRAPHIC_DATA]"
type input "[PERSON_NAME]"
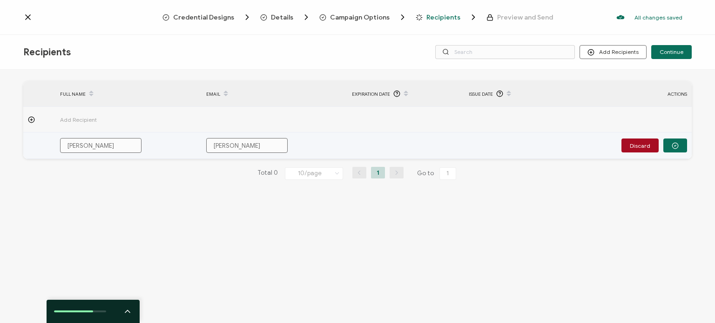
type input "[PERSON_NAME]"
type input "[PERSON_NAME]@"
type input "[PERSON_NAME]"
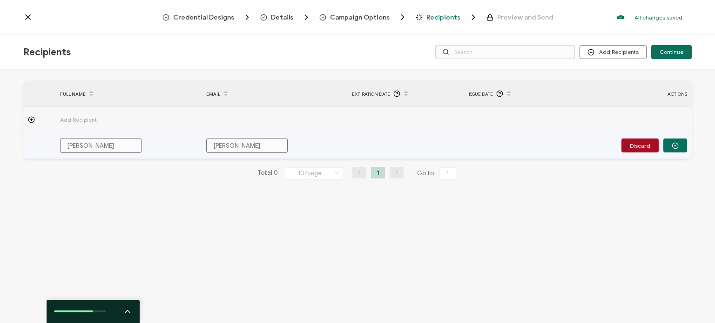
type input "[PERSON_NAME]"
type input "[PERSON_NAME]@[PERSON_NAME]"
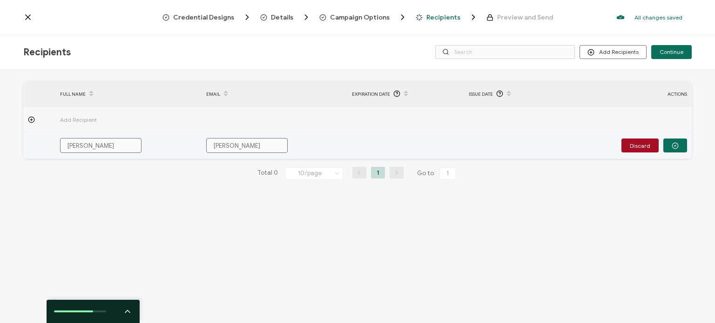
type input "[PERSON_NAME]@[PERSON_NAME]"
type input "[PERSON_NAME]"
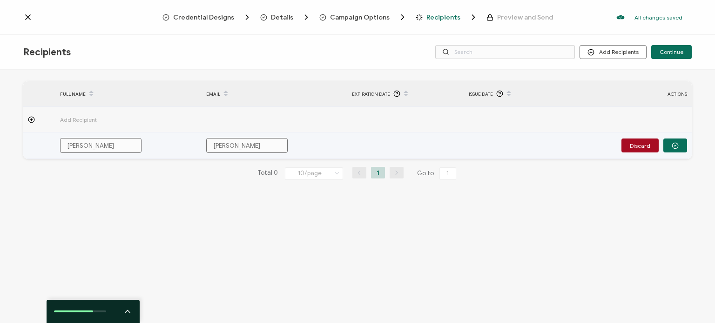
type input "[PERSON_NAME]"
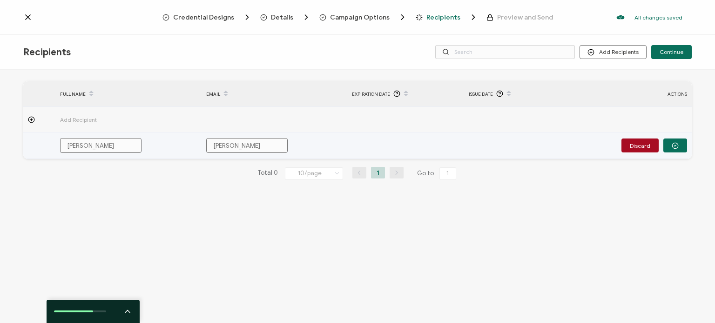
type input "[PERSON_NAME]"
type input "[PERSON_NAME]."
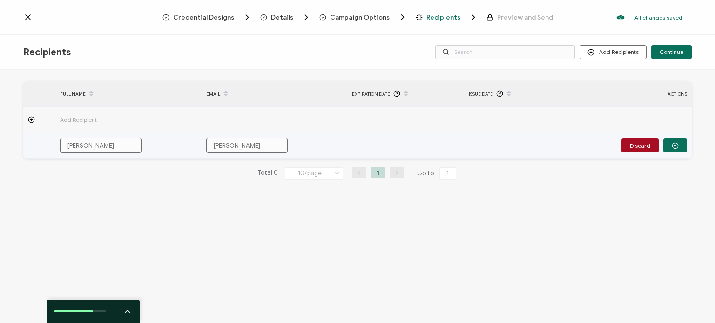
type input "[PERSON_NAME]"
type input "[PERSON_NAME][EMAIL_ADDRESS]"
type input "[PERSON_NAME][EMAIL_ADDRESS][DOMAIN_NAME]"
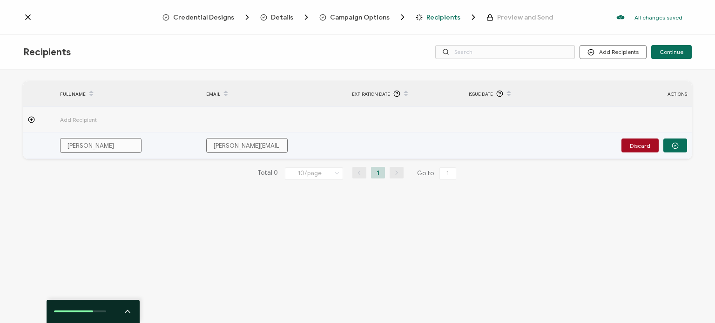
type input "[PERSON_NAME][EMAIL_ADDRESS][DOMAIN_NAME]"
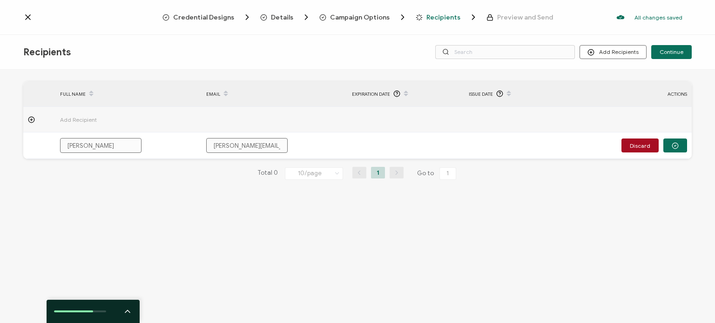
click at [651, 212] on div "FULL NAME EMAIL Expiration Date Issue Date ACTIONS Add Recipient SAIA [EMAIL_AD…" at bounding box center [357, 198] width 715 height 256
click at [685, 48] on button "Continue" at bounding box center [671, 52] width 40 height 14
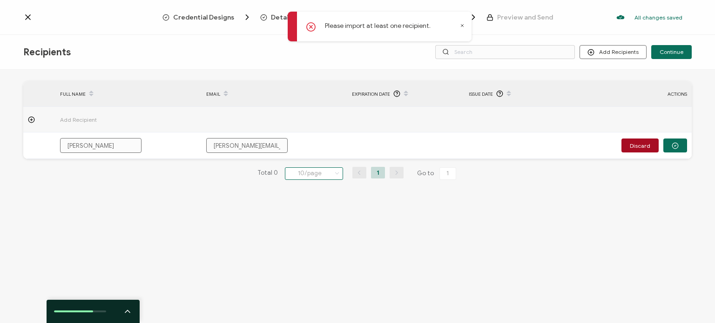
drag, startPoint x: 242, startPoint y: 191, endPoint x: 306, endPoint y: 173, distance: 67.2
click at [242, 191] on div "FULL NAME EMAIL Expiration Date Issue Date ACTIONS Add Recipient SAIA [EMAIL_AD…" at bounding box center [357, 138] width 668 height 114
click at [635, 49] on button "Add Recipients" at bounding box center [612, 52] width 67 height 14
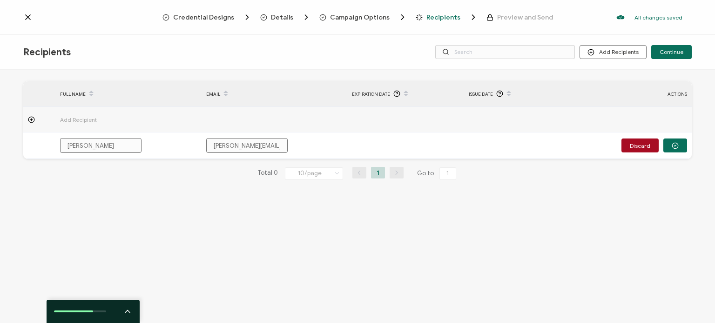
click at [491, 96] on span "Issue Date" at bounding box center [481, 94] width 24 height 11
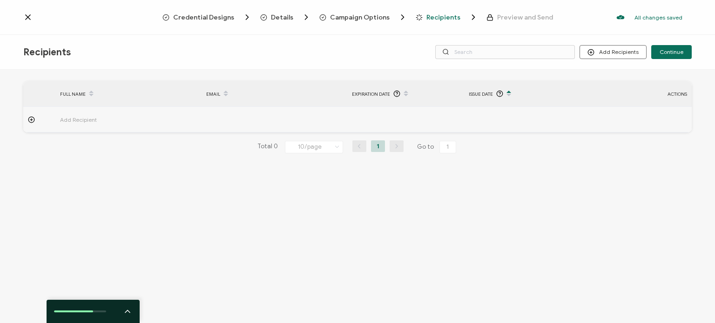
click at [539, 175] on div "FULL NAME EMAIL Expiration Date Issue Date ACTIONS Add Recipient FULL NAME EMAI…" at bounding box center [357, 198] width 715 height 256
click at [637, 57] on button "Add Recipients" at bounding box center [612, 52] width 67 height 14
click at [631, 75] on span "Upload Spreadsheet" at bounding box center [628, 77] width 53 height 7
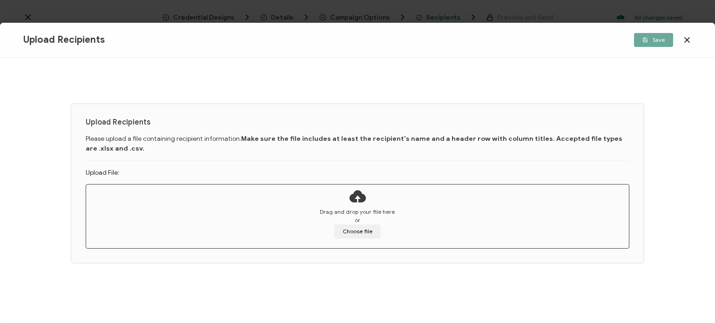
click at [340, 218] on div "Drag and drop your file here or Choose file" at bounding box center [357, 223] width 543 height 31
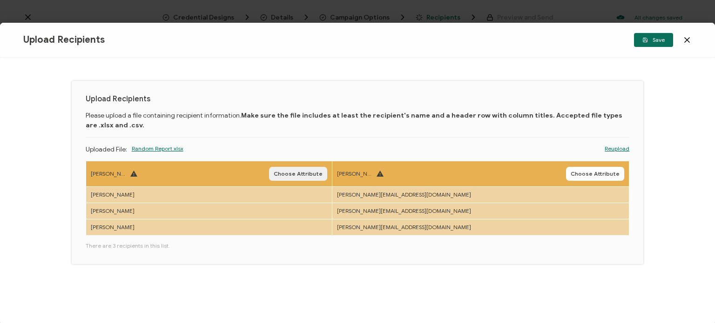
click at [323, 175] on span "Choose Attribute" at bounding box center [298, 174] width 49 height 6
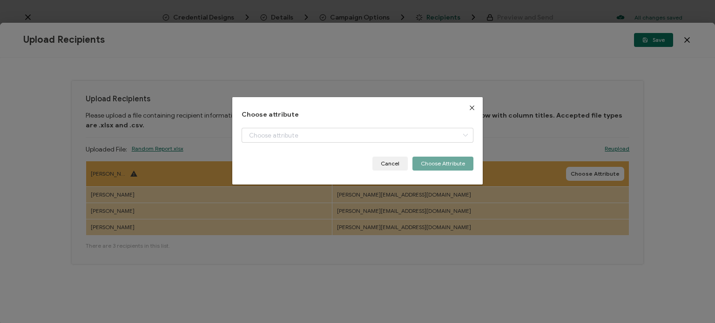
click at [356, 127] on div "Choose attribute + Add New Attribute Full Name E-mail Issue Date Expiration Dat…" at bounding box center [358, 141] width 232 height 60
click at [356, 133] on input "dialog" at bounding box center [358, 135] width 232 height 15
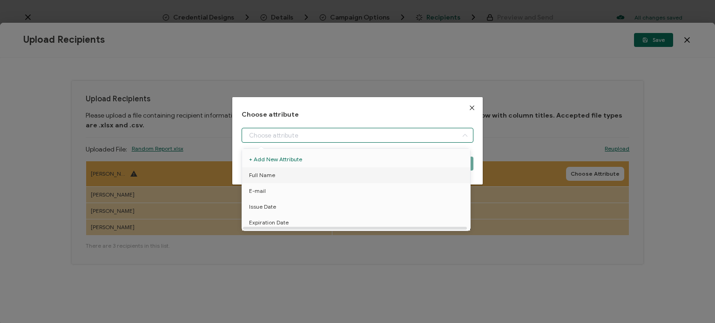
click at [272, 173] on span "Full Name" at bounding box center [262, 176] width 26 height 16
type input "Full Name"
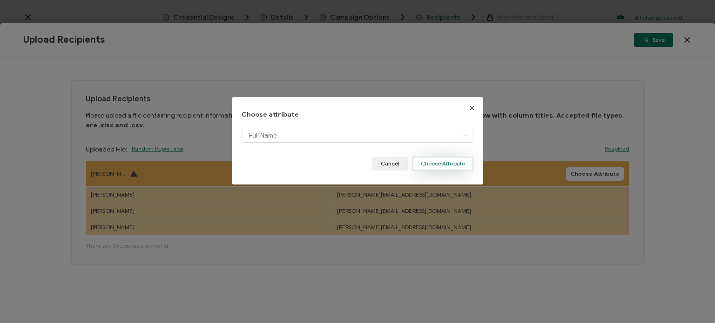
click at [456, 163] on button "Choose Attribute" at bounding box center [442, 164] width 61 height 14
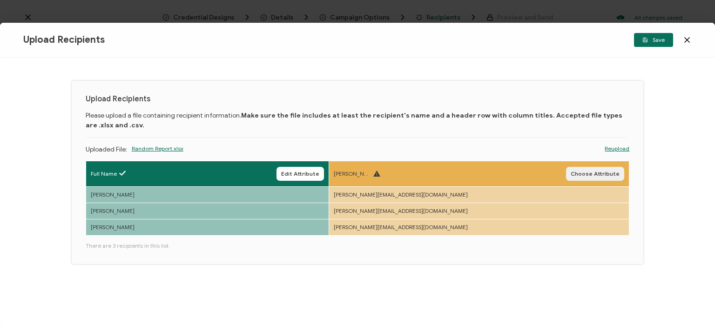
click at [595, 169] on button "Choose Attribute" at bounding box center [595, 174] width 58 height 14
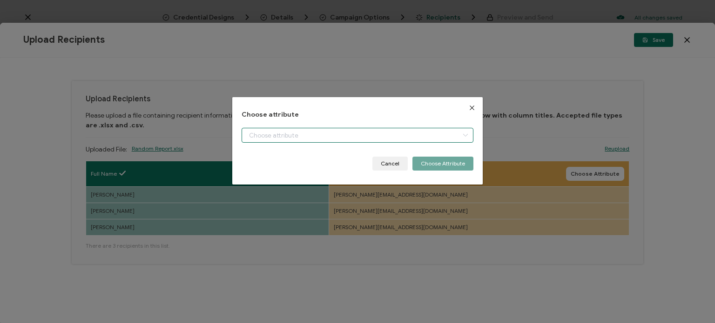
click at [313, 129] on input "dialog" at bounding box center [358, 135] width 232 height 15
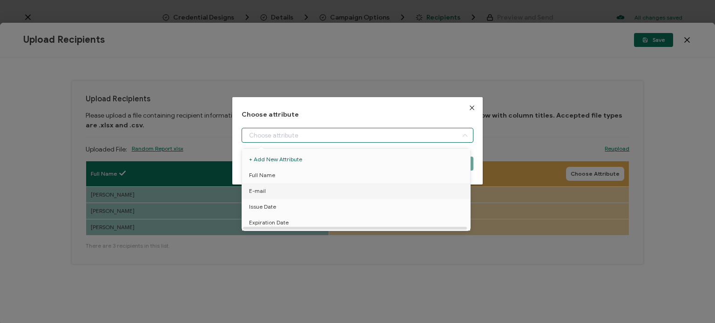
click at [292, 191] on li "E-mail" at bounding box center [358, 191] width 236 height 16
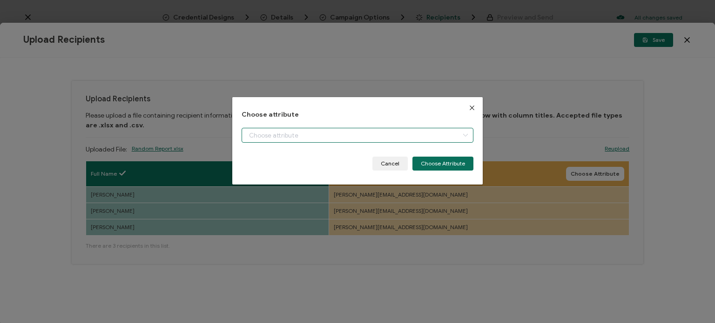
type input "E-mail"
click at [450, 162] on button "Choose Attribute" at bounding box center [442, 164] width 61 height 14
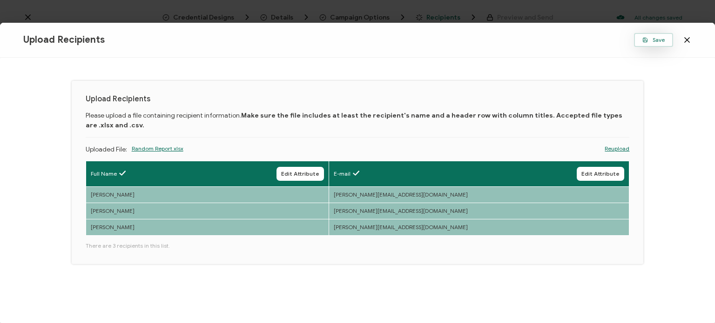
click at [655, 44] on button "Save" at bounding box center [653, 40] width 39 height 14
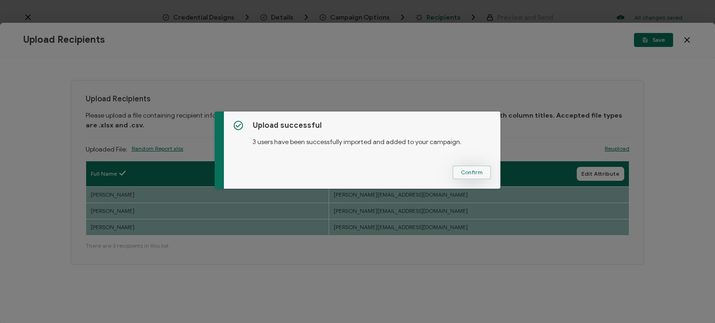
click at [479, 171] on span "Confirm" at bounding box center [472, 173] width 22 height 6
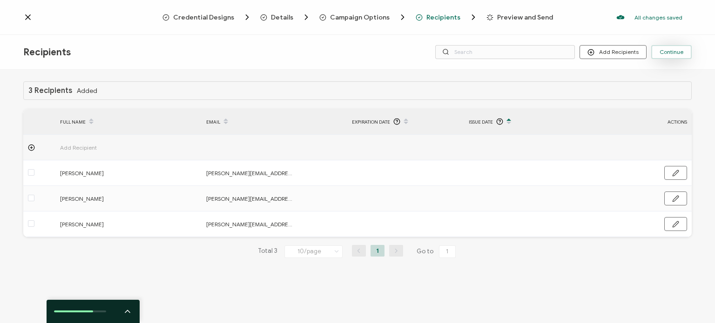
click at [668, 54] on span "Continue" at bounding box center [672, 52] width 24 height 6
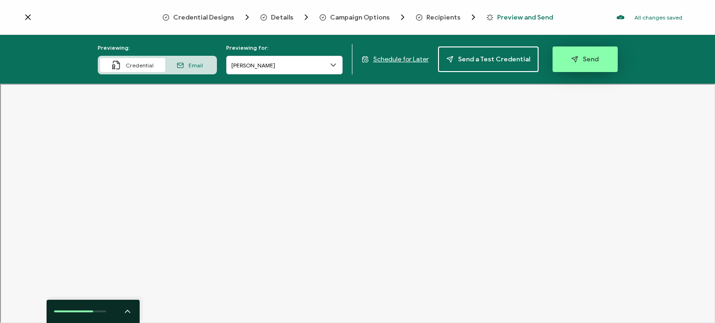
click at [584, 60] on span "Send" at bounding box center [584, 59] width 27 height 7
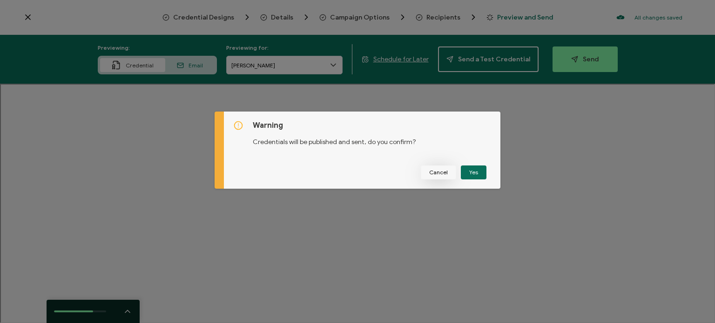
click at [431, 173] on span "Cancel" at bounding box center [438, 173] width 19 height 6
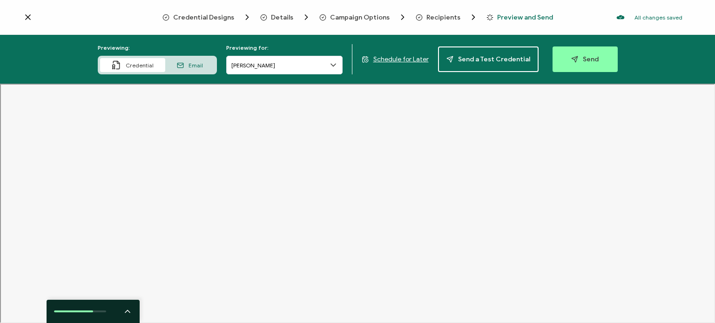
click at [230, 20] on span "Credential Designs" at bounding box center [203, 17] width 61 height 7
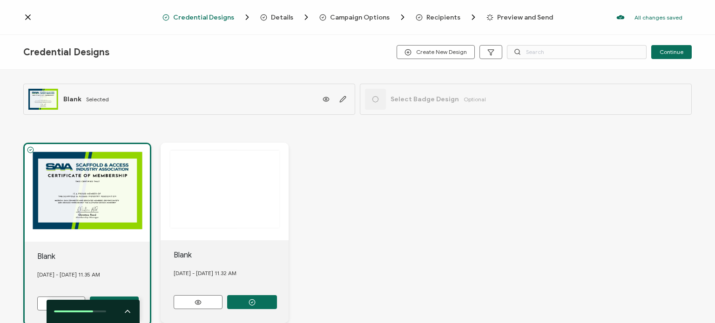
click at [87, 212] on div at bounding box center [87, 193] width 125 height 98
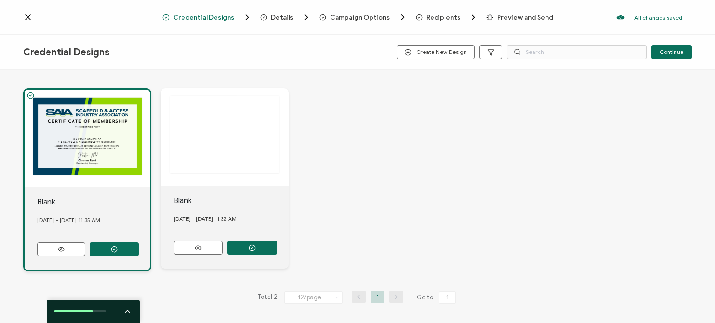
scroll to position [54, 0]
click at [111, 152] on div at bounding box center [87, 139] width 125 height 98
click at [73, 247] on button at bounding box center [61, 249] width 48 height 14
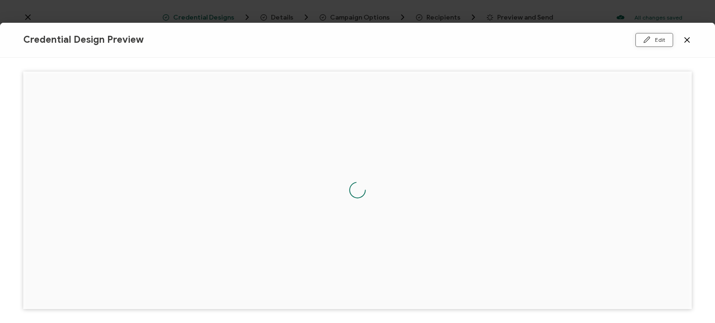
click at [648, 42] on icon at bounding box center [646, 39] width 7 height 7
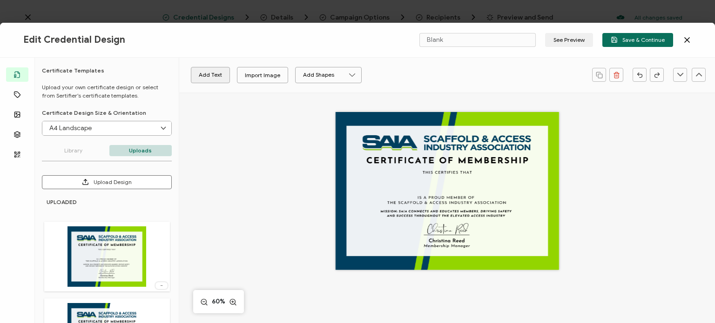
scroll to position [47, 0]
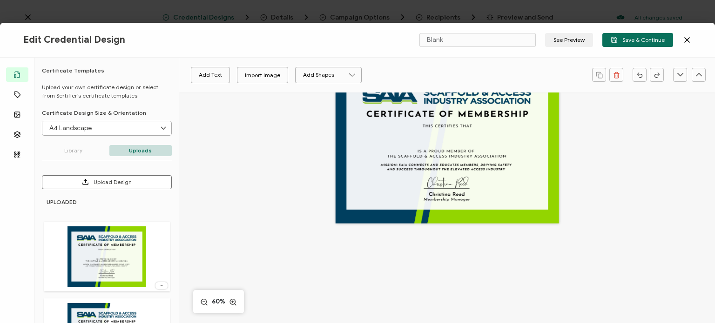
click at [211, 76] on button "Add Text" at bounding box center [210, 75] width 39 height 16
click at [451, 163] on div "Edit this text" at bounding box center [447, 145] width 223 height 158
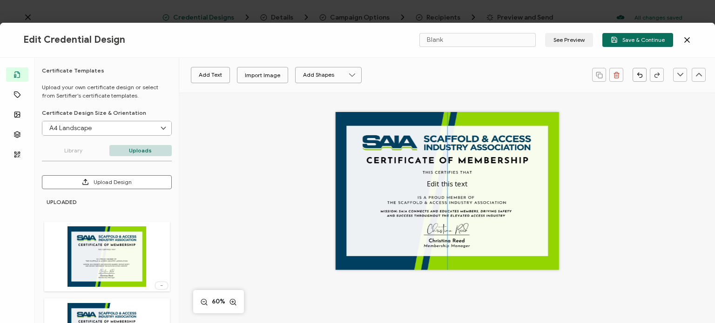
drag, startPoint x: 452, startPoint y: 189, endPoint x: 452, endPoint y: 182, distance: 7.4
click at [452, 182] on pre "Edit this text" at bounding box center [447, 183] width 40 height 9
click at [416, 79] on input "text" at bounding box center [418, 74] width 56 height 15
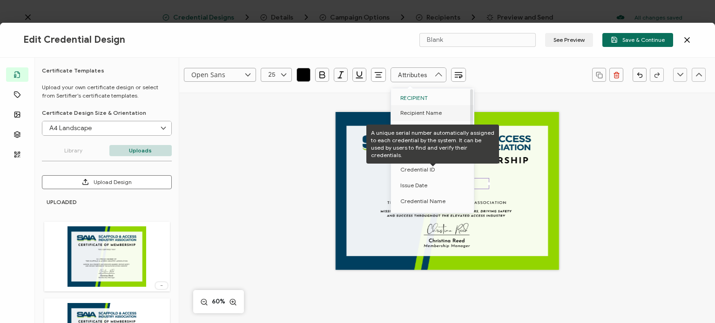
click at [417, 112] on span "Recipient Name" at bounding box center [420, 113] width 41 height 16
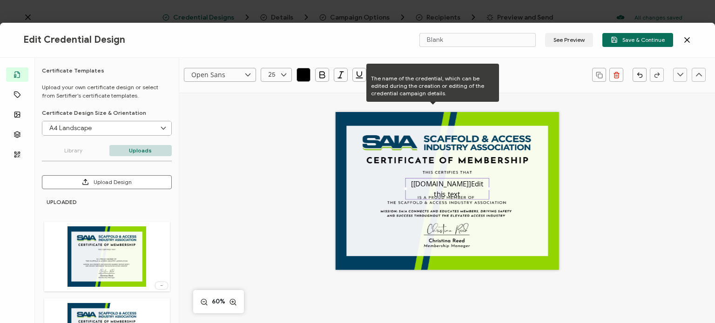
click at [613, 184] on div "Open Sans Alright Sans [PERSON_NAME] Archivo Black Arial Arimo Blinker Caveat C…" at bounding box center [447, 273] width 536 height 361
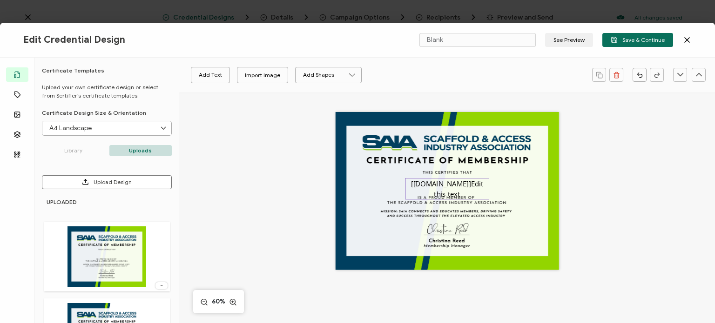
click at [473, 186] on pre "[[DOMAIN_NAME]]Edit this text" at bounding box center [448, 189] width 74 height 20
click at [470, 188] on pre "[[DOMAIN_NAME]]Edit this text" at bounding box center [448, 189] width 74 height 20
drag, startPoint x: 465, startPoint y: 193, endPoint x: 459, endPoint y: 183, distance: 11.7
click at [456, 182] on div "[[DOMAIN_NAME]]Edit this text" at bounding box center [447, 188] width 84 height 21
click at [460, 183] on pre "[[DOMAIN_NAME]]Edit this text" at bounding box center [448, 189] width 74 height 20
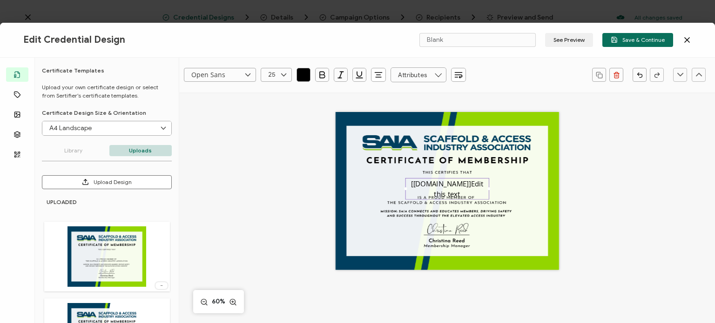
drag, startPoint x: 461, startPoint y: 184, endPoint x: 480, endPoint y: 198, distance: 24.0
click at [480, 198] on div "[[DOMAIN_NAME]]Edit this text" at bounding box center [447, 188] width 84 height 21
click at [461, 194] on div "[[DOMAIN_NAME]]Edit this text" at bounding box center [447, 188] width 84 height 21
click at [447, 194] on pre "[[DOMAIN_NAME]]Edit this text" at bounding box center [448, 189] width 74 height 20
drag, startPoint x: 442, startPoint y: 190, endPoint x: 462, endPoint y: 184, distance: 20.5
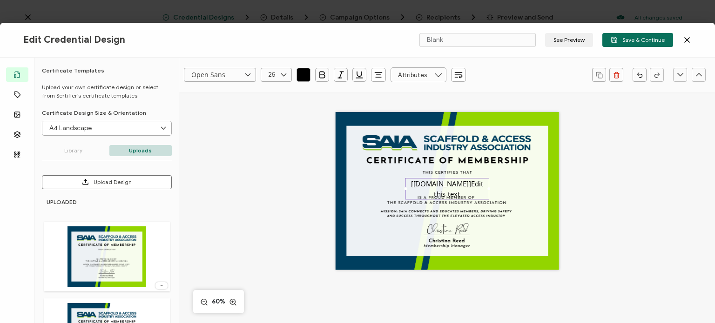
click at [462, 184] on div "[[DOMAIN_NAME]]Edit this text" at bounding box center [447, 188] width 84 height 21
click at [472, 196] on div "[[DOMAIN_NAME]]Edit this text" at bounding box center [447, 188] width 84 height 21
click at [464, 183] on pre "Edit this text" at bounding box center [447, 183] width 40 height 9
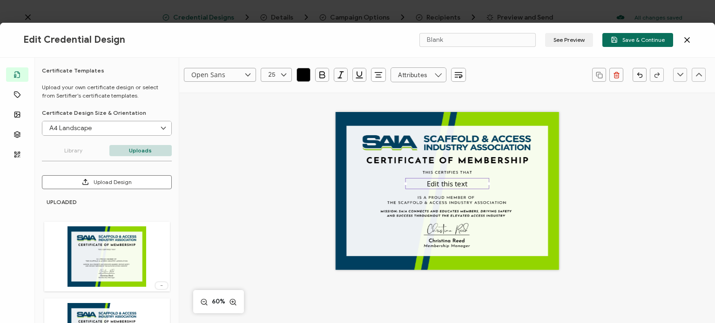
click at [464, 183] on pre "Edit this text" at bounding box center [447, 183] width 40 height 9
click at [437, 75] on icon at bounding box center [438, 74] width 12 height 15
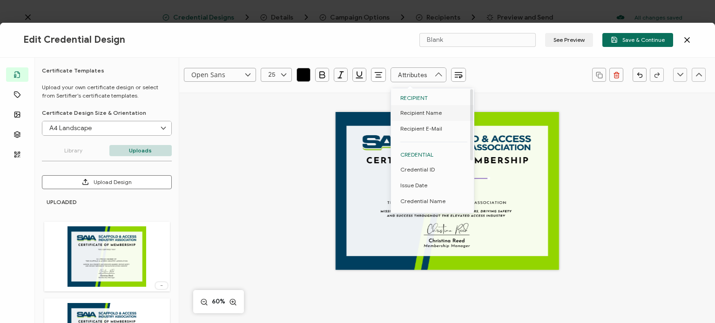
click at [426, 109] on span "Recipient Name" at bounding box center [420, 113] width 41 height 16
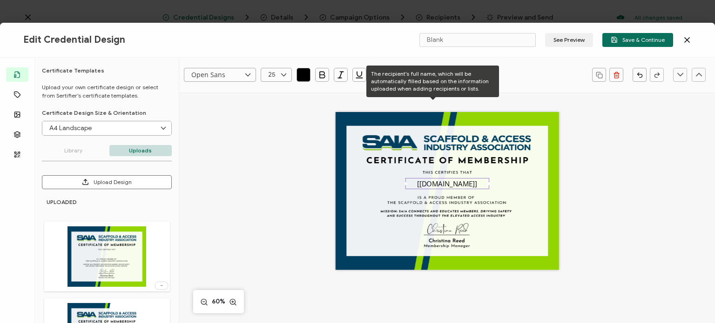
click at [586, 170] on div "[[DOMAIN_NAME]]" at bounding box center [447, 201] width 322 height 217
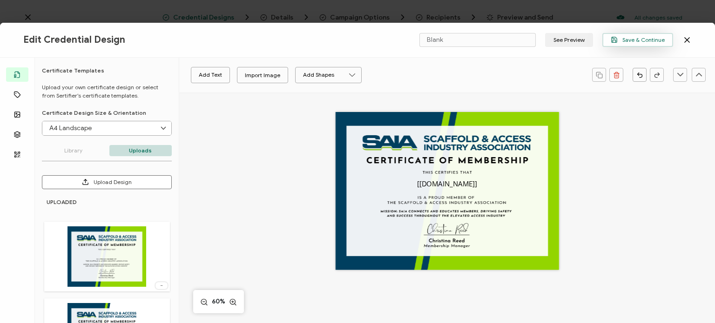
click at [650, 46] on button "Save & Continue" at bounding box center [637, 40] width 71 height 14
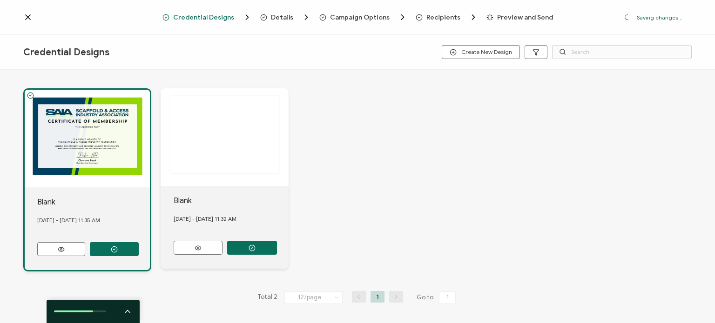
click at [428, 14] on span "Recipients" at bounding box center [443, 17] width 34 height 7
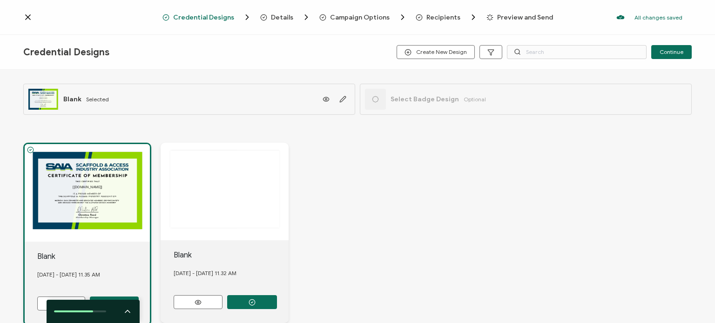
scroll to position [54, 0]
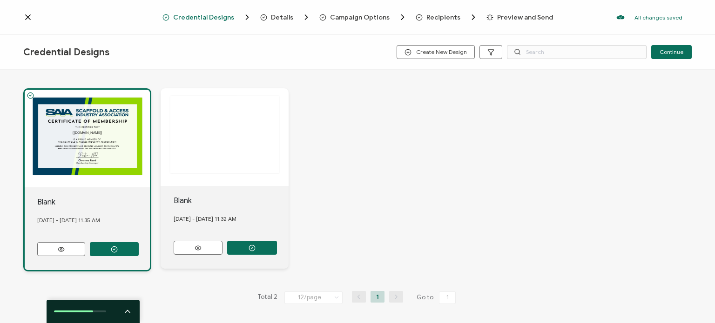
click at [516, 14] on span "Preview and Send" at bounding box center [525, 17] width 56 height 7
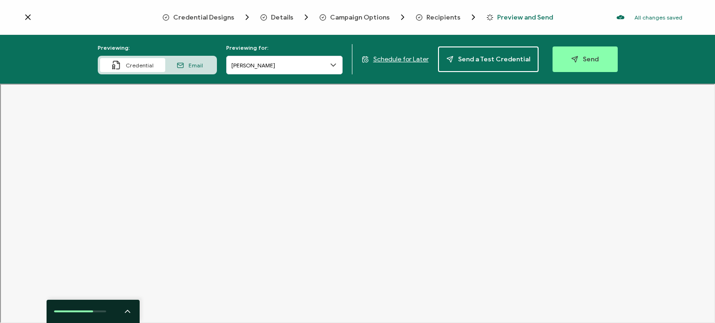
click at [583, 61] on span "Send" at bounding box center [584, 59] width 27 height 7
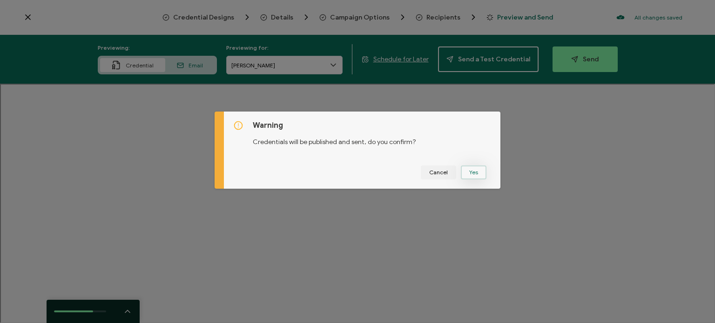
click at [467, 172] on button "Yes" at bounding box center [474, 173] width 26 height 14
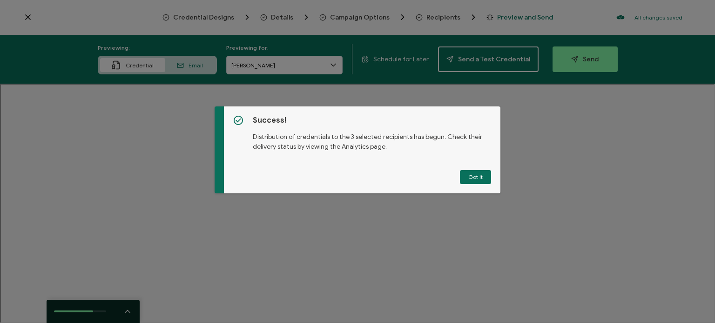
click at [464, 173] on button "Got It" at bounding box center [475, 177] width 31 height 14
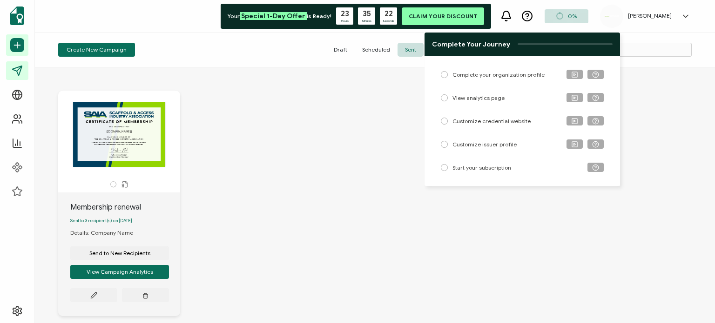
click at [389, 190] on div "[[DOMAIN_NAME]] Membership renewal Sent to 3 recipient(s) on [DATE] Details: Co…" at bounding box center [375, 210] width 652 height 277
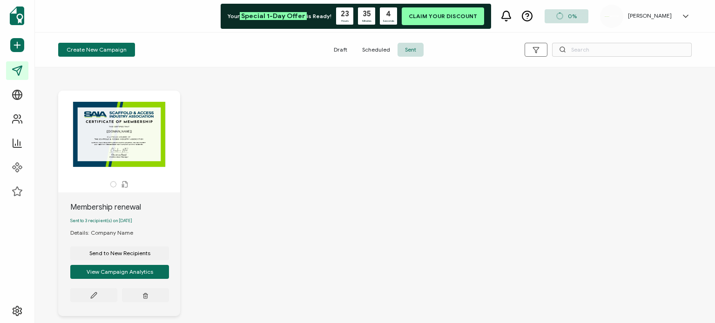
scroll to position [53, 0]
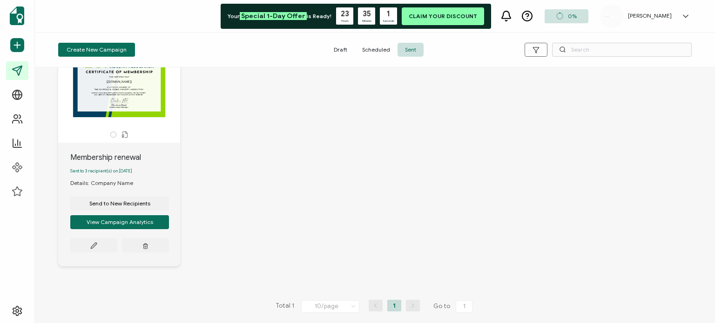
click at [132, 168] on span "Sent to 3 recipient(s) on [DATE]" at bounding box center [101, 171] width 62 height 6
click at [455, 51] on div "Draft Scheduled Sent" at bounding box center [374, 50] width 211 height 14
click at [296, 51] on div "Draft Scheduled Sent" at bounding box center [374, 50] width 211 height 14
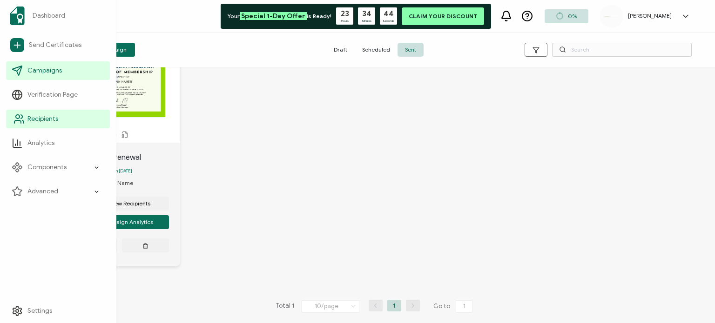
click at [54, 125] on link "Recipients" at bounding box center [58, 119] width 104 height 19
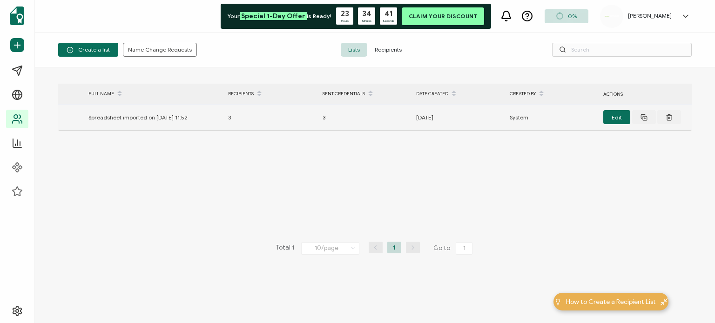
click at [234, 113] on div "3" at bounding box center [270, 117] width 94 height 11
click at [383, 131] on div "> FULL NAME RECIPIENTS SENT CREDENTIALS DATE CREATED CREATED BY ACTIONS Spreads…" at bounding box center [374, 195] width 633 height 223
drag, startPoint x: 433, startPoint y: 126, endPoint x: 439, endPoint y: 1, distance: 125.4
click at [434, 126] on td "[DATE]" at bounding box center [458, 118] width 94 height 26
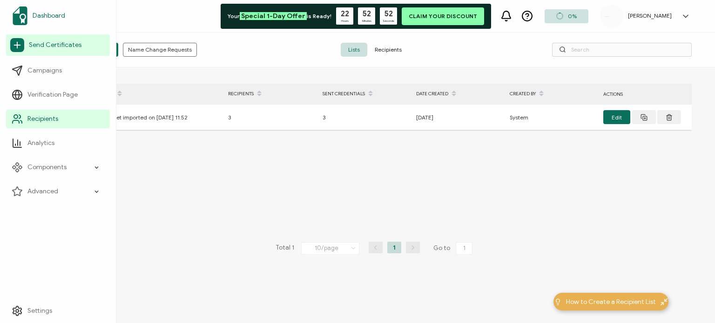
click at [69, 11] on link "Dashboard" at bounding box center [58, 16] width 104 height 26
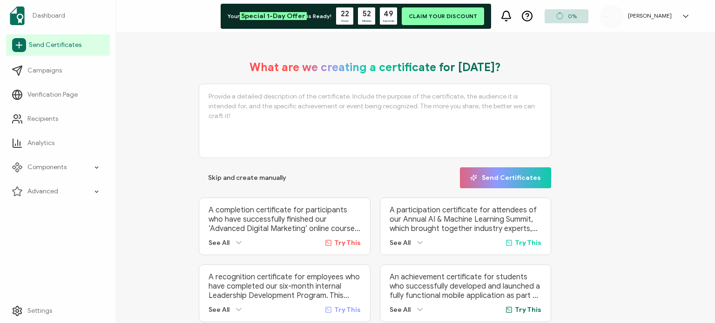
click at [36, 48] on span "Send Certificates" at bounding box center [55, 44] width 53 height 9
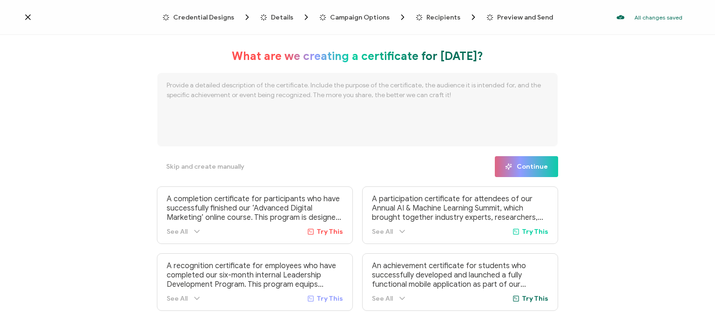
click at [216, 18] on span "Credential Designs" at bounding box center [203, 17] width 61 height 7
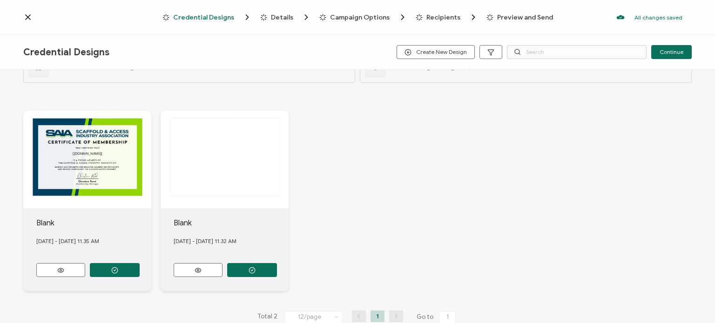
scroll to position [47, 0]
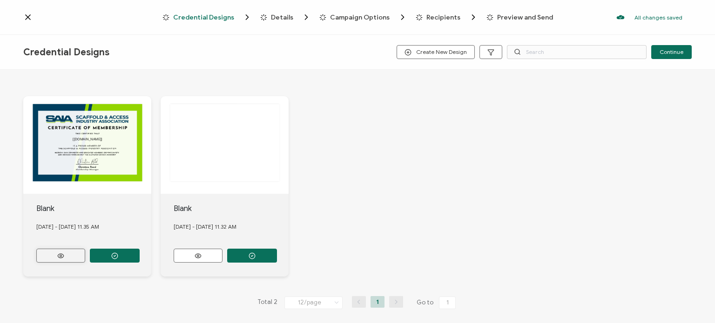
click at [71, 255] on button at bounding box center [60, 256] width 49 height 14
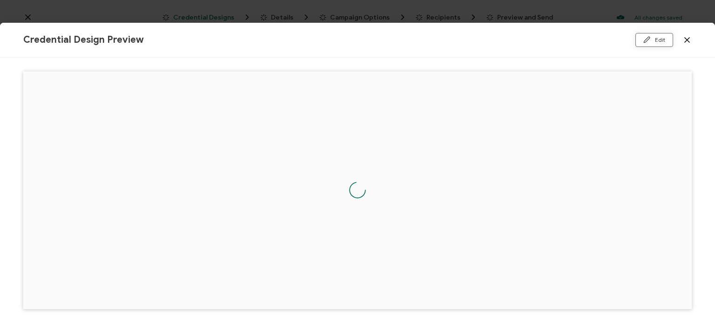
click at [659, 40] on button "Edit" at bounding box center [654, 40] width 38 height 14
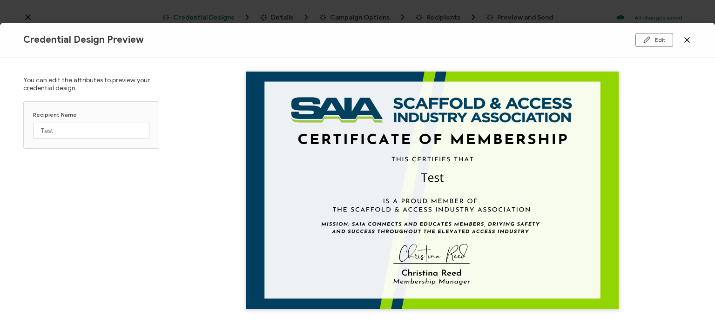
click at [685, 39] on icon at bounding box center [687, 40] width 5 height 5
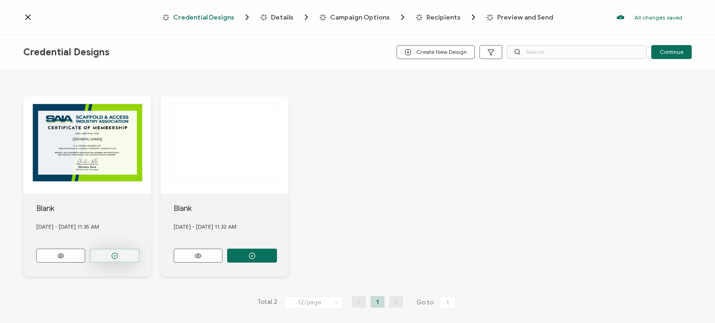
click at [112, 249] on button "button" at bounding box center [115, 256] width 50 height 14
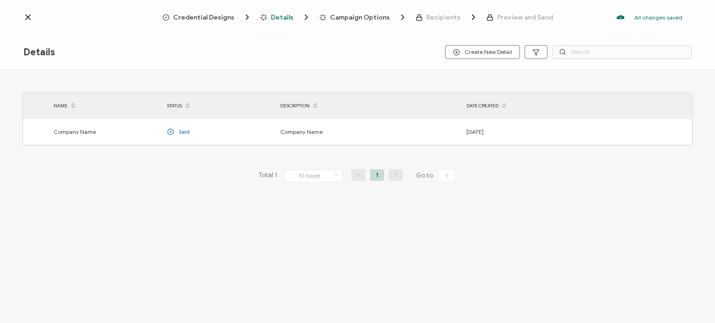
click at [224, 14] on span "Credential Designs" at bounding box center [203, 17] width 61 height 7
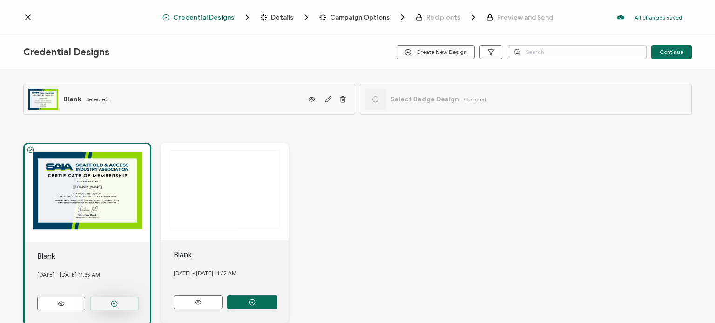
scroll to position [47, 0]
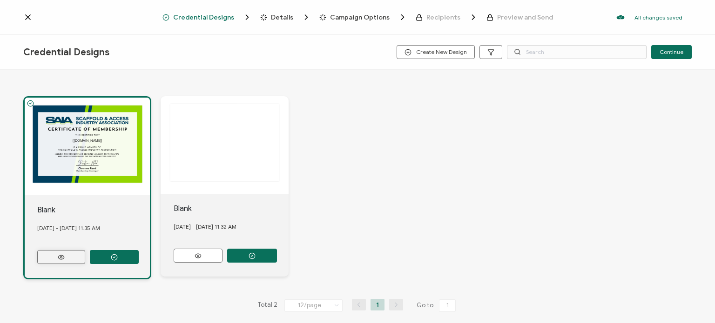
click at [74, 257] on button at bounding box center [61, 257] width 48 height 14
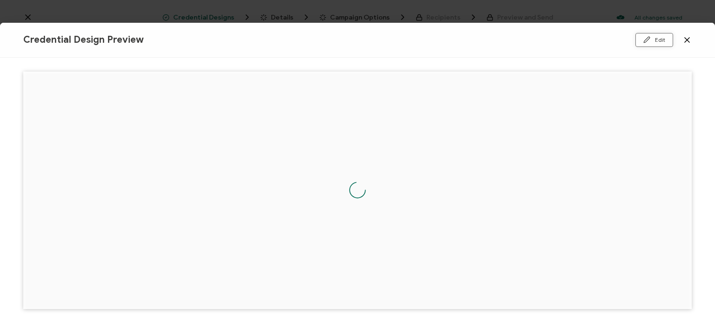
click at [667, 40] on button "Edit" at bounding box center [654, 40] width 38 height 14
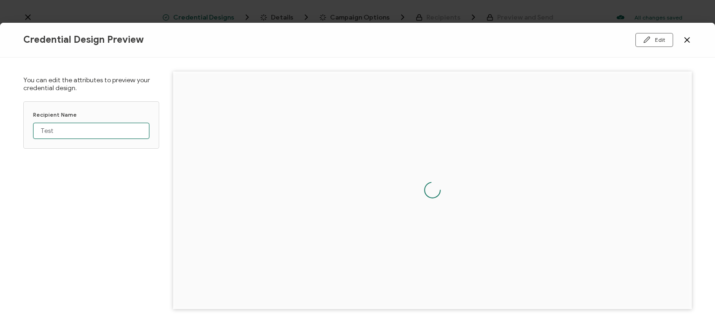
click at [65, 128] on input "Test" at bounding box center [91, 131] width 116 height 16
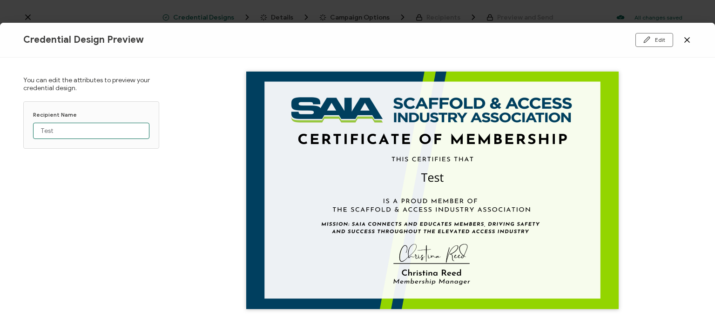
scroll to position [13, 0]
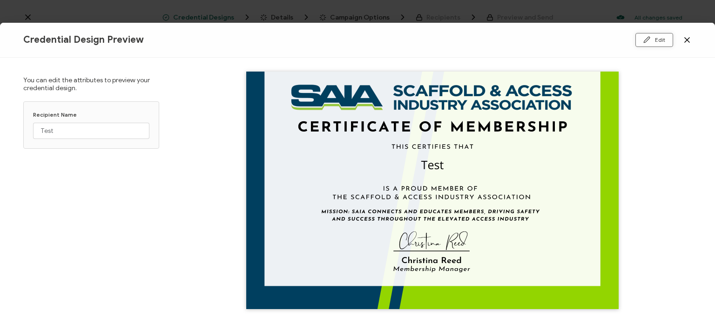
click at [648, 34] on button "Edit" at bounding box center [654, 40] width 38 height 14
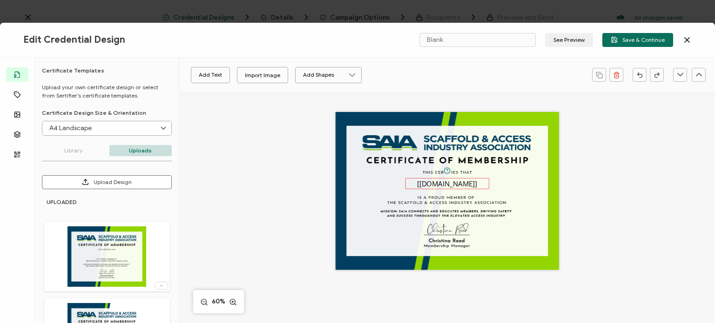
click at [438, 182] on pre "[[DOMAIN_NAME]]" at bounding box center [447, 183] width 60 height 9
click at [234, 76] on input "Open Sans" at bounding box center [220, 75] width 72 height 14
click at [217, 143] on li "PT Serif" at bounding box center [228, 145] width 88 height 16
type input "PT Serif"
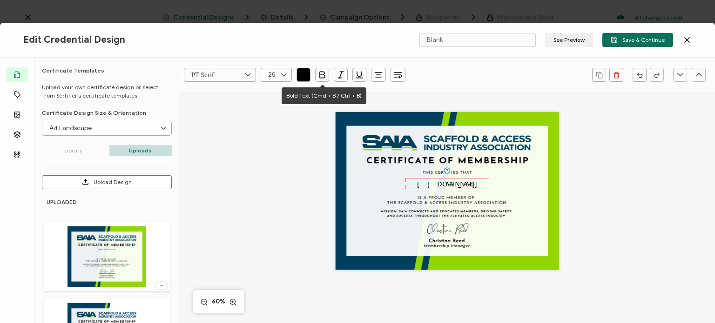
click at [323, 80] on icon "button" at bounding box center [321, 74] width 9 height 9
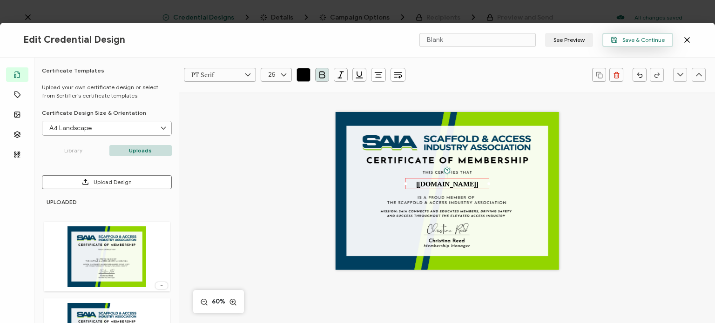
click at [653, 41] on span "Save & Continue" at bounding box center [638, 39] width 54 height 7
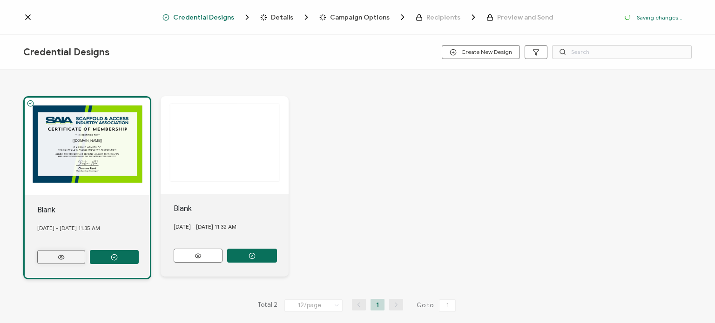
click at [79, 259] on button at bounding box center [61, 257] width 48 height 14
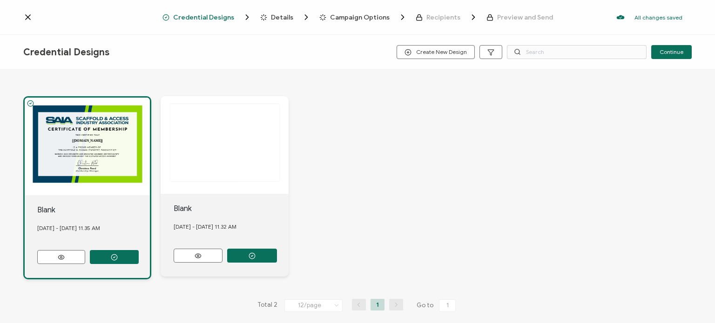
click at [464, 91] on div "The recipient’s full name, which will be automatically filled based on the info…" at bounding box center [357, 188] width 668 height 221
click at [77, 253] on button at bounding box center [61, 257] width 48 height 14
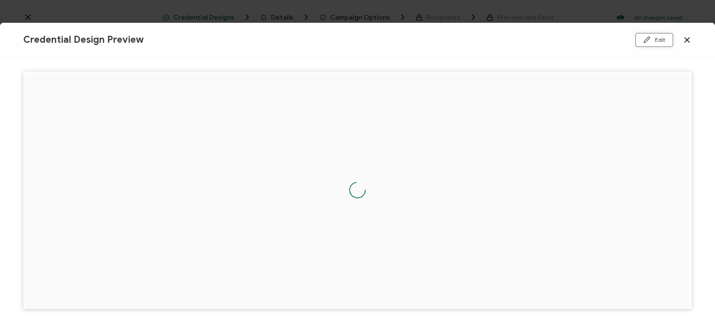
click at [660, 38] on button "Edit" at bounding box center [654, 40] width 38 height 14
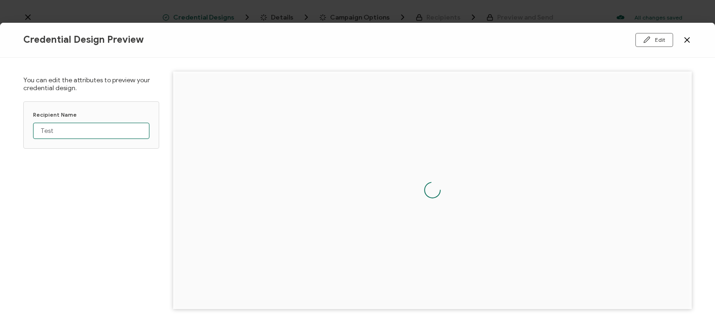
drag, startPoint x: 65, startPoint y: 130, endPoint x: 38, endPoint y: 130, distance: 27.5
click at [38, 130] on input "Test" at bounding box center [91, 131] width 116 height 16
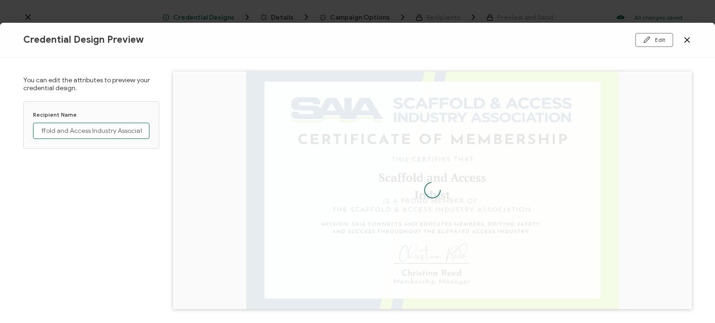
scroll to position [0, 20]
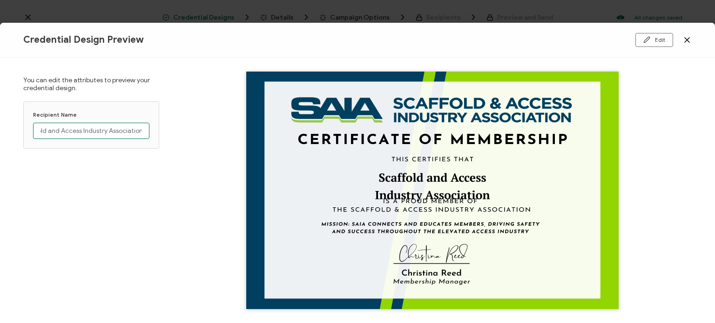
type input "Scaffold and Access Industry Association"
click at [691, 41] on icon at bounding box center [686, 39] width 9 height 9
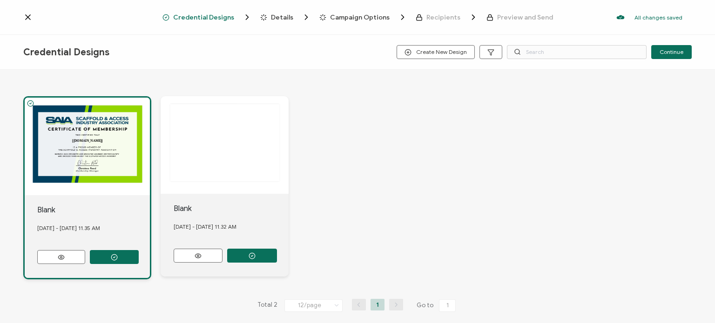
click at [54, 132] on div "The recipient’s full name, which will be automatically filled based on the info…" at bounding box center [87, 147] width 125 height 98
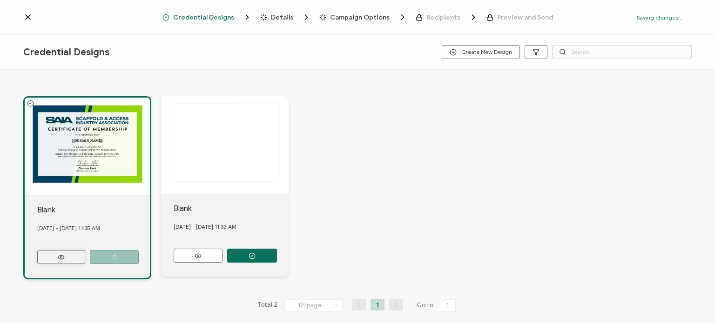
click at [68, 259] on button at bounding box center [61, 257] width 48 height 14
click at [67, 259] on button at bounding box center [61, 257] width 48 height 14
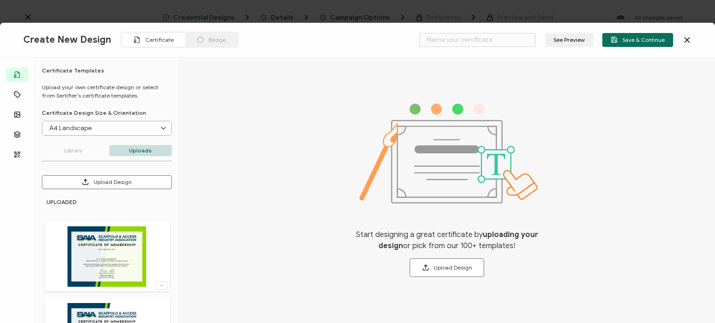
click at [119, 247] on img at bounding box center [106, 257] width 78 height 61
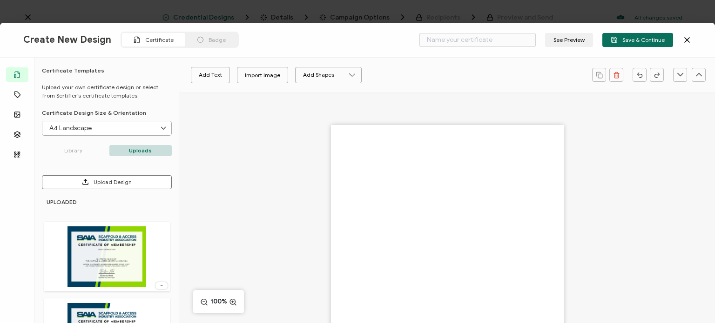
type input "Blank"
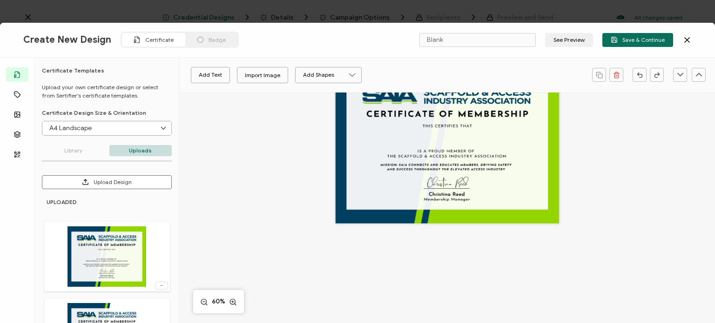
scroll to position [58, 0]
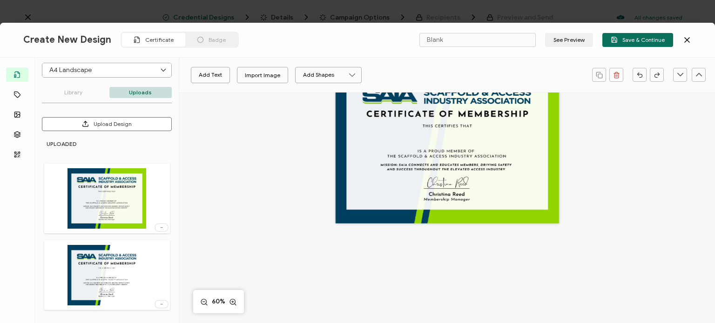
click at [123, 266] on img at bounding box center [106, 275] width 78 height 61
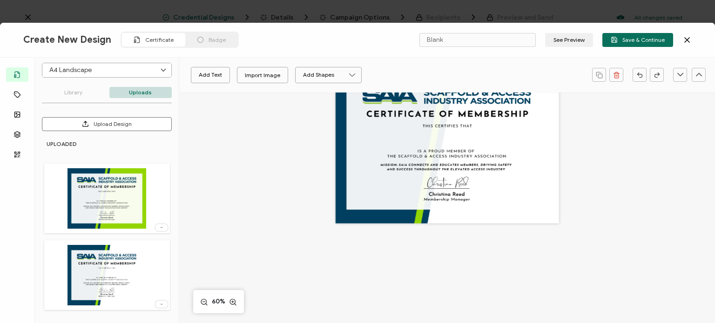
click at [86, 204] on img at bounding box center [106, 198] width 78 height 61
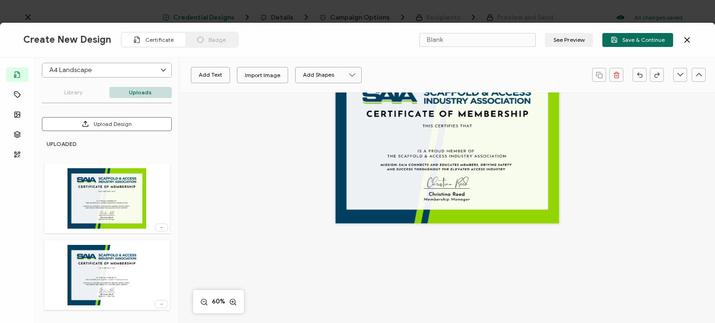
click at [159, 227] on icon at bounding box center [161, 228] width 9 height 2
click at [195, 224] on div "Add Text Import Image Add Shapes Rectangle Ellipse 60%" at bounding box center [447, 226] width 536 height 361
click at [614, 148] on div "Add Text Import Image Add Shapes Rectangle Ellipse 60%" at bounding box center [447, 226] width 536 height 361
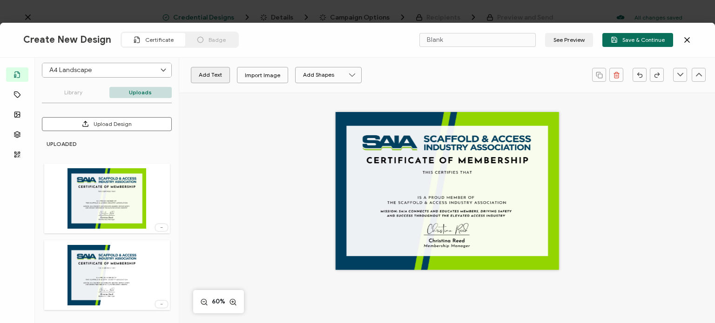
click at [223, 70] on button "Add Text" at bounding box center [210, 75] width 39 height 16
click at [443, 191] on pre "Edit this text" at bounding box center [447, 190] width 40 height 9
click at [444, 191] on pre "Edit this text" at bounding box center [447, 190] width 40 height 9
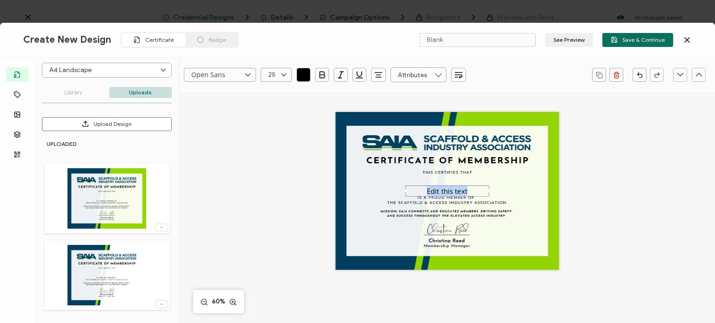
click at [444, 191] on pre "Edit this text" at bounding box center [447, 190] width 40 height 9
click at [408, 74] on input "text" at bounding box center [418, 74] width 56 height 15
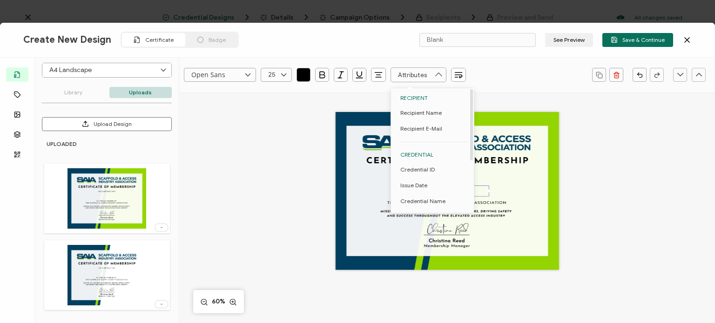
click at [423, 112] on span "Recipient Name" at bounding box center [420, 113] width 41 height 16
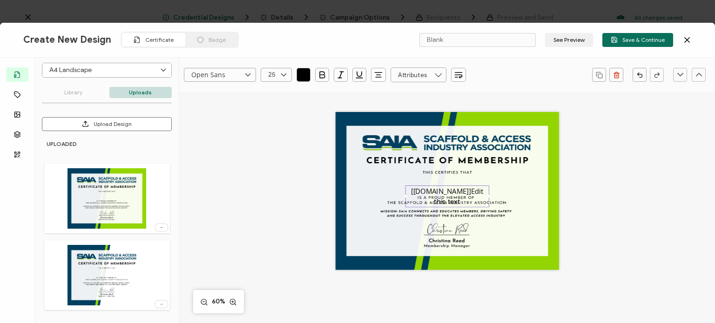
drag, startPoint x: 464, startPoint y: 189, endPoint x: 459, endPoint y: 198, distance: 10.2
click at [480, 200] on div "[[DOMAIN_NAME]]Edit this text" at bounding box center [447, 196] width 84 height 21
drag, startPoint x: 488, startPoint y: 190, endPoint x: 573, endPoint y: 182, distance: 85.6
click at [573, 182] on div "[[DOMAIN_NAME]]" at bounding box center [447, 201] width 322 height 217
drag, startPoint x: 512, startPoint y: 186, endPoint x: 484, endPoint y: 180, distance: 28.0
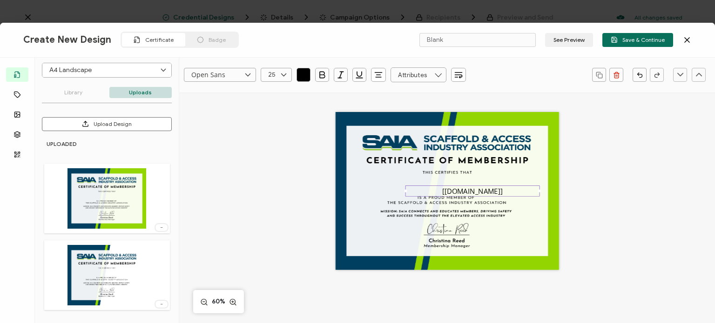
click at [478, 173] on div "[[DOMAIN_NAME]]" at bounding box center [447, 191] width 223 height 158
click at [485, 189] on pre "[[DOMAIN_NAME]]" at bounding box center [472, 190] width 60 height 9
drag, startPoint x: 500, startPoint y: 184, endPoint x: 444, endPoint y: 183, distance: 56.3
click at [476, 180] on div "[[DOMAIN_NAME]]" at bounding box center [447, 191] width 223 height 158
click at [405, 190] on div "[[DOMAIN_NAME]]" at bounding box center [472, 191] width 135 height 11
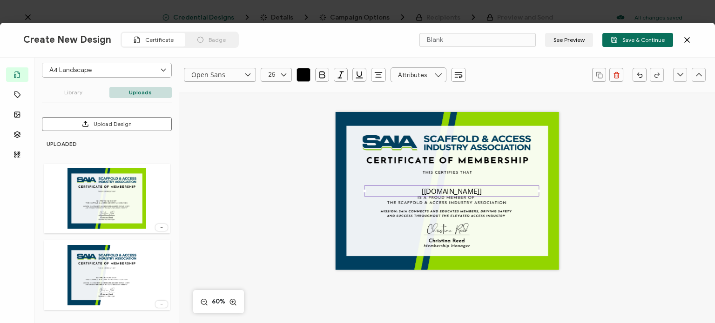
drag, startPoint x: 388, startPoint y: 190, endPoint x: 334, endPoint y: 186, distance: 54.2
click at [336, 186] on div "[[DOMAIN_NAME]]" at bounding box center [447, 191] width 223 height 158
click at [445, 189] on pre "[[DOMAIN_NAME]]" at bounding box center [452, 190] width 60 height 9
click at [579, 200] on div "[[DOMAIN_NAME]]" at bounding box center [447, 201] width 322 height 217
click at [462, 186] on div "[[DOMAIN_NAME]]" at bounding box center [451, 191] width 175 height 11
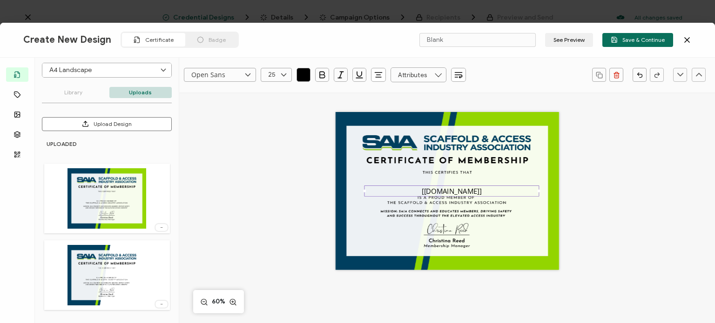
click at [461, 193] on pre "[[DOMAIN_NAME]]" at bounding box center [452, 190] width 60 height 9
click at [464, 171] on div "[[DOMAIN_NAME]]" at bounding box center [447, 191] width 223 height 158
click at [459, 189] on pre "[[DOMAIN_NAME]]" at bounding box center [451, 190] width 60 height 9
drag, startPoint x: 482, startPoint y: 186, endPoint x: 477, endPoint y: 179, distance: 8.7
click at [477, 179] on div "[[DOMAIN_NAME]]" at bounding box center [446, 184] width 175 height 11
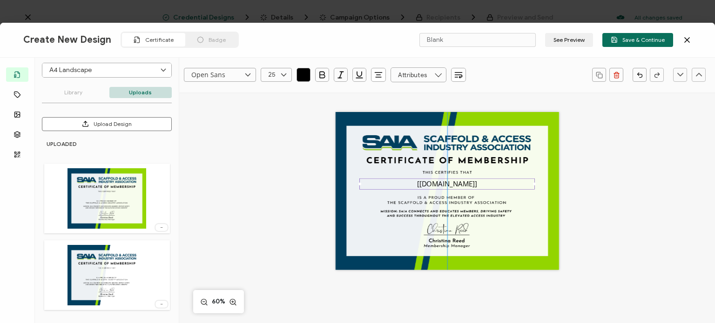
click at [616, 200] on div "Open Sans Alright Sans [PERSON_NAME] Archivo Black Arial Arimo Blinker Caveat C…" at bounding box center [447, 273] width 536 height 361
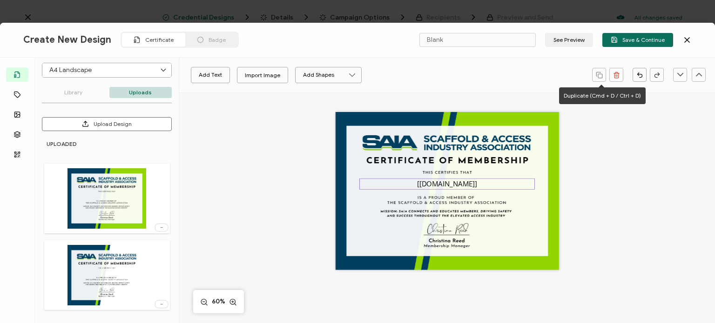
click at [444, 185] on pre "[[DOMAIN_NAME]]" at bounding box center [447, 183] width 60 height 9
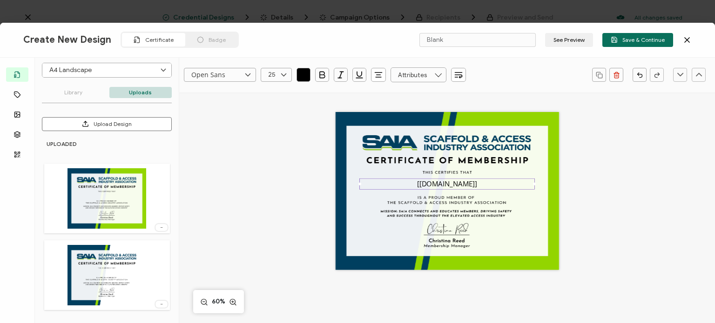
click at [324, 76] on icon "button" at bounding box center [322, 75] width 5 height 6
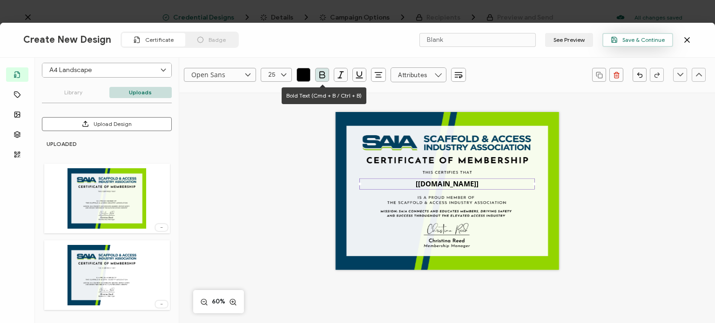
click at [642, 40] on span "Save & Continue" at bounding box center [638, 39] width 54 height 7
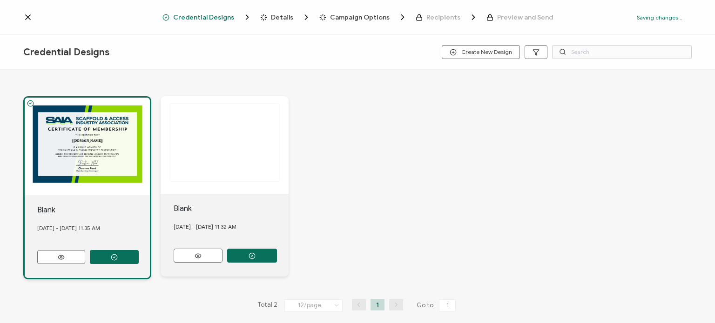
drag, startPoint x: 471, startPoint y: 40, endPoint x: 203, endPoint y: 148, distance: 288.8
click at [414, 154] on div "The recipient’s full name, which will be automatically filled based on the info…" at bounding box center [357, 188] width 668 height 221
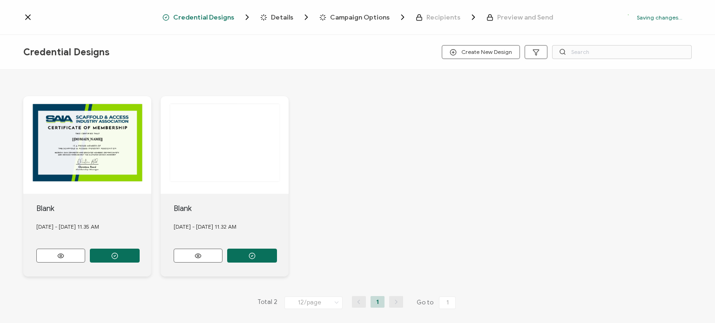
click at [368, 147] on div "The recipient’s full name, which will be automatically filled based on the info…" at bounding box center [357, 187] width 668 height 218
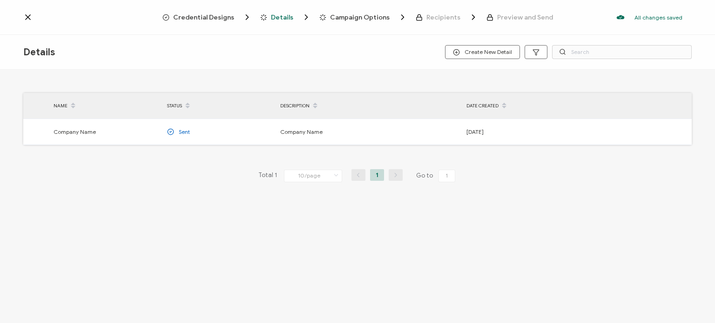
click at [519, 19] on span "Preview and Send" at bounding box center [525, 17] width 56 height 7
click at [192, 22] on div "Credential Designs Details Campaign Options Recipients Preview and Send All cha…" at bounding box center [357, 17] width 715 height 35
click at [29, 13] on icon at bounding box center [27, 17] width 9 height 9
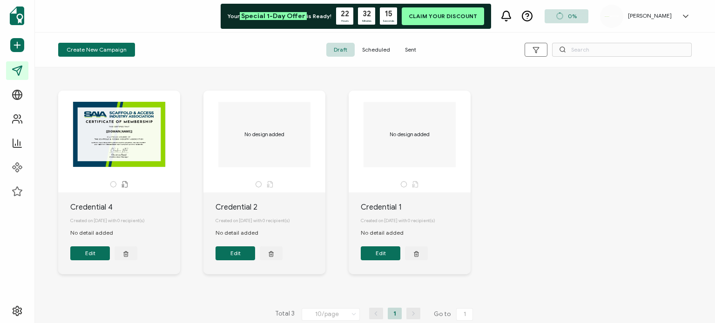
click at [307, 13] on span "Special 1-Day Offer" at bounding box center [273, 16] width 67 height 8
click at [672, 20] on div "[PERSON_NAME] [GEOGRAPHIC_DATA] [PERSON_NAME][EMAIL_ADDRESS][DOMAIN_NAME] ID: 3…" at bounding box center [647, 16] width 95 height 23
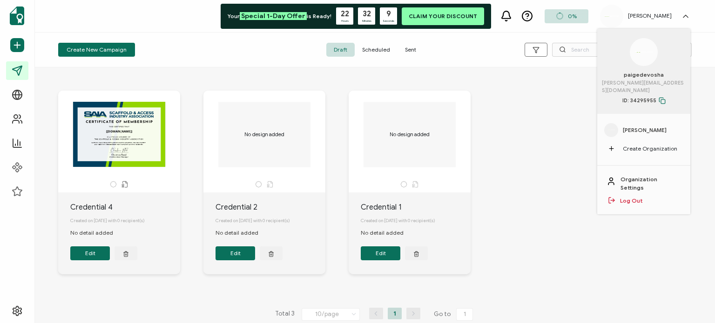
click at [645, 56] on div at bounding box center [644, 52] width 28 height 28
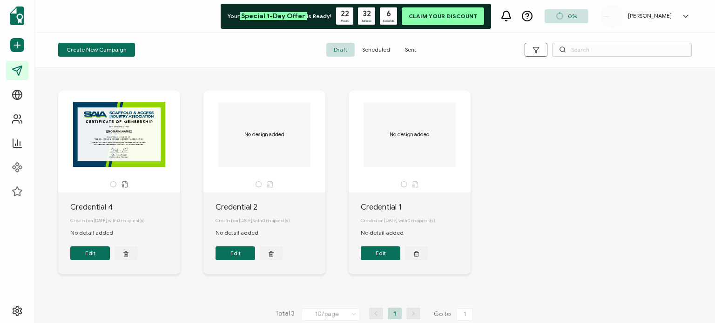
click at [484, 18] on div "Claim Your Discount" at bounding box center [443, 16] width 82 height 18
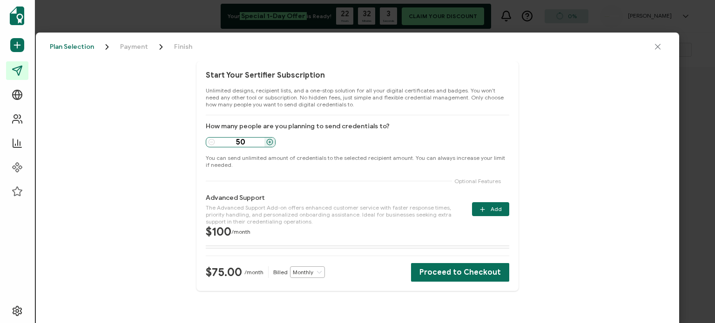
click at [270, 142] on icon at bounding box center [270, 142] width 0 height 2
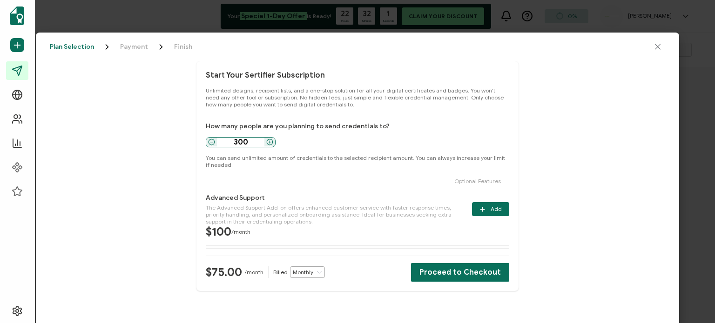
click at [270, 142] on icon at bounding box center [270, 142] width 0 height 2
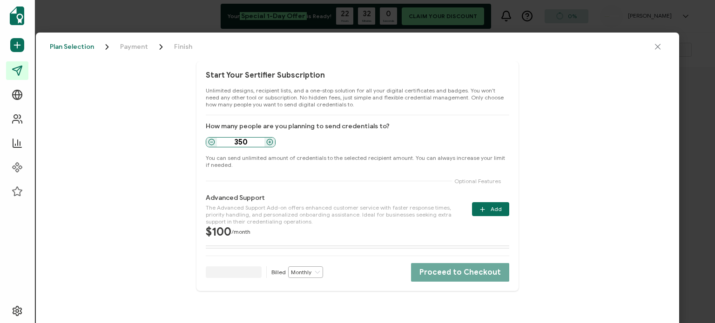
click at [270, 142] on icon at bounding box center [269, 142] width 7 height 7
click at [270, 141] on icon at bounding box center [269, 142] width 7 height 7
type input "450"
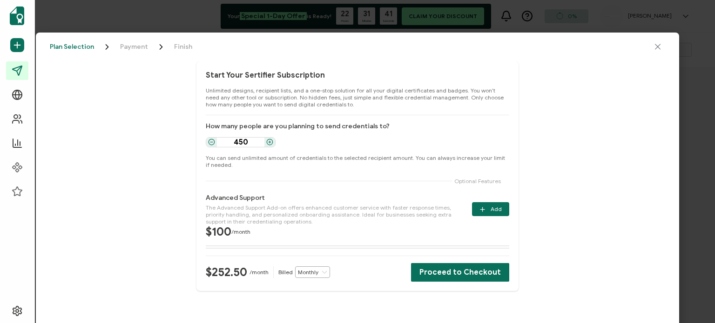
click at [655, 48] on icon "close drawer" at bounding box center [657, 46] width 9 height 9
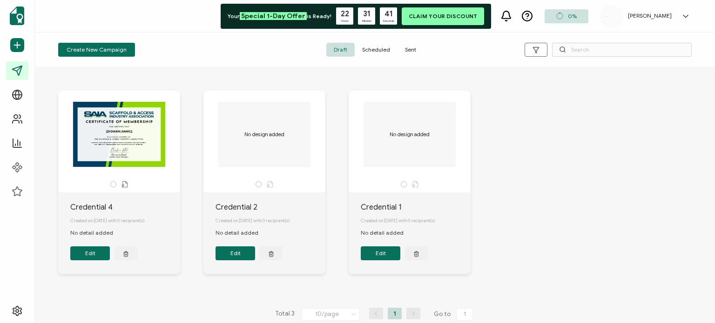
click at [384, 51] on span "Scheduled" at bounding box center [376, 50] width 43 height 14
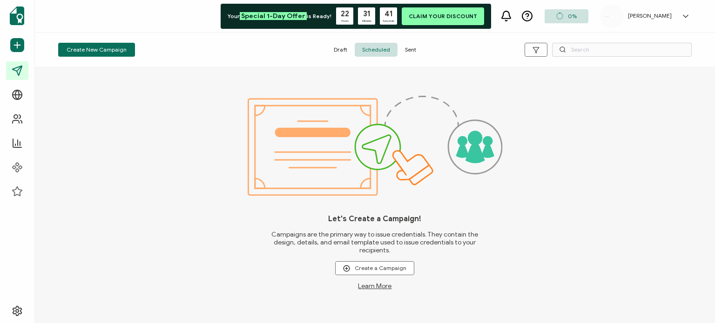
click at [409, 50] on span "Sent" at bounding box center [410, 50] width 26 height 14
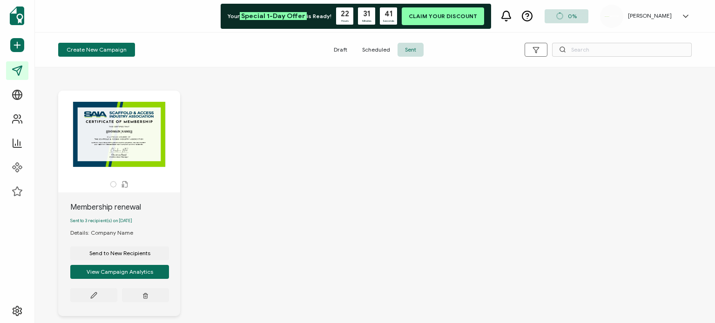
click at [369, 48] on span "Scheduled" at bounding box center [376, 50] width 43 height 14
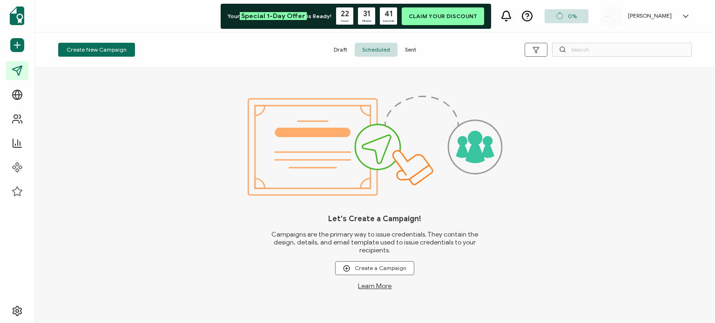
click at [340, 49] on span "Draft" at bounding box center [340, 50] width 28 height 14
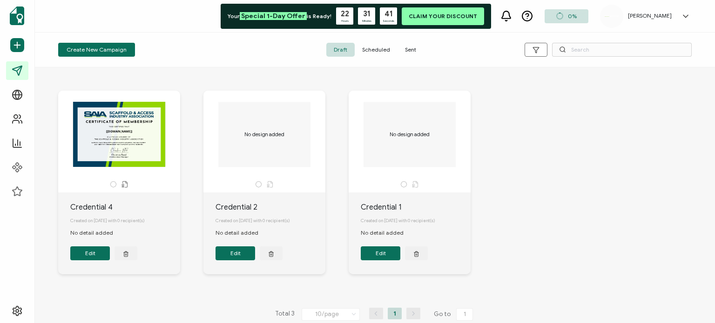
click at [100, 256] on button "Edit" at bounding box center [90, 254] width 40 height 14
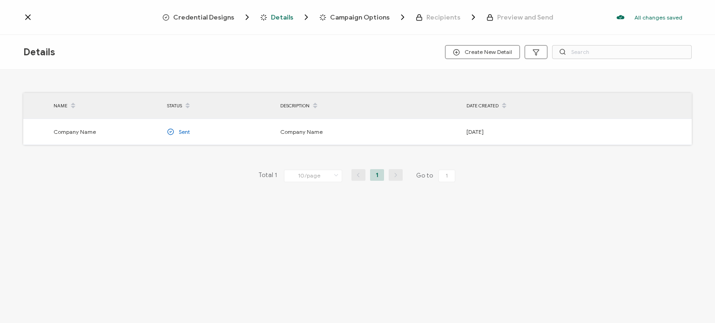
click at [180, 18] on span "Credential Designs" at bounding box center [203, 17] width 61 height 7
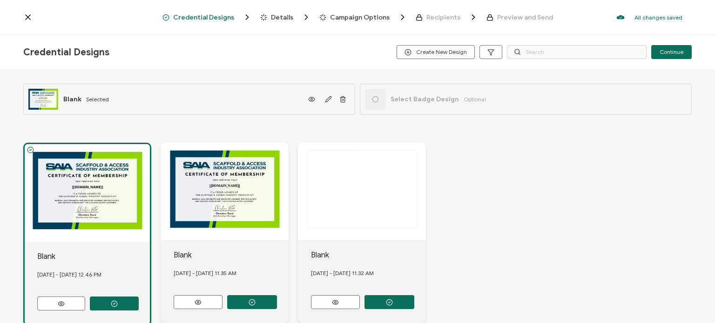
scroll to position [47, 0]
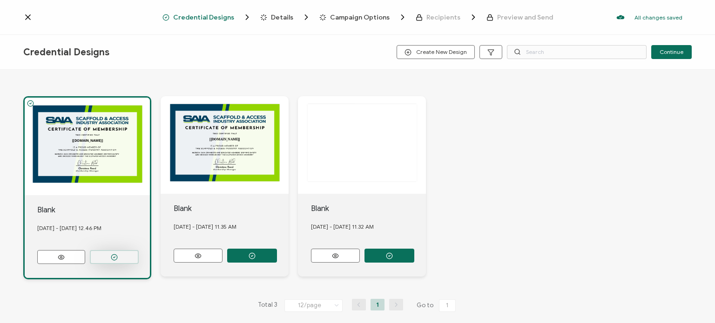
click at [117, 259] on button "button" at bounding box center [114, 257] width 49 height 14
click at [72, 254] on button at bounding box center [61, 257] width 48 height 14
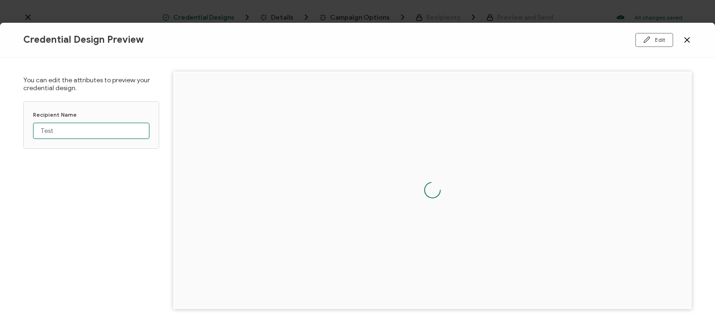
click at [87, 128] on input "Test" at bounding box center [91, 131] width 116 height 16
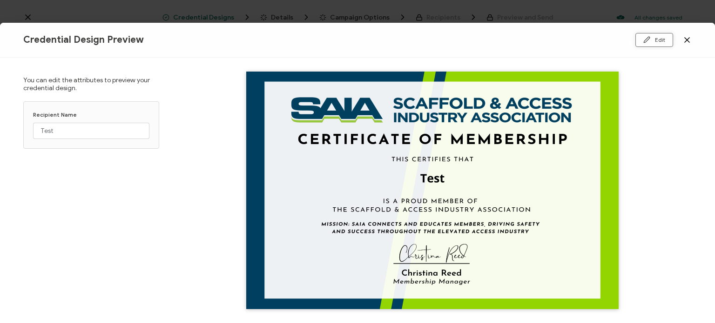
click at [649, 39] on icon at bounding box center [647, 40] width 6 height 6
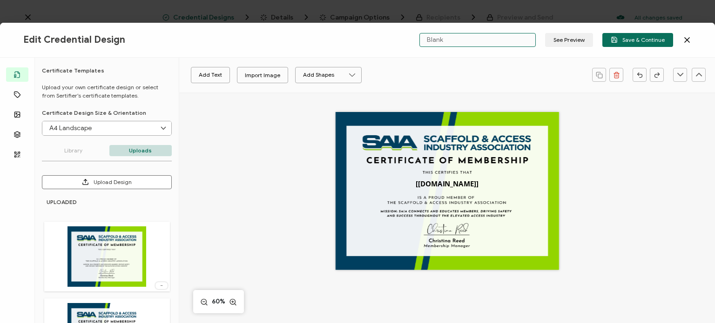
click at [498, 42] on input "Blank" at bounding box center [477, 40] width 116 height 14
type input "C"
type input "r"
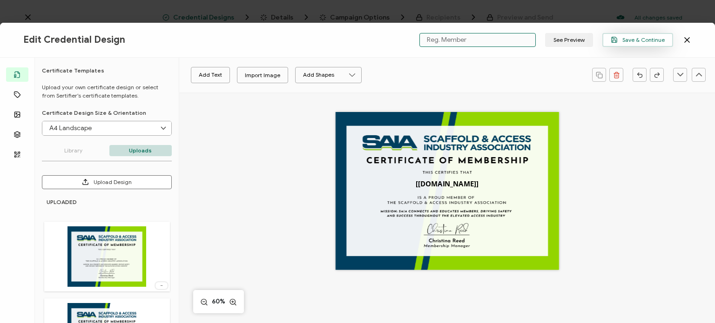
type input "Reg. Member"
click at [644, 36] on span "Save & Continue" at bounding box center [638, 39] width 54 height 7
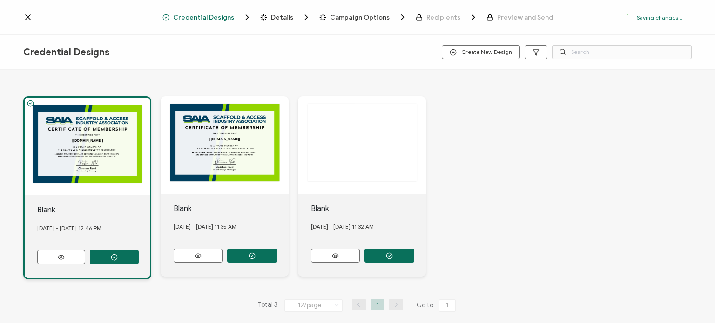
click at [500, 168] on div "[[DOMAIN_NAME]] Blank [DATE] - [DATE] 12.46 PM The recipient’s full name, which…" at bounding box center [357, 188] width 668 height 221
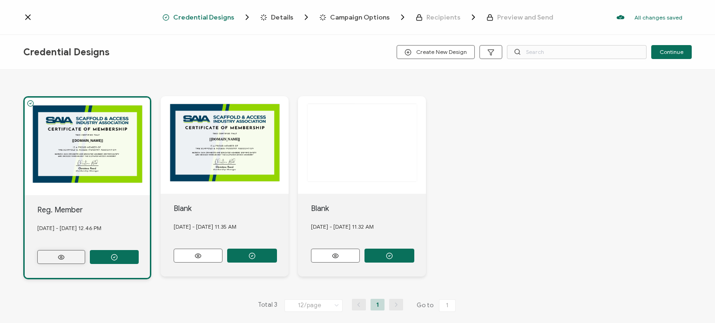
click at [68, 257] on button at bounding box center [61, 257] width 48 height 14
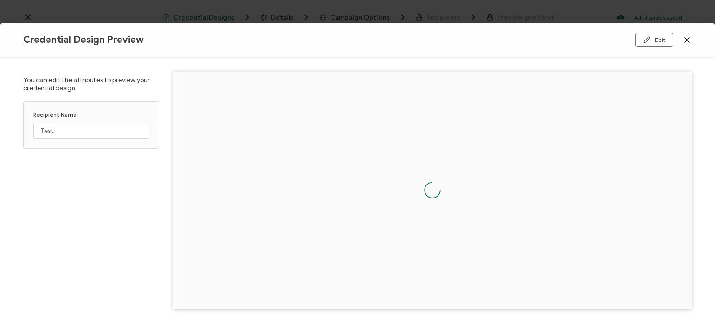
click at [687, 40] on icon at bounding box center [687, 40] width 5 height 5
